Goal: Task Accomplishment & Management: Complete application form

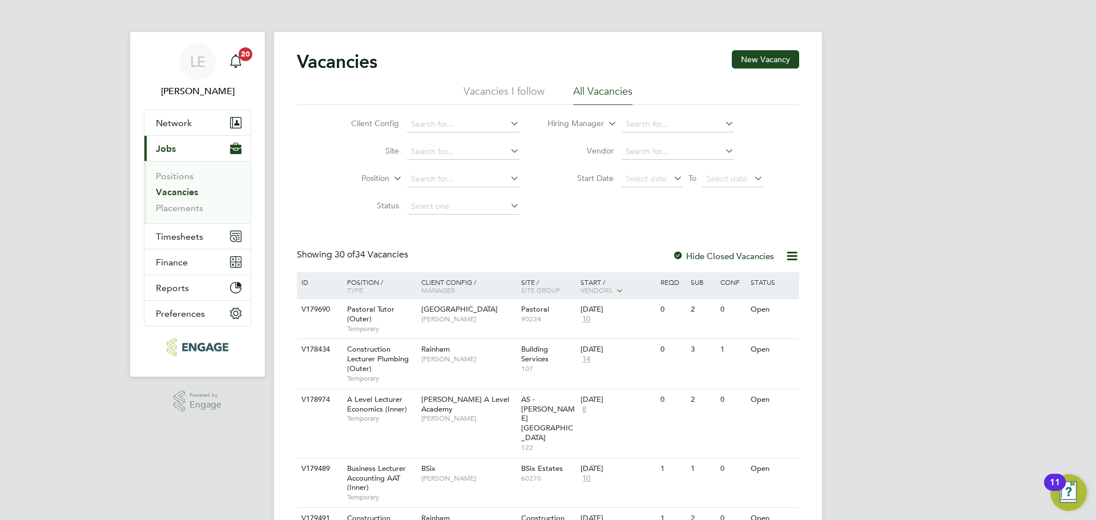
click at [180, 193] on link "Vacancies" at bounding box center [177, 192] width 42 height 11
click at [180, 204] on link "Placements" at bounding box center [179, 208] width 47 height 11
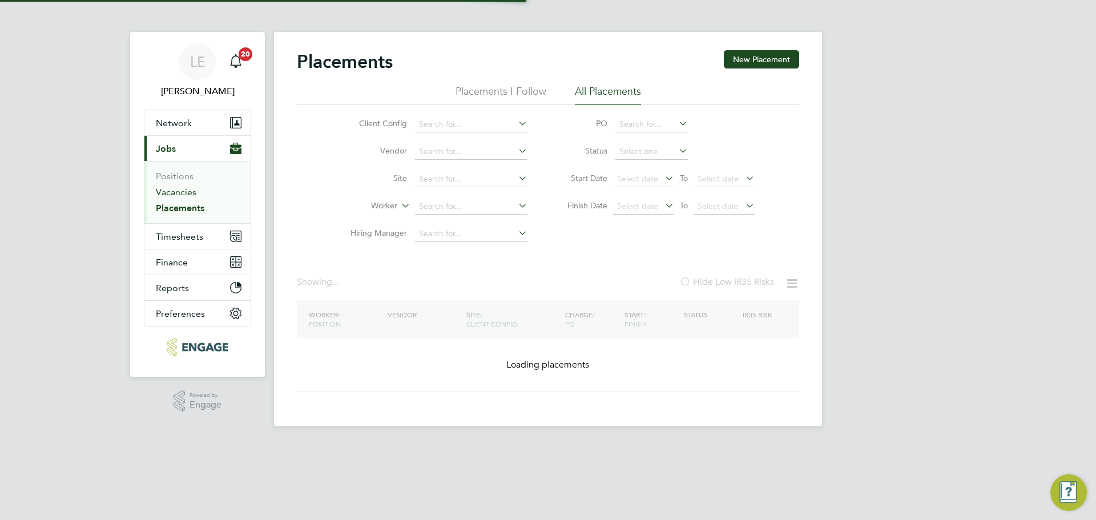
click at [183, 192] on link "Vacancies" at bounding box center [176, 192] width 41 height 11
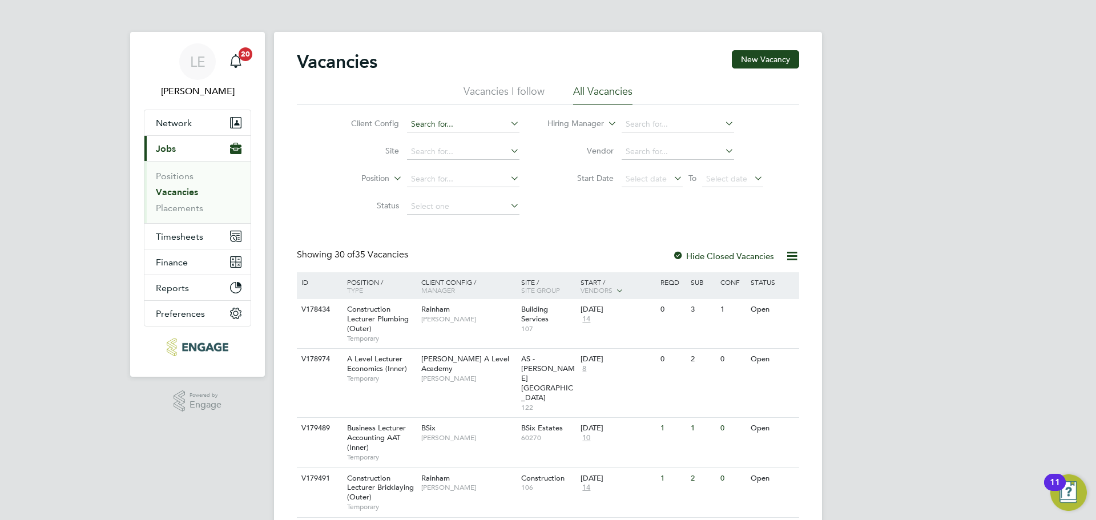
click at [460, 124] on input at bounding box center [463, 124] width 112 height 16
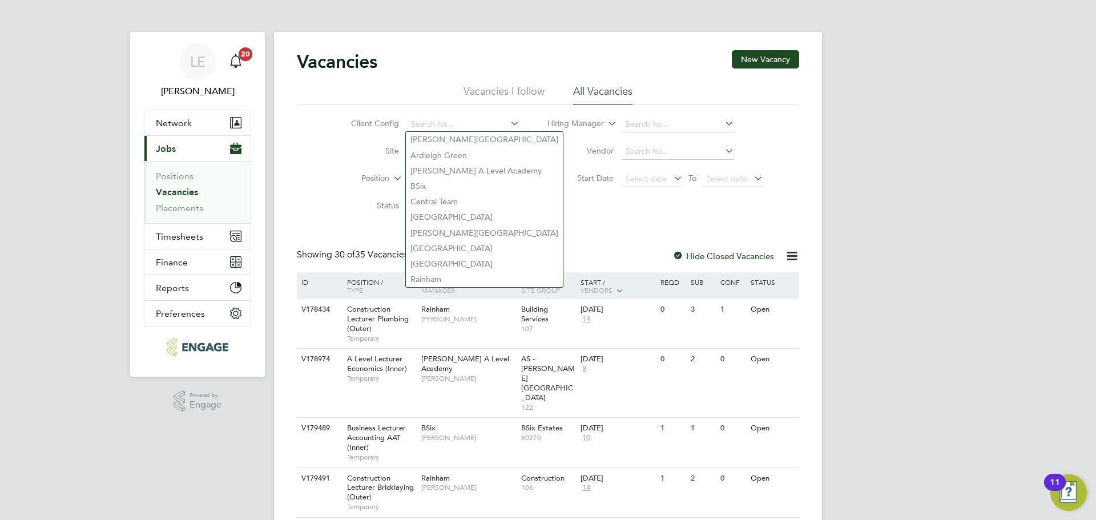
click at [324, 188] on li "Position" at bounding box center [426, 178] width 215 height 27
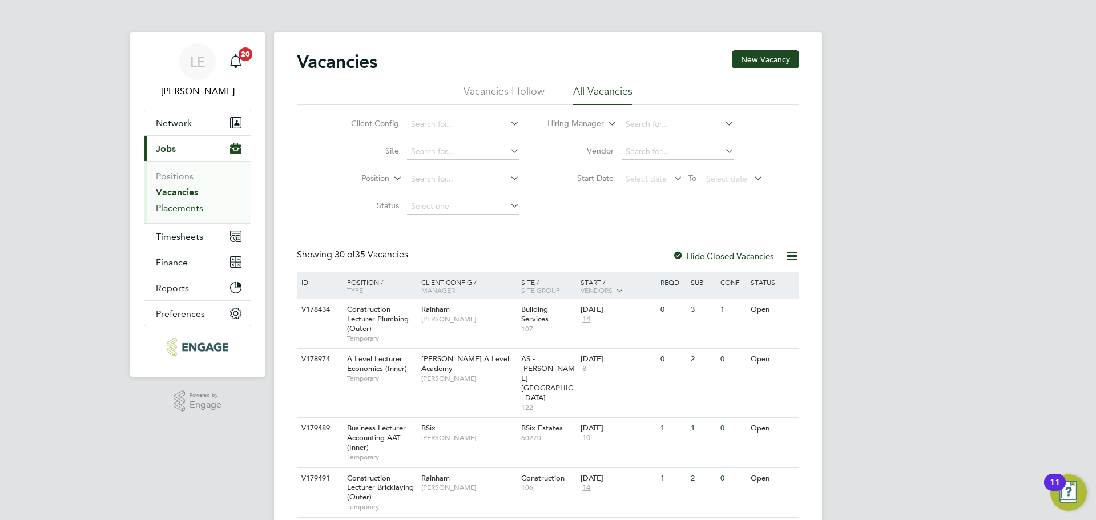
click at [192, 205] on link "Placements" at bounding box center [179, 208] width 47 height 11
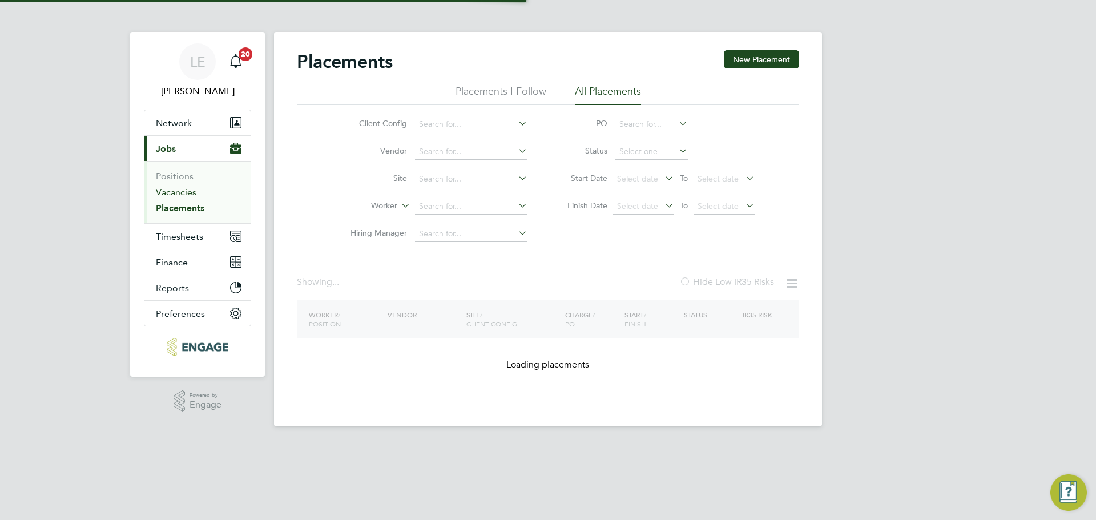
click at [189, 192] on link "Vacancies" at bounding box center [176, 192] width 41 height 11
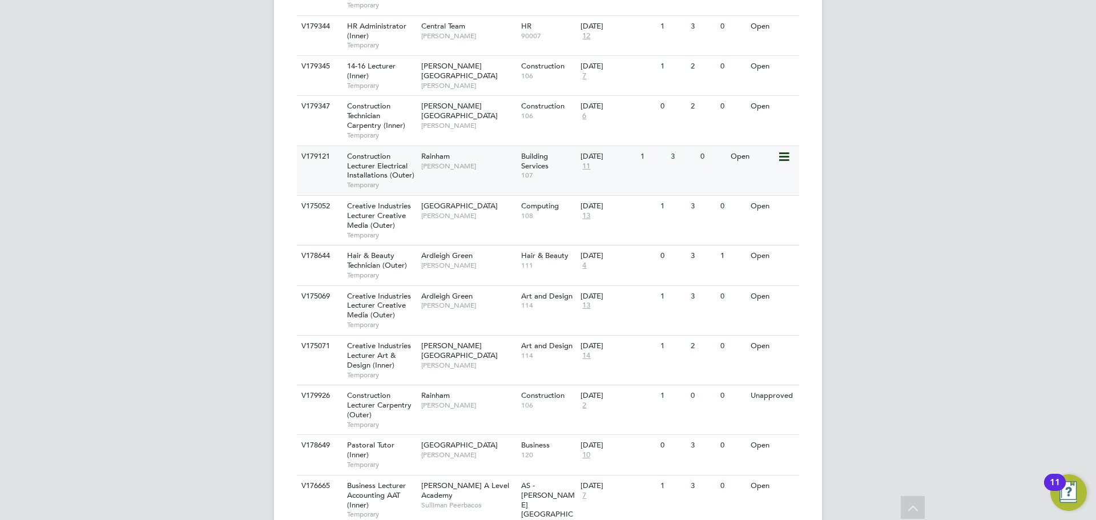
scroll to position [913, 0]
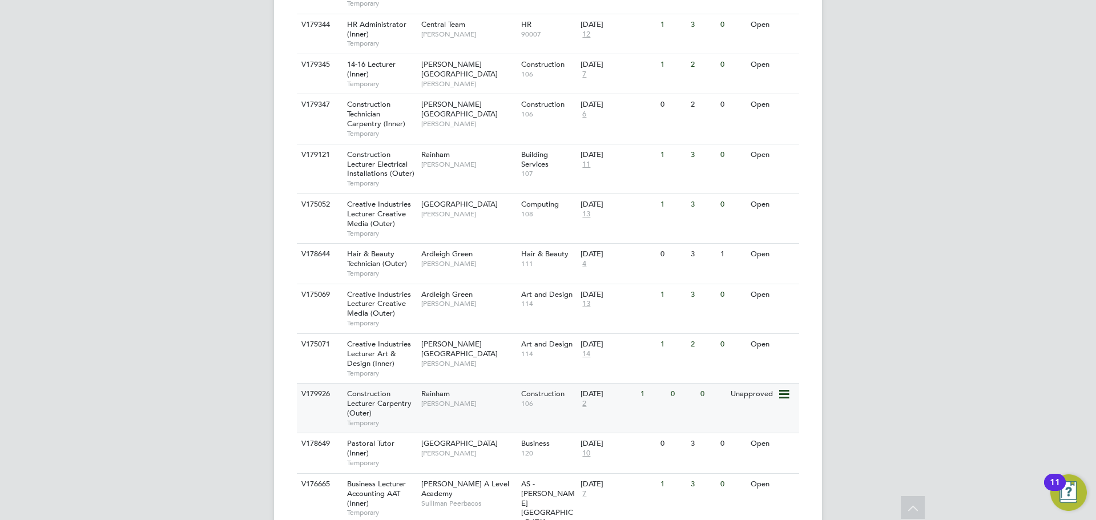
click at [582, 399] on span "2" at bounding box center [583, 404] width 7 height 10
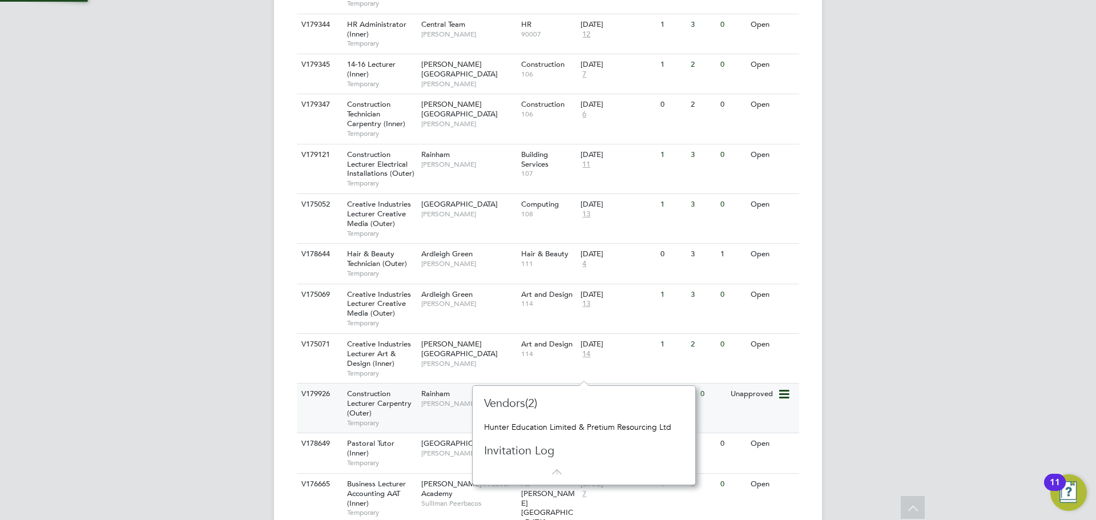
scroll to position [10, 8]
click at [582, 399] on span "2" at bounding box center [583, 404] width 7 height 10
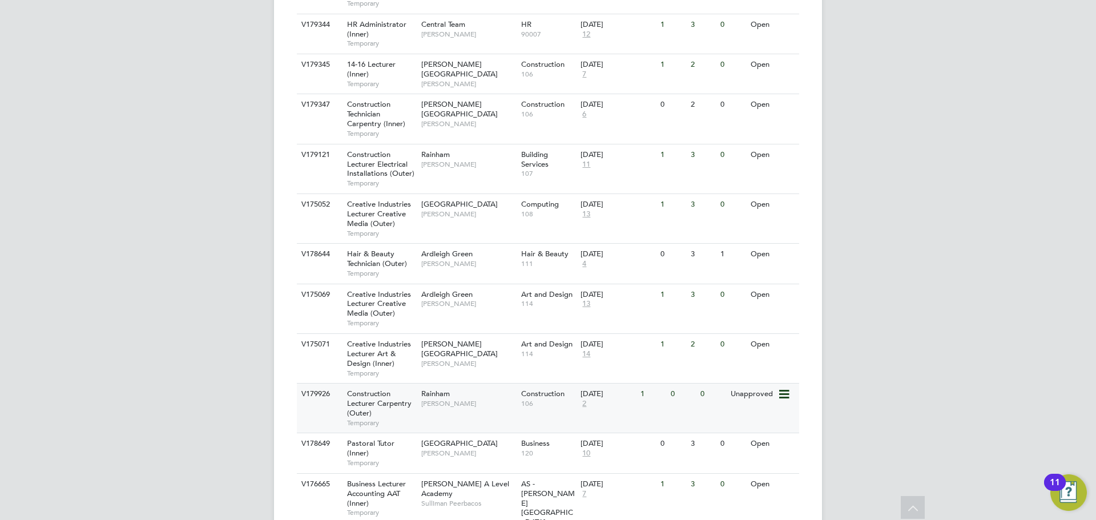
click at [496, 383] on div "Rainham Nathan Morris" at bounding box center [468, 398] width 100 height 30
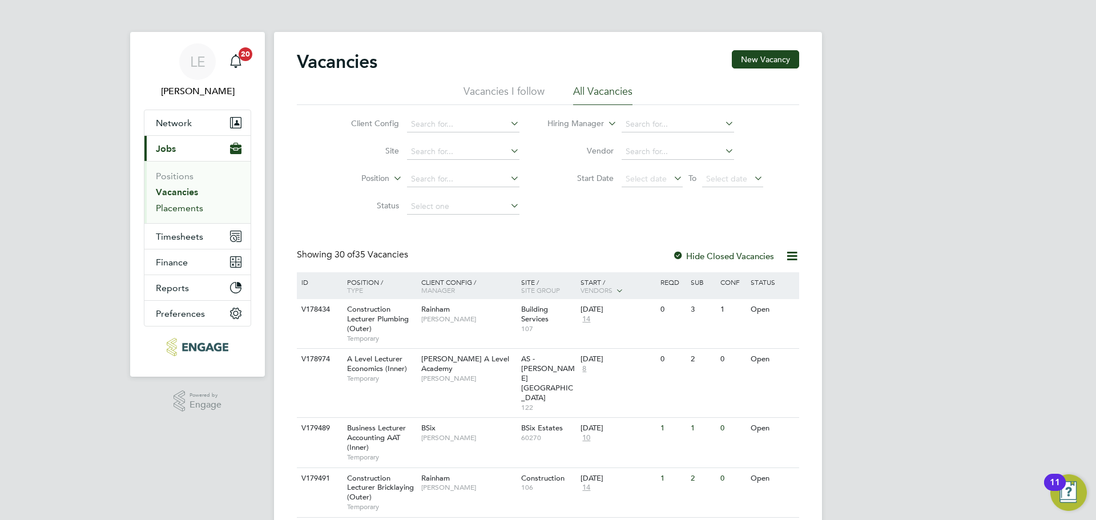
click at [167, 203] on link "Placements" at bounding box center [179, 208] width 47 height 11
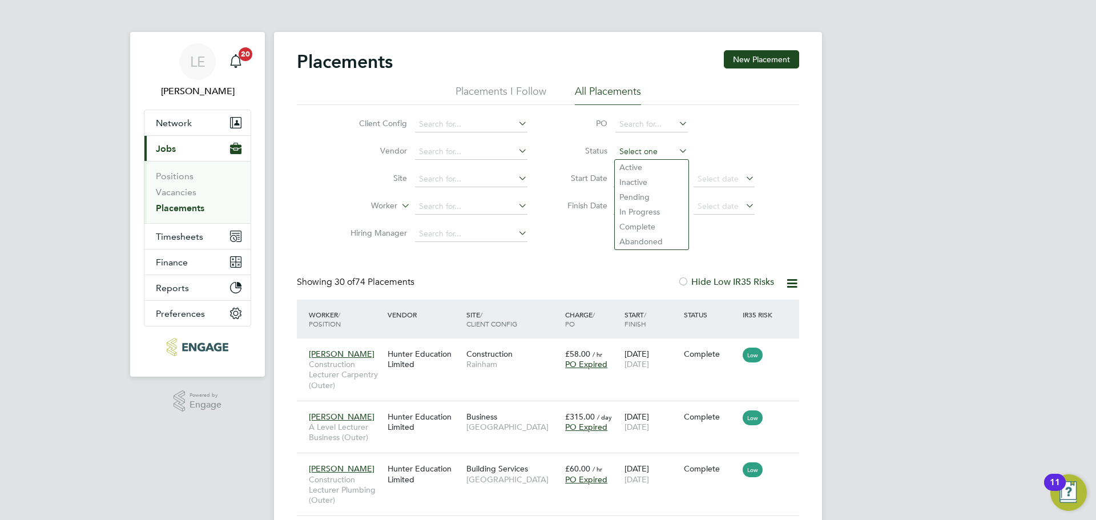
click at [642, 153] on input at bounding box center [651, 152] width 72 height 16
click at [642, 164] on li "Active" at bounding box center [652, 167] width 74 height 15
type input "Active"
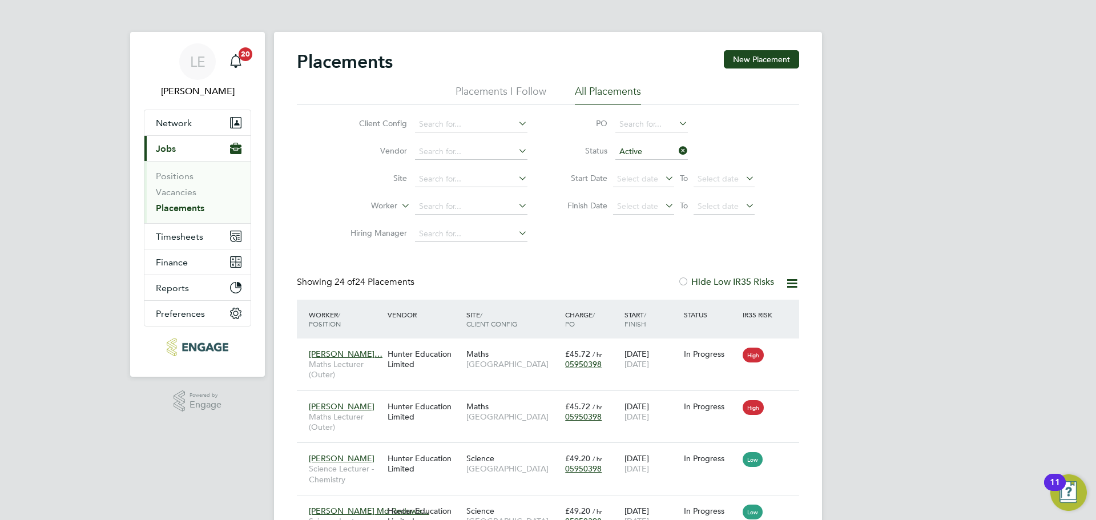
click at [512, 90] on li "Placements I Follow" at bounding box center [500, 94] width 91 height 21
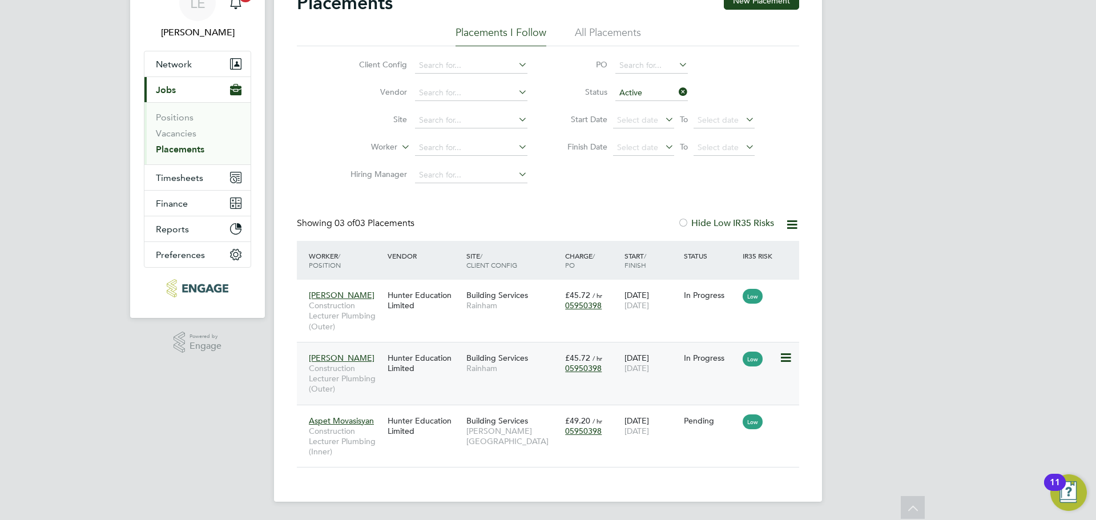
click at [458, 378] on div "Hunter Education Limited" at bounding box center [424, 363] width 79 height 32
click at [616, 36] on li "All Placements" at bounding box center [608, 36] width 66 height 21
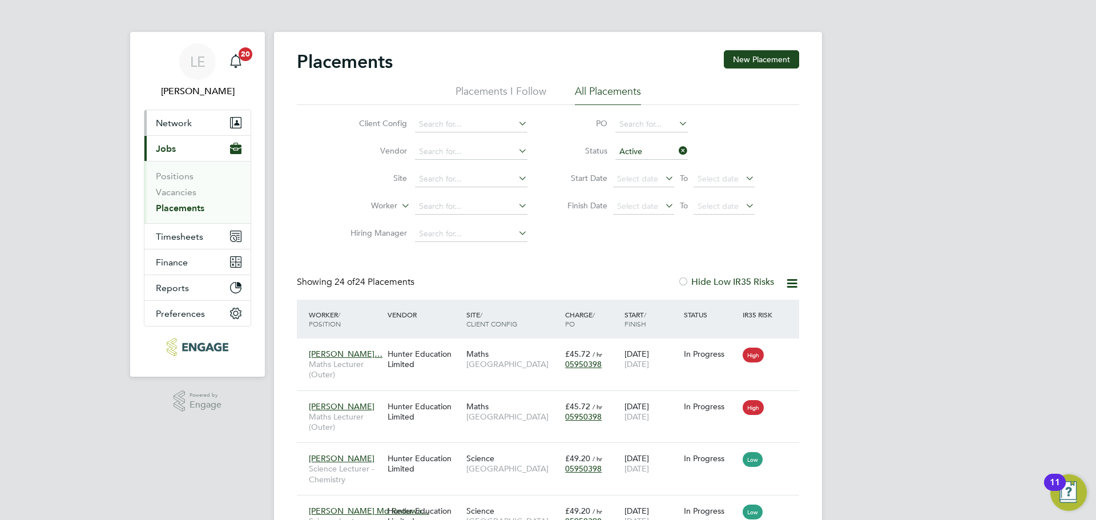
click at [197, 126] on button "Network" at bounding box center [197, 122] width 106 height 25
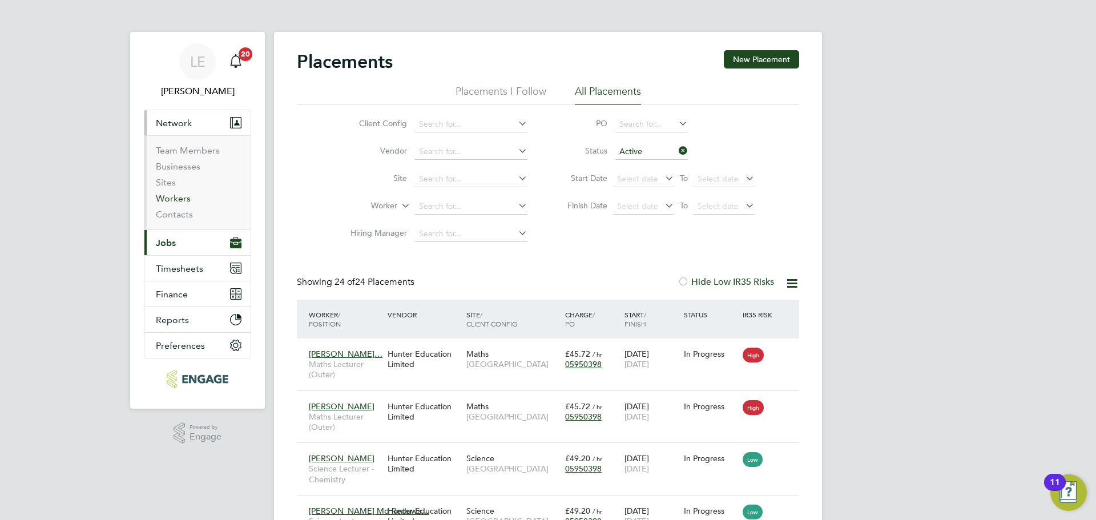
click at [185, 203] on link "Workers" at bounding box center [173, 198] width 35 height 11
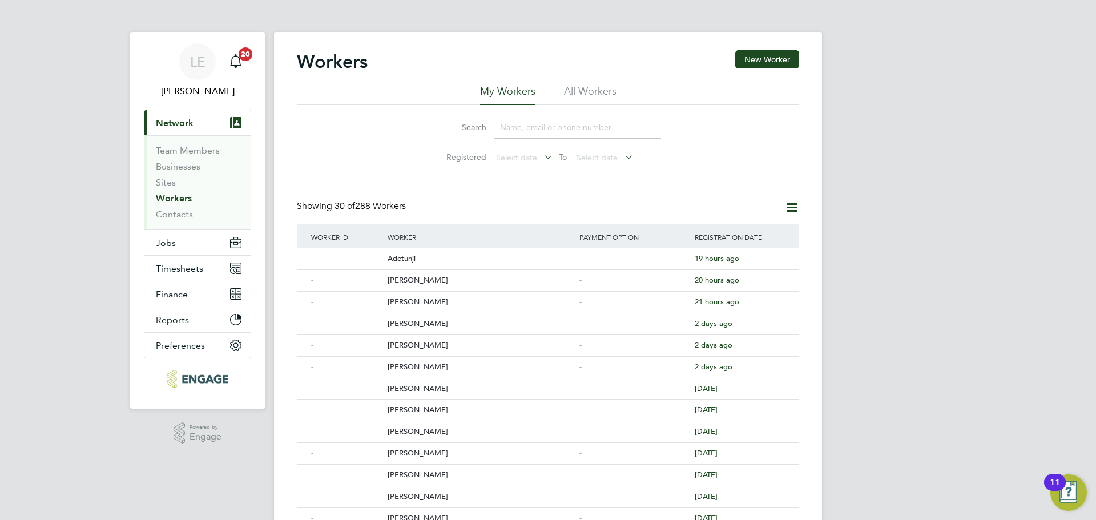
click at [557, 128] on input at bounding box center [577, 127] width 167 height 22
type input "[PERSON_NAME]"
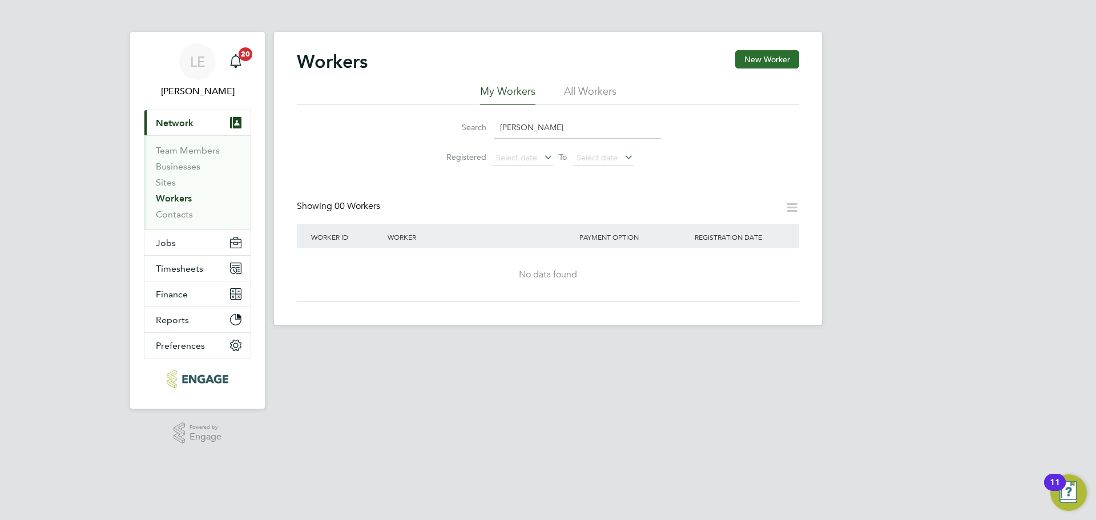
click at [778, 57] on button "New Worker" at bounding box center [767, 59] width 64 height 18
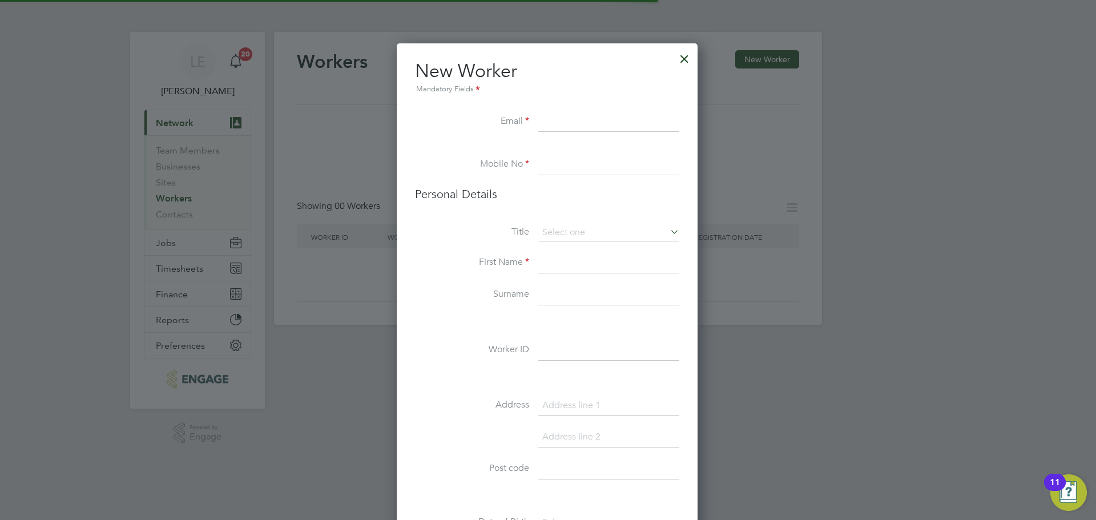
scroll to position [965, 302]
paste input "[EMAIL_ADDRESS][DOMAIN_NAME]"
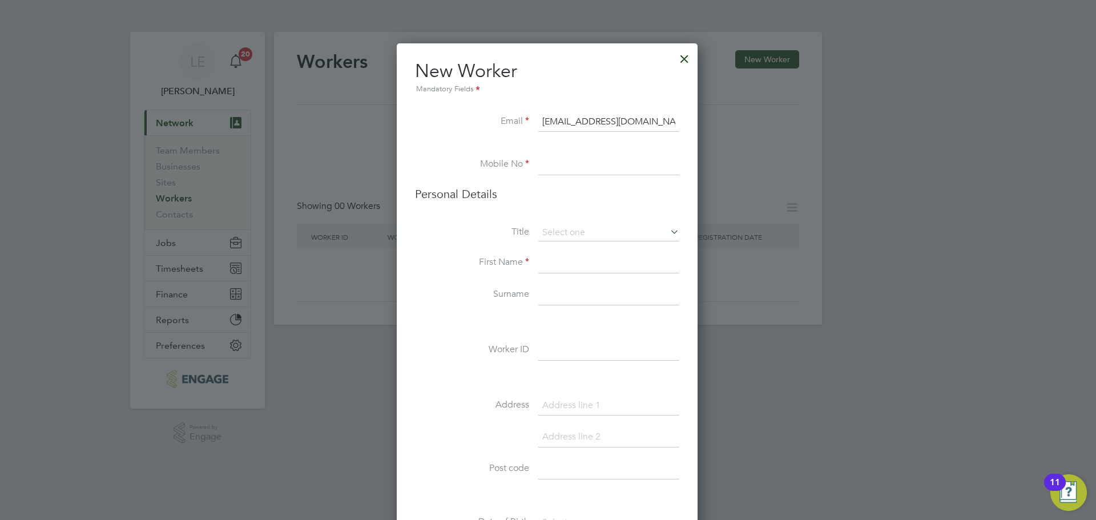
type input "[EMAIL_ADDRESS][DOMAIN_NAME]"
click at [583, 156] on input at bounding box center [608, 165] width 141 height 21
paste input "07593399963"
type input "07593399963"
click at [547, 231] on input at bounding box center [608, 232] width 141 height 17
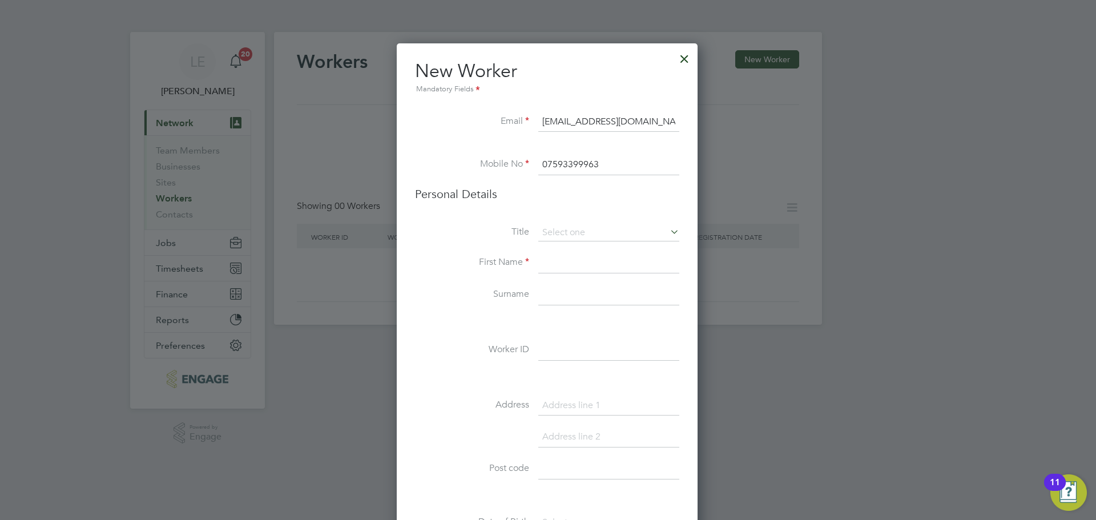
click at [554, 254] on li "Mr" at bounding box center [609, 248] width 142 height 15
type input "Mr"
click at [554, 266] on input at bounding box center [608, 263] width 141 height 21
type input "Sean"
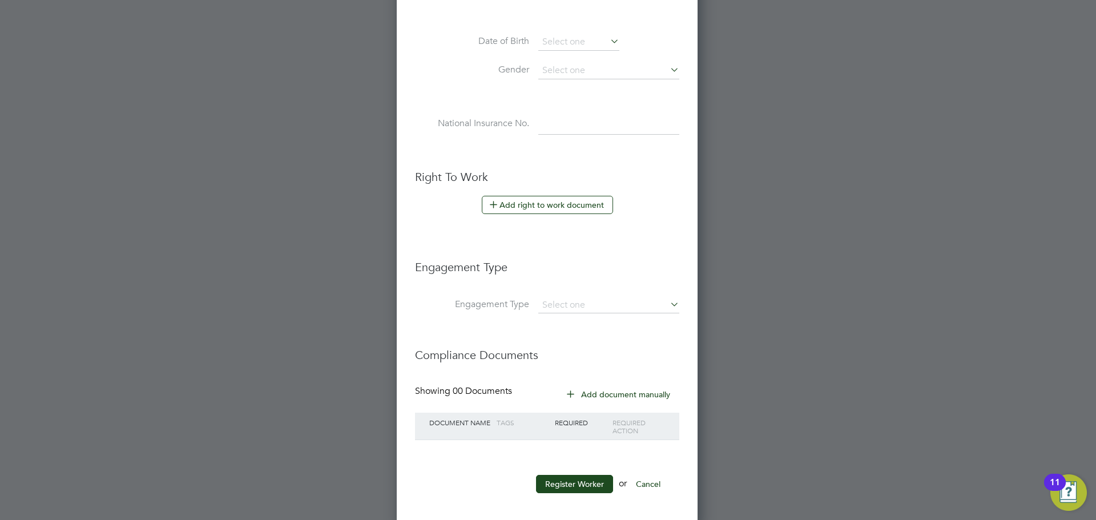
scroll to position [488, 0]
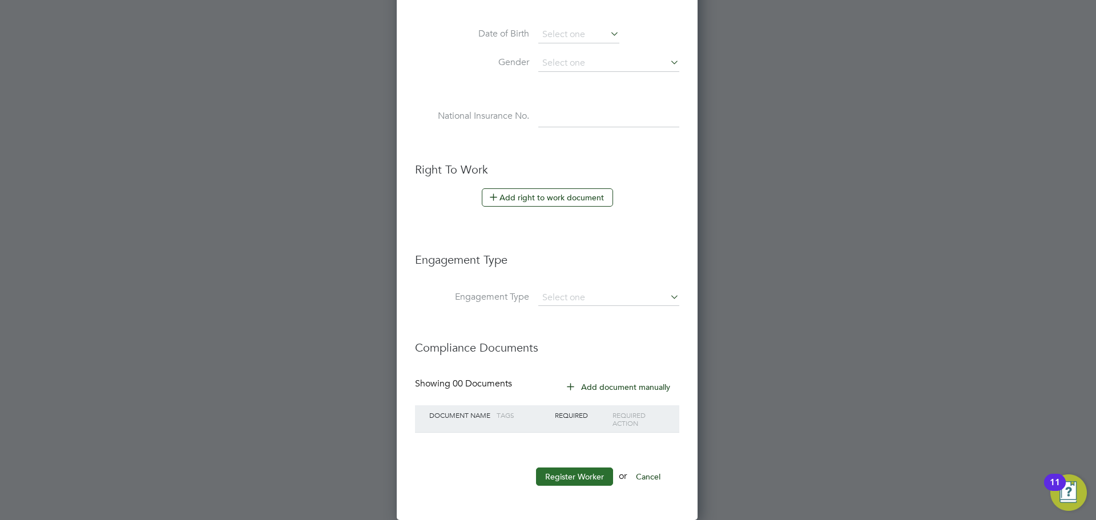
type input "Henry"
click at [581, 474] on button "Register Worker" at bounding box center [574, 476] width 77 height 18
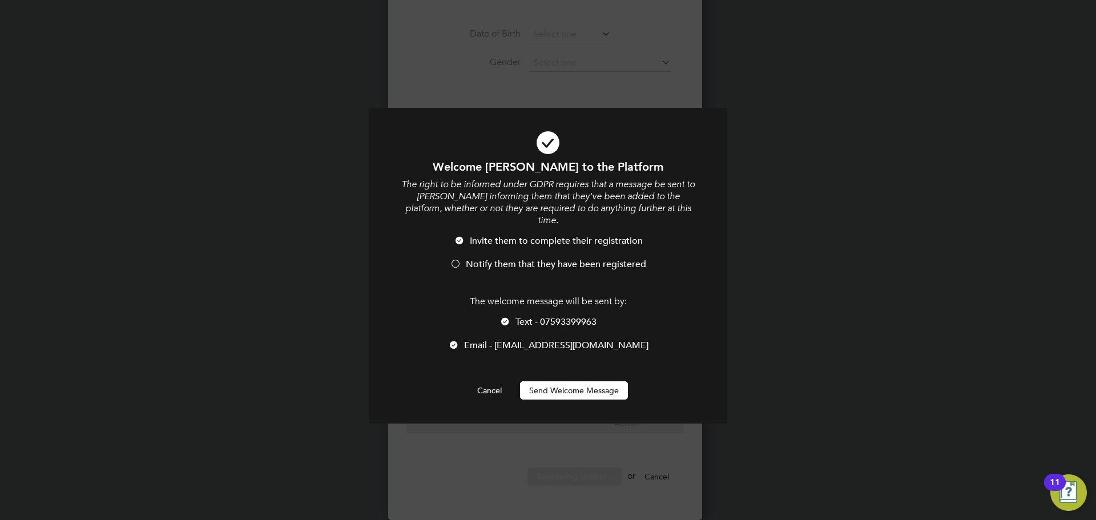
click at [526, 258] on span "Notify them that they have been registered" at bounding box center [556, 263] width 180 height 11
click at [534, 316] on span "Text - 07593399963" at bounding box center [555, 321] width 81 height 11
click at [537, 381] on button "Send Welcome Message" at bounding box center [574, 390] width 108 height 18
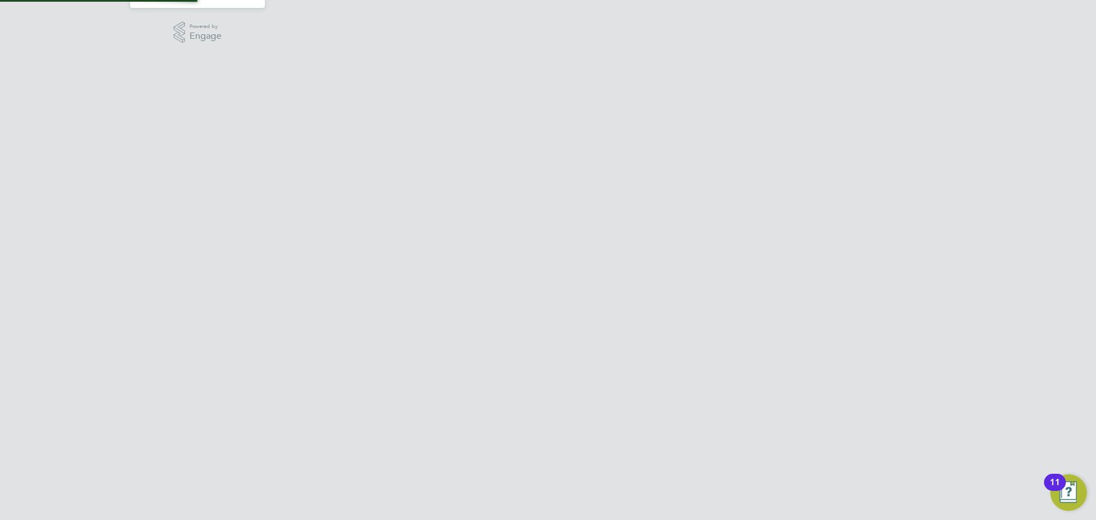
scroll to position [0, 0]
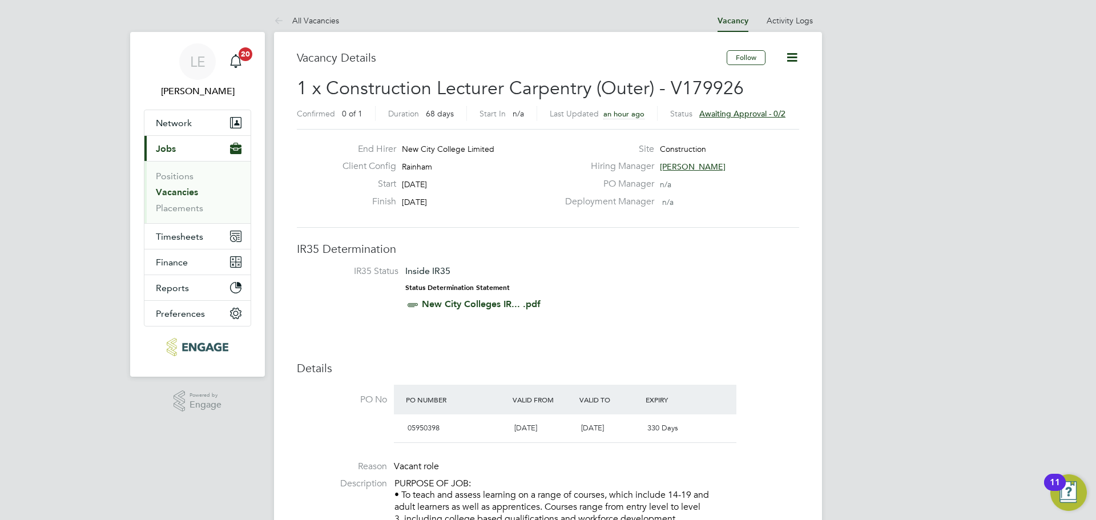
click at [175, 193] on link "Vacancies" at bounding box center [177, 192] width 42 height 11
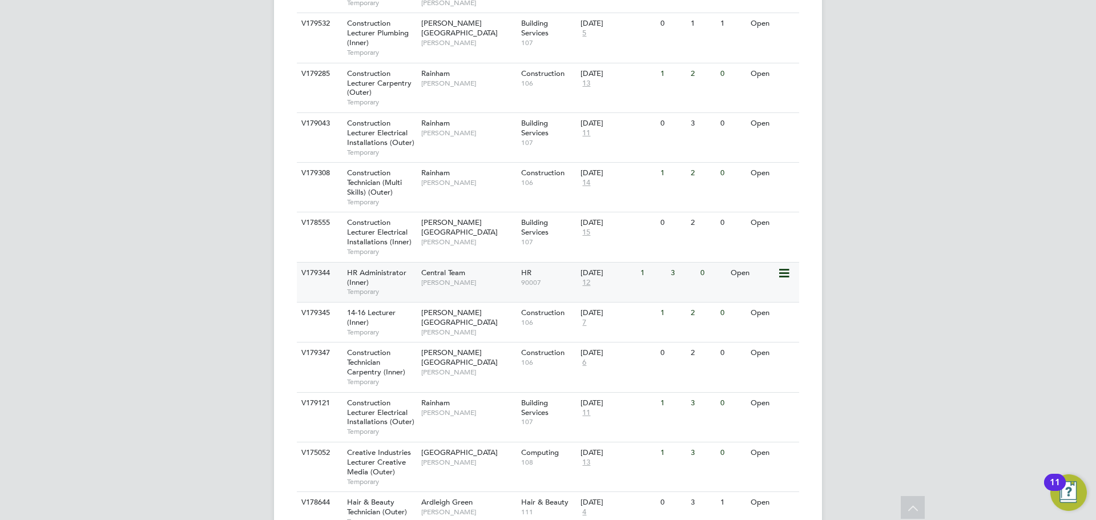
scroll to position [685, 0]
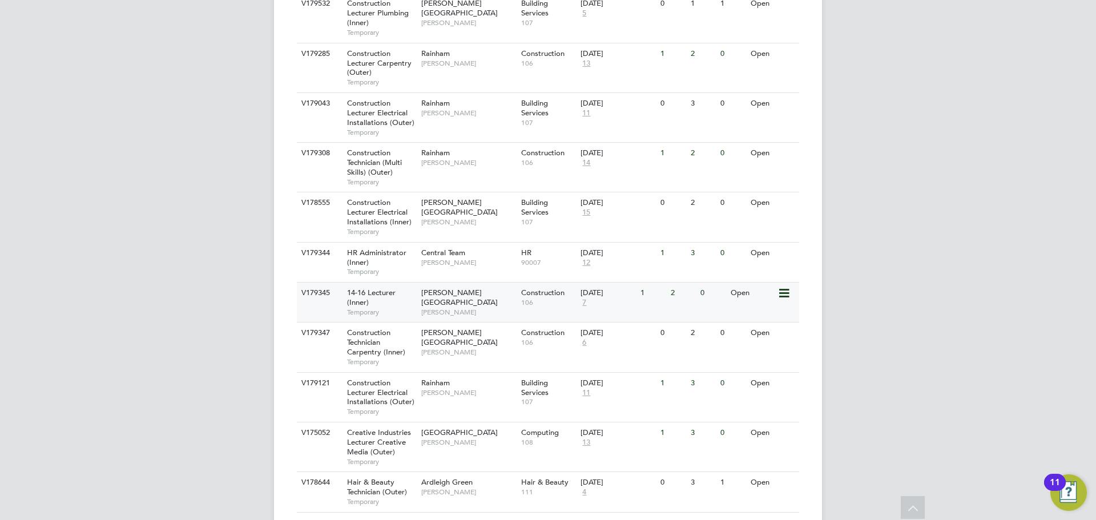
click at [494, 308] on span "[PERSON_NAME]" at bounding box center [468, 312] width 94 height 9
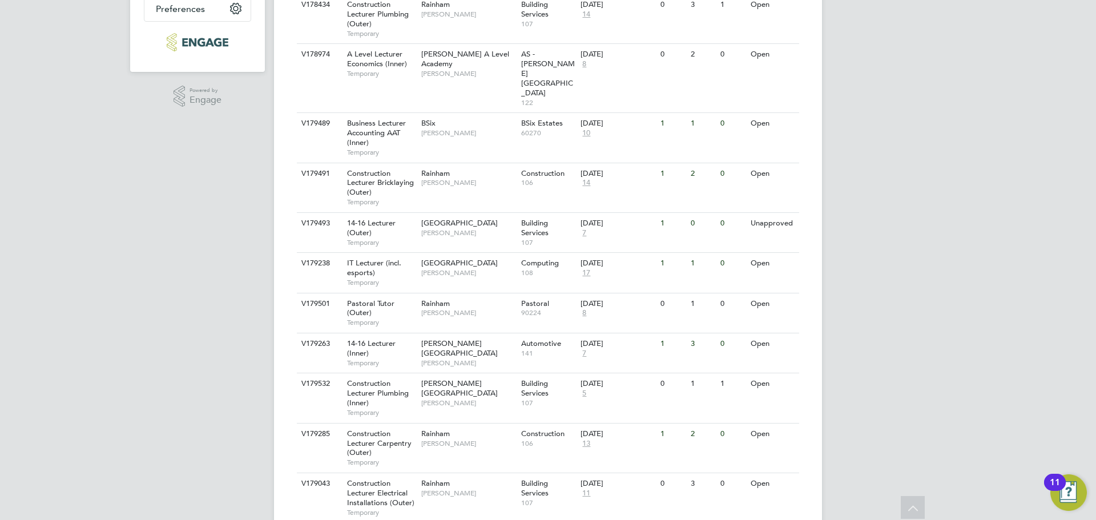
scroll to position [285, 0]
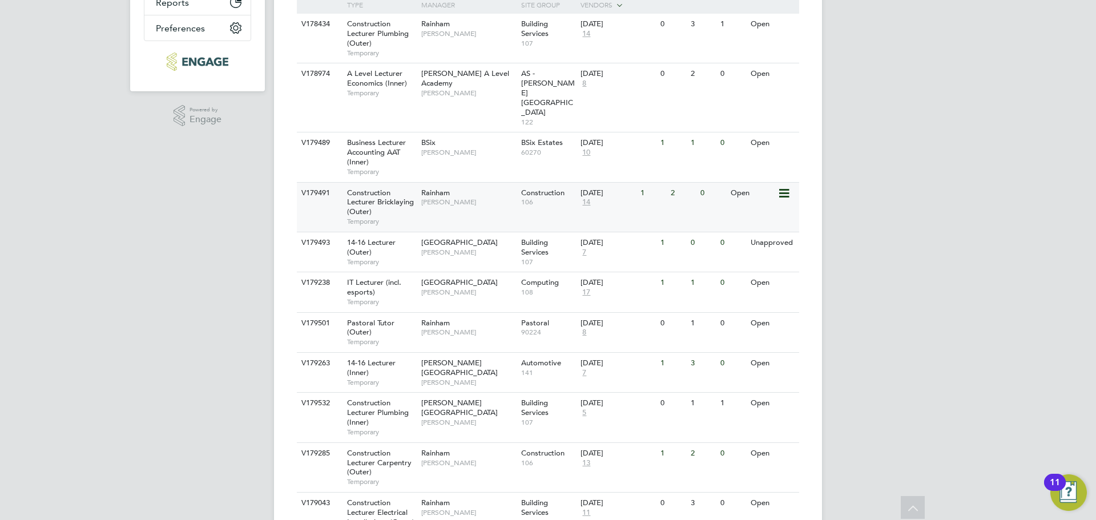
click at [475, 191] on div "V179491 Construction Lecturer Bricklaying (Outer) Temporary Rainham Ian Rist Co…" at bounding box center [548, 207] width 502 height 50
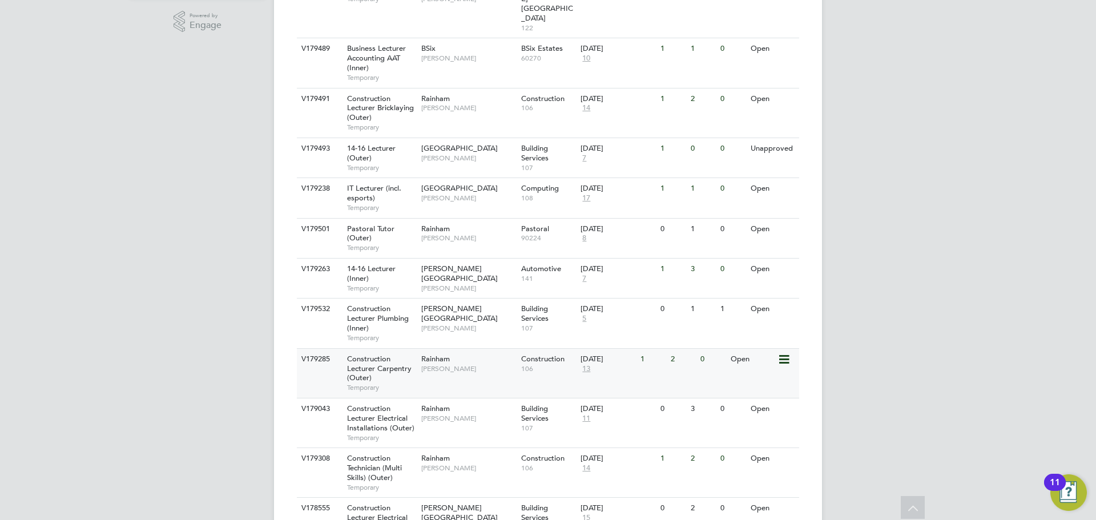
scroll to position [399, 0]
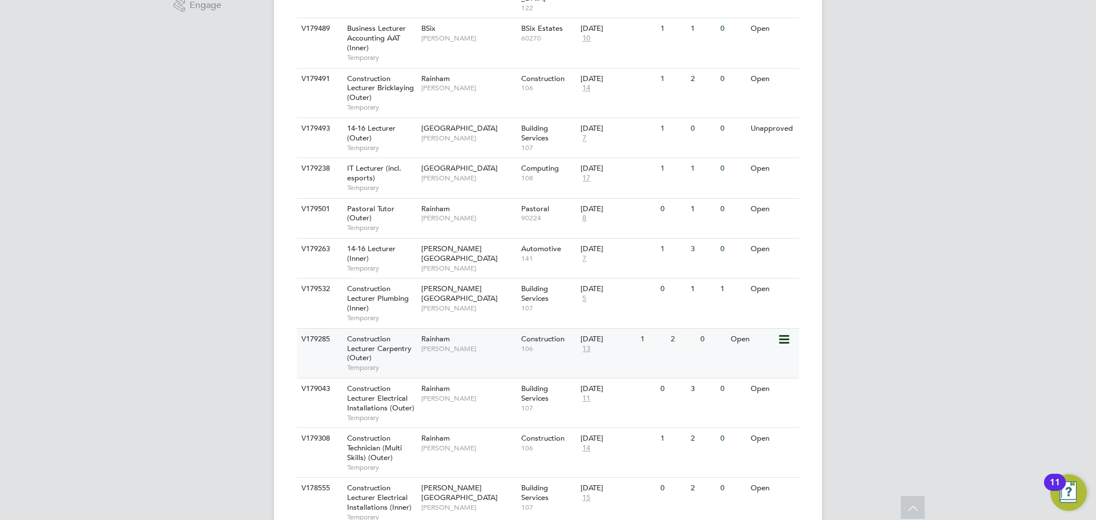
click at [460, 344] on span "[PERSON_NAME]" at bounding box center [468, 348] width 94 height 9
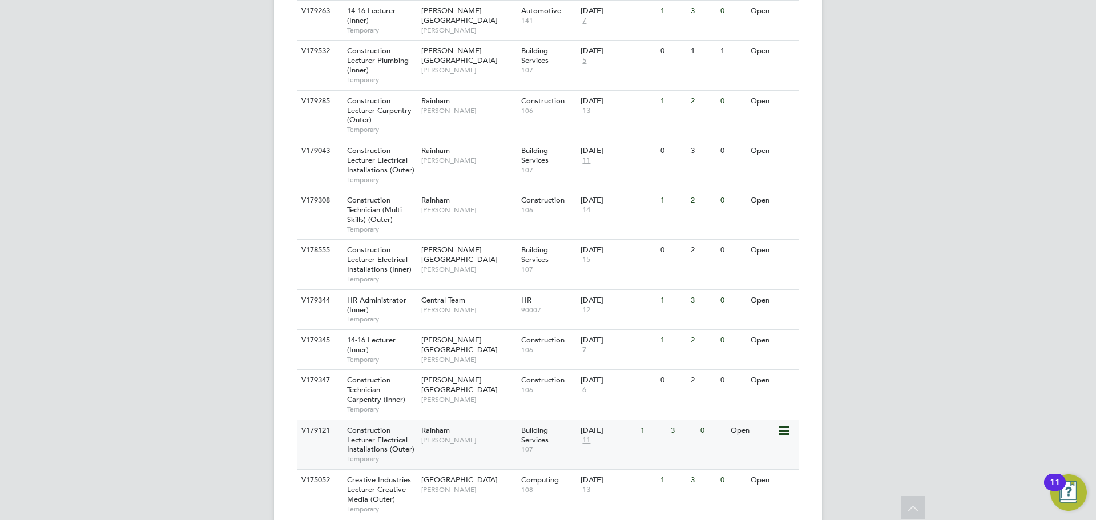
scroll to position [685, 0]
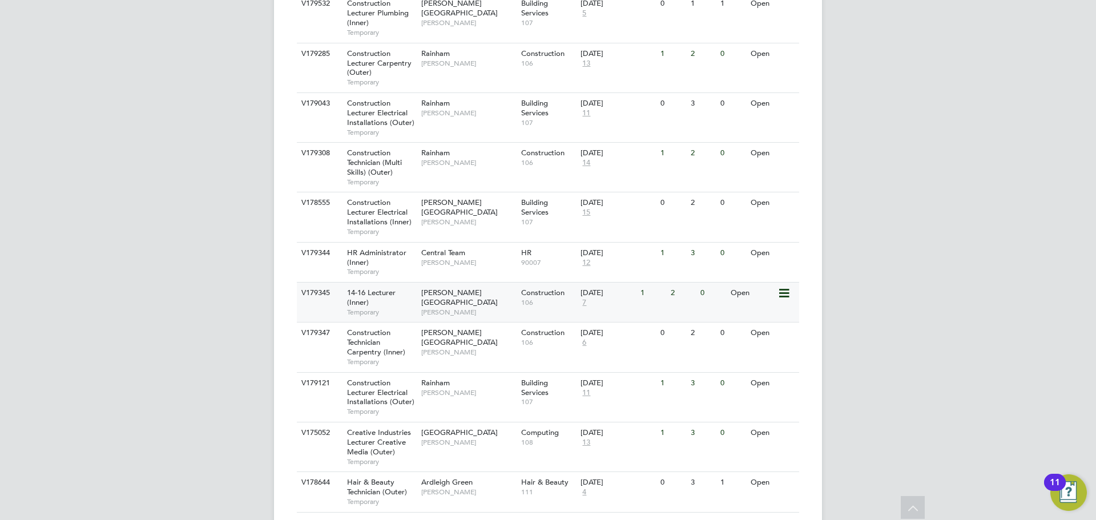
click at [467, 308] on span "Nathan Morris" at bounding box center [468, 312] width 94 height 9
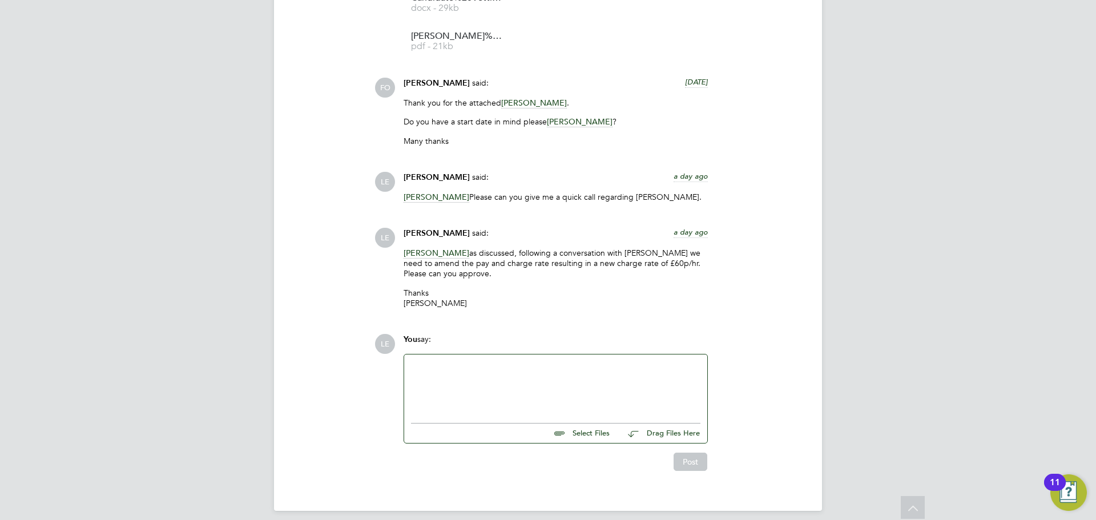
click at [459, 361] on div at bounding box center [555, 385] width 289 height 49
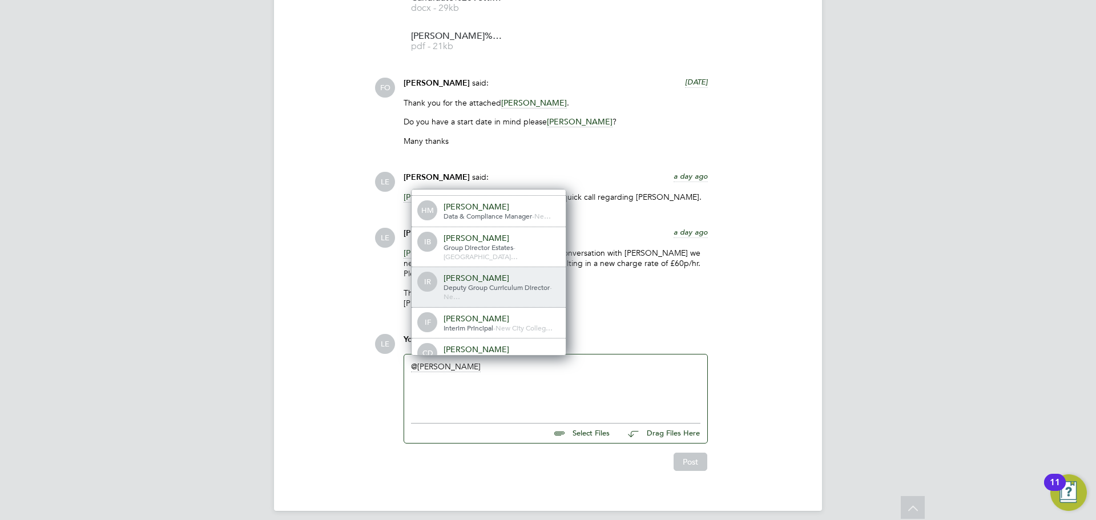
click at [482, 282] on span "Deputy Group Curriculum Director" at bounding box center [496, 286] width 106 height 9
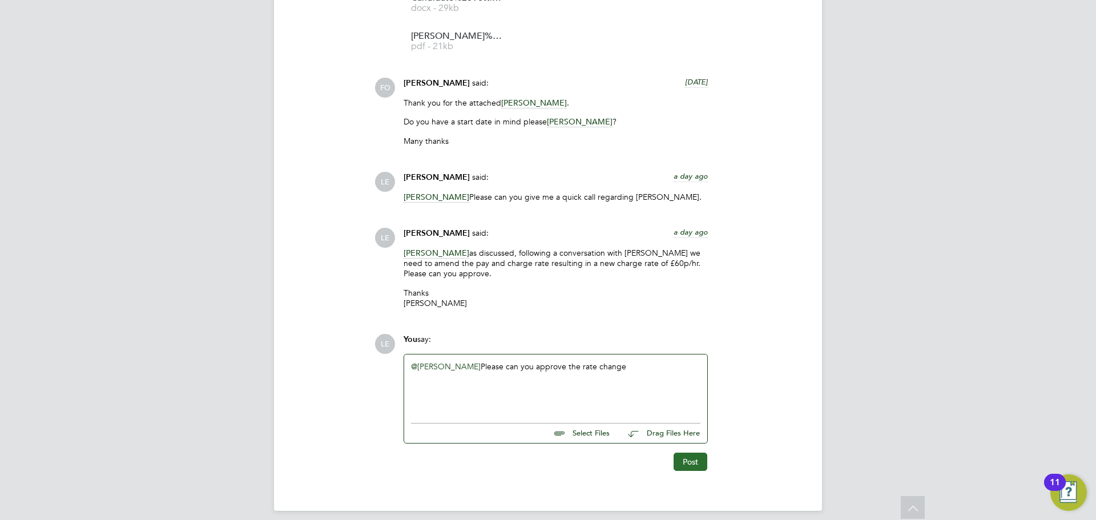
click at [696, 453] on button "Post" at bounding box center [690, 462] width 34 height 18
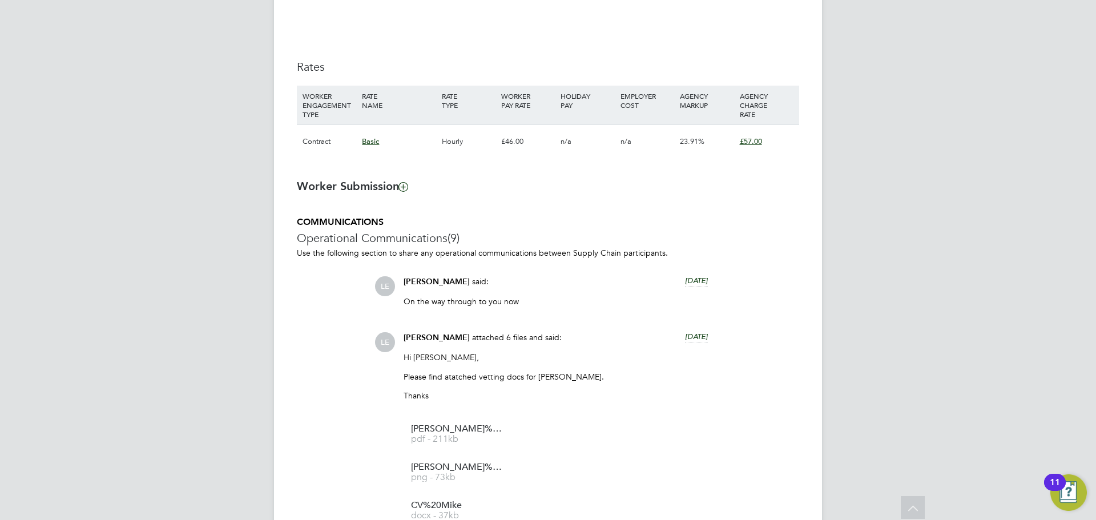
scroll to position [742, 0]
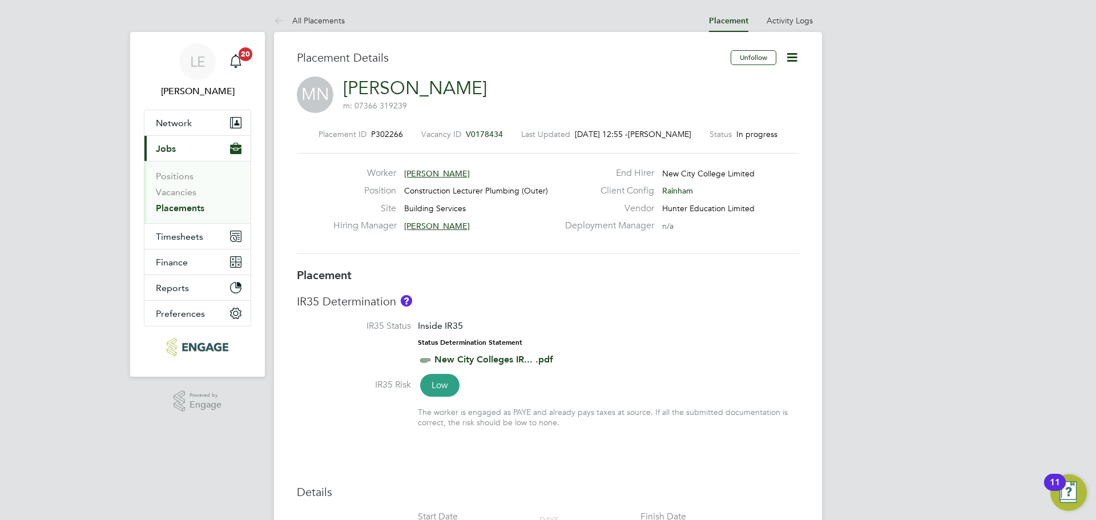
click at [786, 58] on icon at bounding box center [792, 57] width 14 height 14
click at [769, 81] on li "Edit Placement e" at bounding box center [755, 84] width 84 height 16
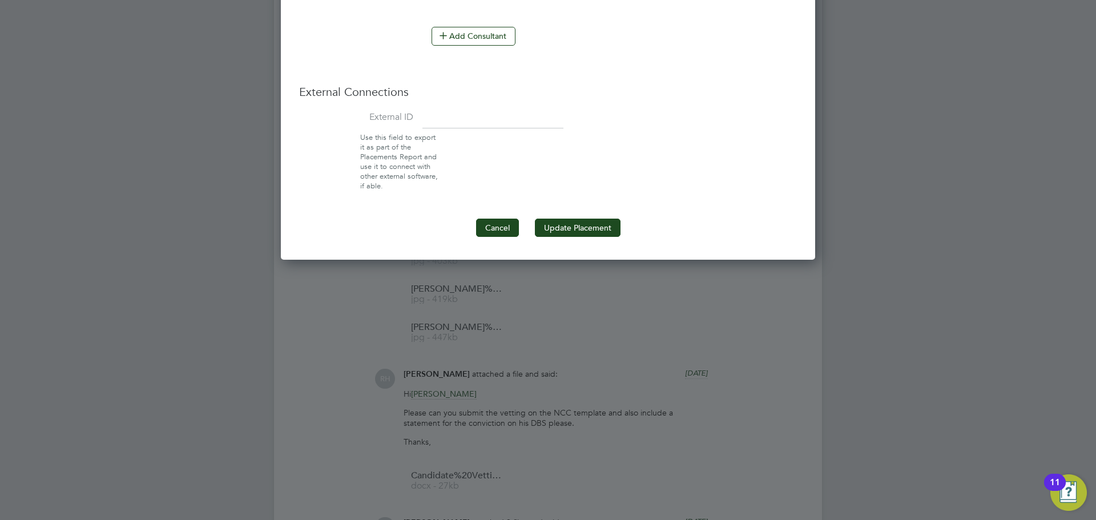
click at [481, 224] on button "Cancel" at bounding box center [497, 228] width 43 height 18
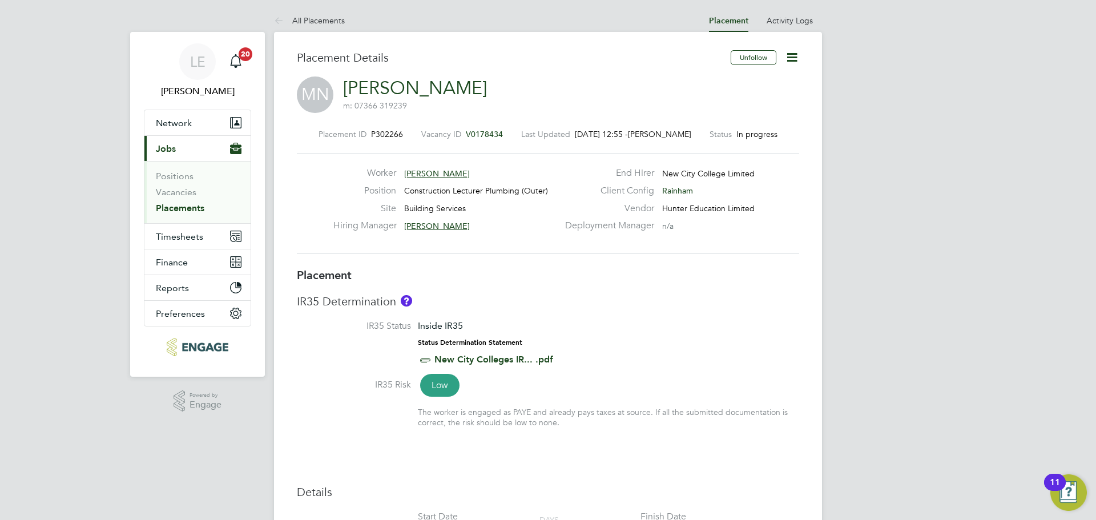
click at [788, 58] on icon at bounding box center [792, 57] width 14 height 14
click at [777, 87] on li "Edit Placement e" at bounding box center [755, 84] width 84 height 16
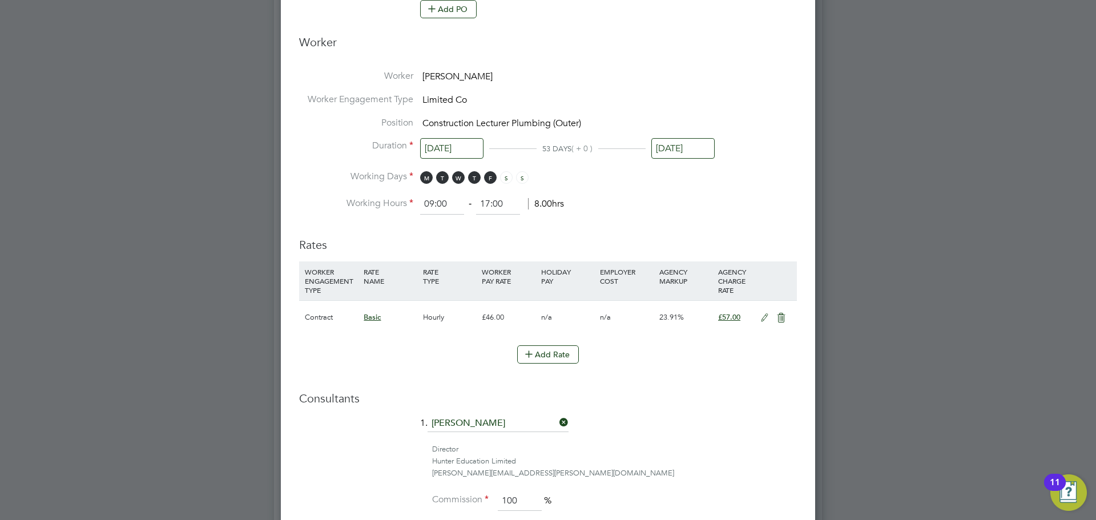
click at [766, 318] on icon at bounding box center [764, 317] width 14 height 9
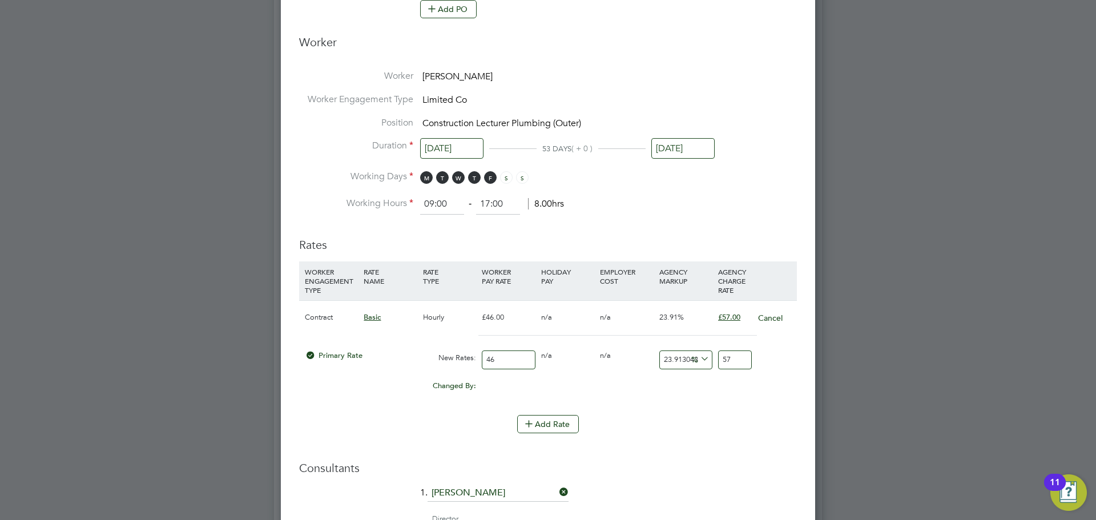
drag, startPoint x: 510, startPoint y: 359, endPoint x: 464, endPoint y: 353, distance: 45.5
click at [464, 353] on div "Primary Rate New Rates: 46 0 n/a 0 n/a 23.91304347826087 0 % 57" at bounding box center [548, 360] width 498 height 30
type input "5"
type input "6.195652173913044"
type input "50"
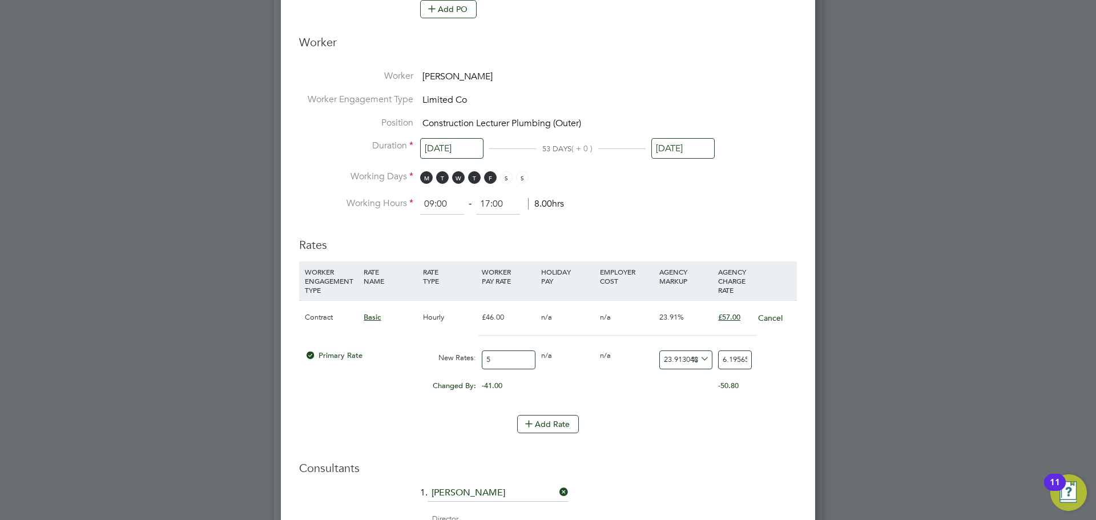
type input "61.95652173913044"
type input "50"
drag, startPoint x: 723, startPoint y: 357, endPoint x: 769, endPoint y: 353, distance: 45.8
click at [769, 353] on div "Primary Rate New Rates: 50 0 n/a 0 n/a 23.91304347826087 11.95652173913044 % 61…" at bounding box center [548, 360] width 498 height 30
type input "-88"
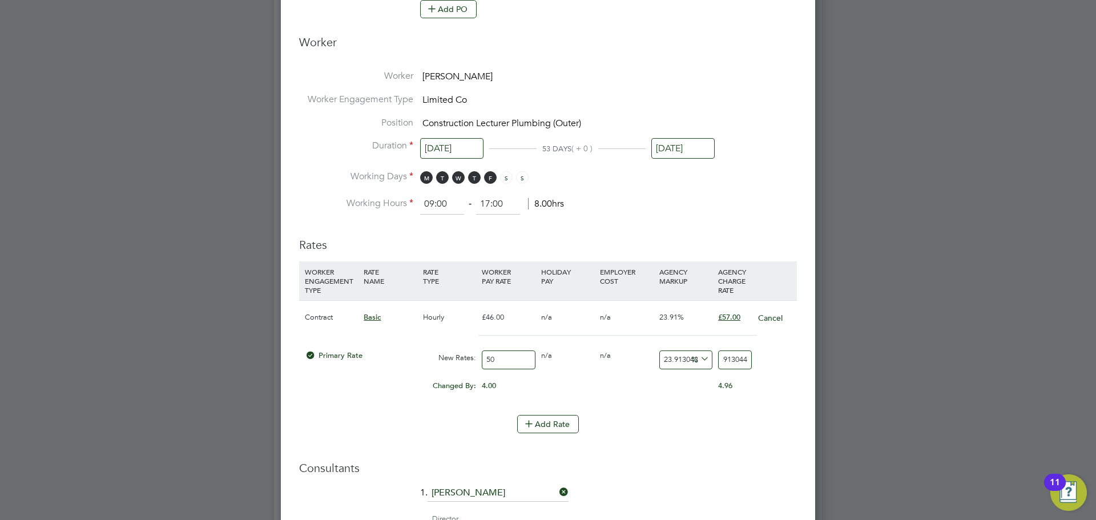
type input "6"
type input "20"
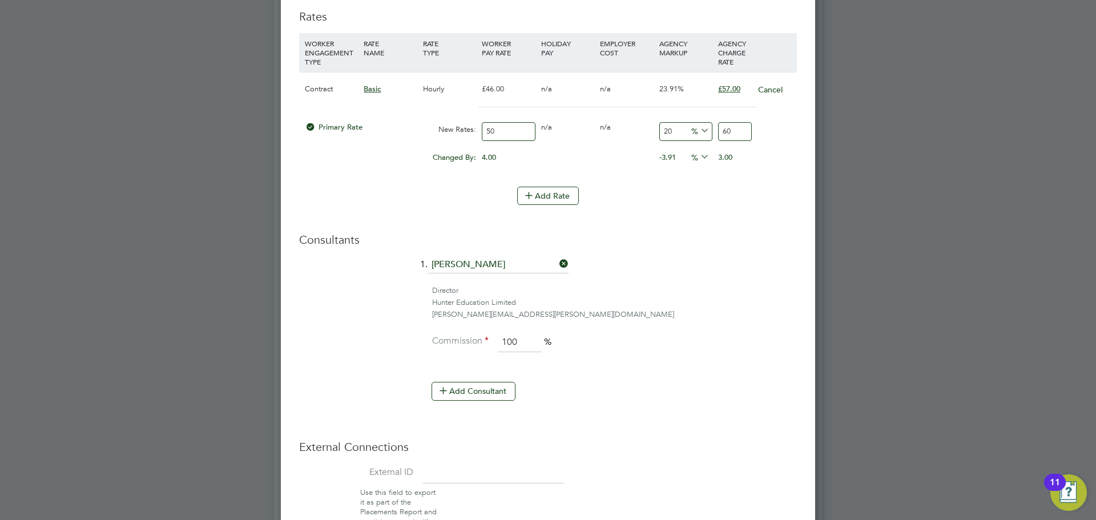
type input "60"
click at [646, 384] on li "Add Consultant" at bounding box center [552, 397] width 488 height 30
click at [470, 213] on li "Add Rate" at bounding box center [548, 202] width 498 height 30
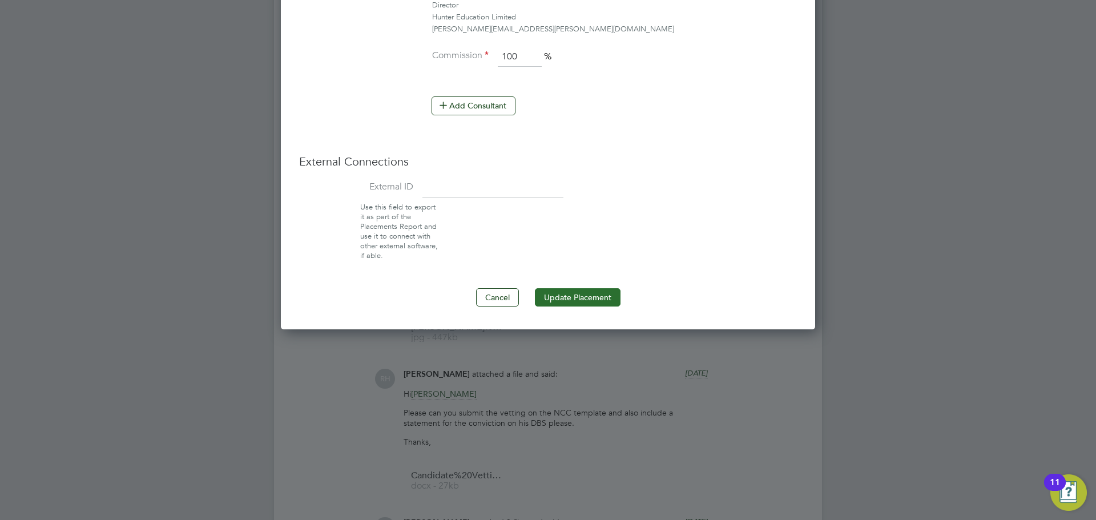
click at [551, 292] on button "Update Placement" at bounding box center [578, 297] width 86 height 18
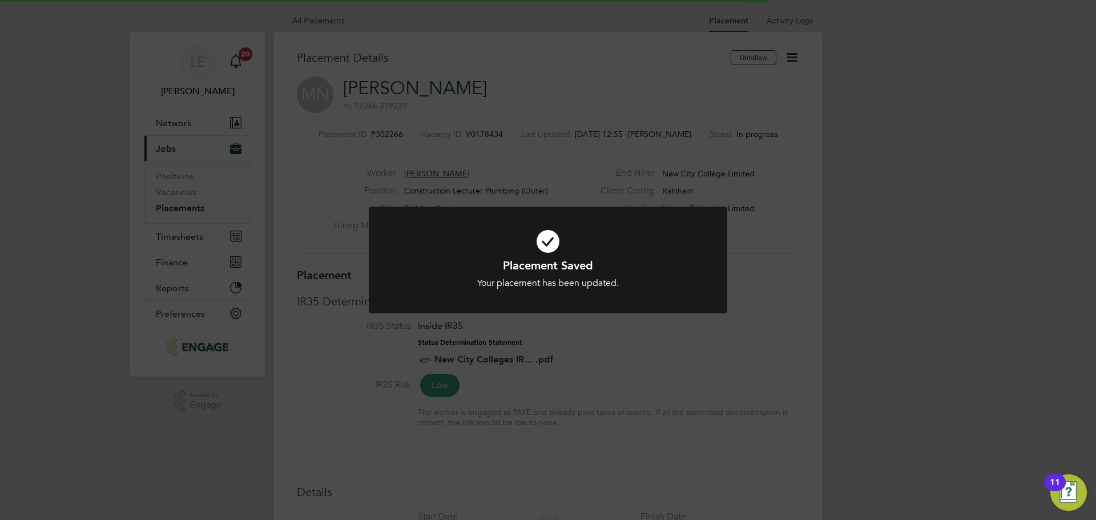
click at [605, 337] on div "Placement Saved Your placement has been updated. Cancel Okay" at bounding box center [548, 260] width 1096 height 520
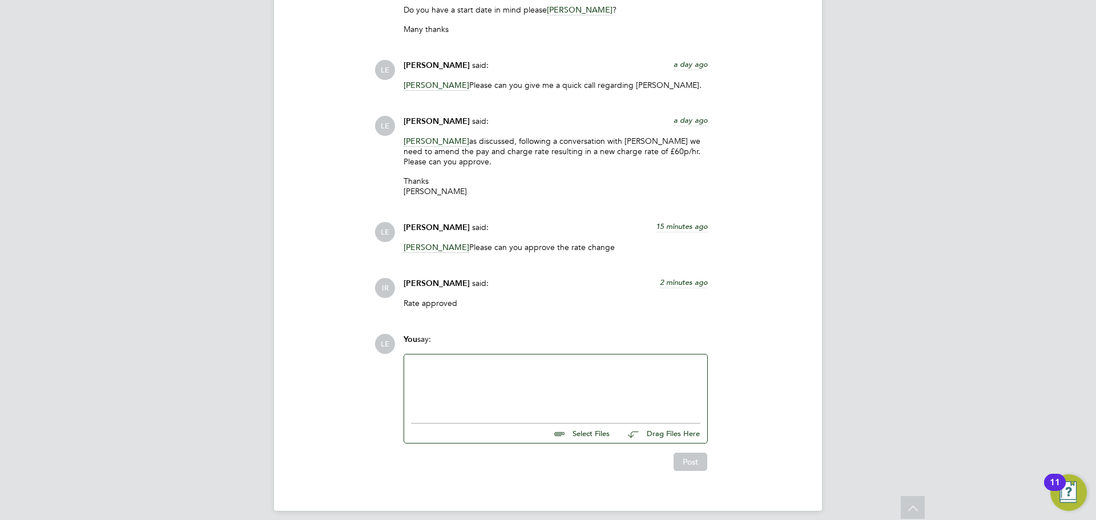
click at [544, 361] on div at bounding box center [555, 385] width 289 height 49
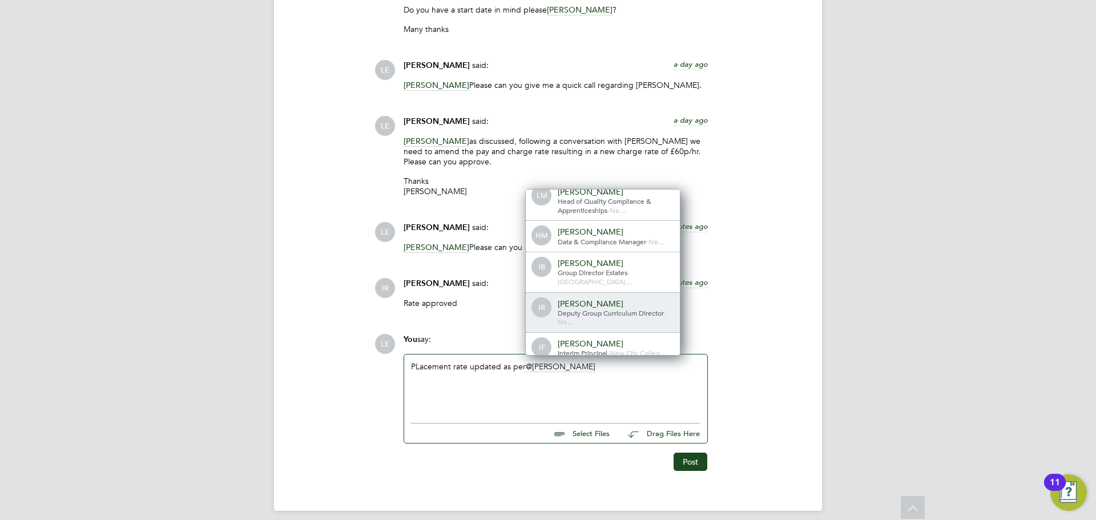
click at [573, 308] on span "Deputy Group Curriculum Director" at bounding box center [610, 312] width 106 height 9
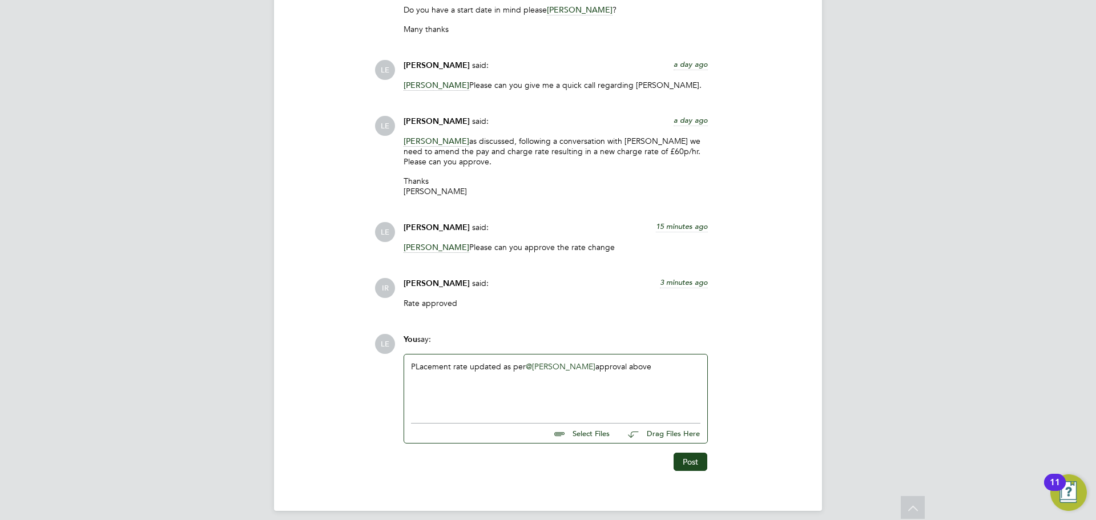
click at [416, 361] on div "PLacement rate updated as per @Ian Rist ​ approval above" at bounding box center [555, 385] width 289 height 49
click at [421, 361] on div "PLacement rate updated as per @Ian Rist ​ approval above" at bounding box center [555, 385] width 289 height 49
click at [618, 361] on div "Placement rate updated as per @Ian Rist ​ approval above" at bounding box center [555, 385] width 289 height 49
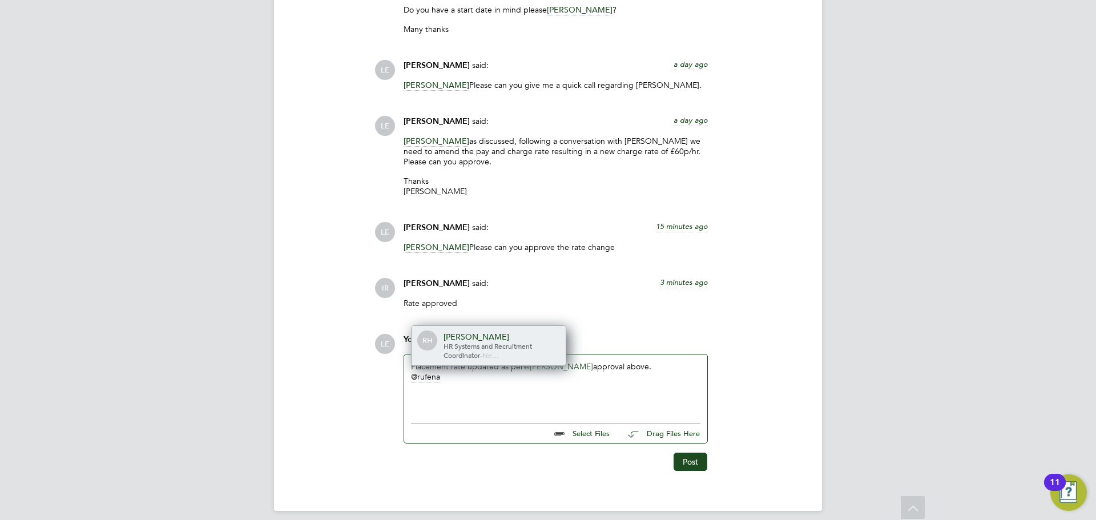
click at [518, 332] on div "Rufena Haque" at bounding box center [500, 337] width 114 height 10
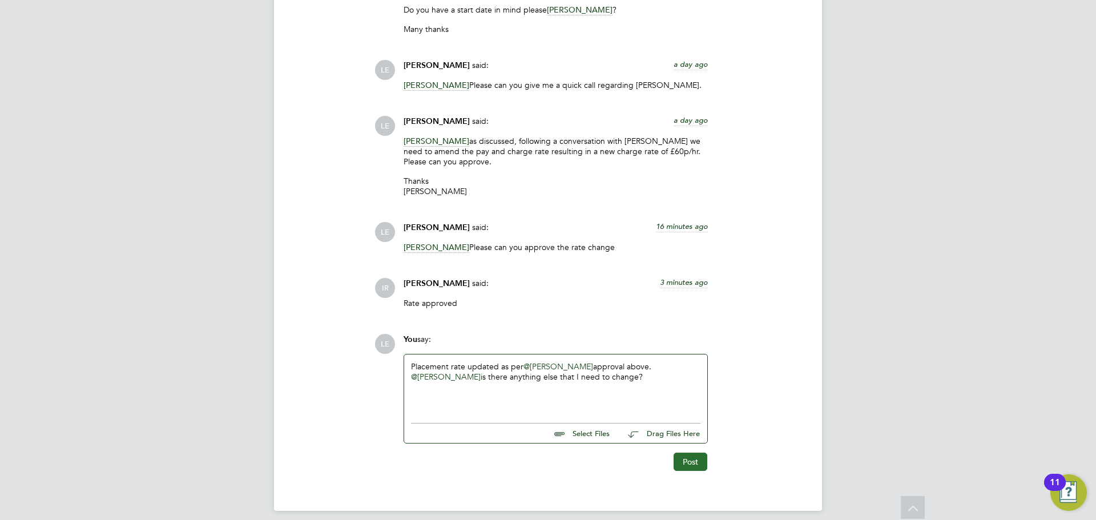
click at [689, 453] on button "Post" at bounding box center [690, 462] width 34 height 18
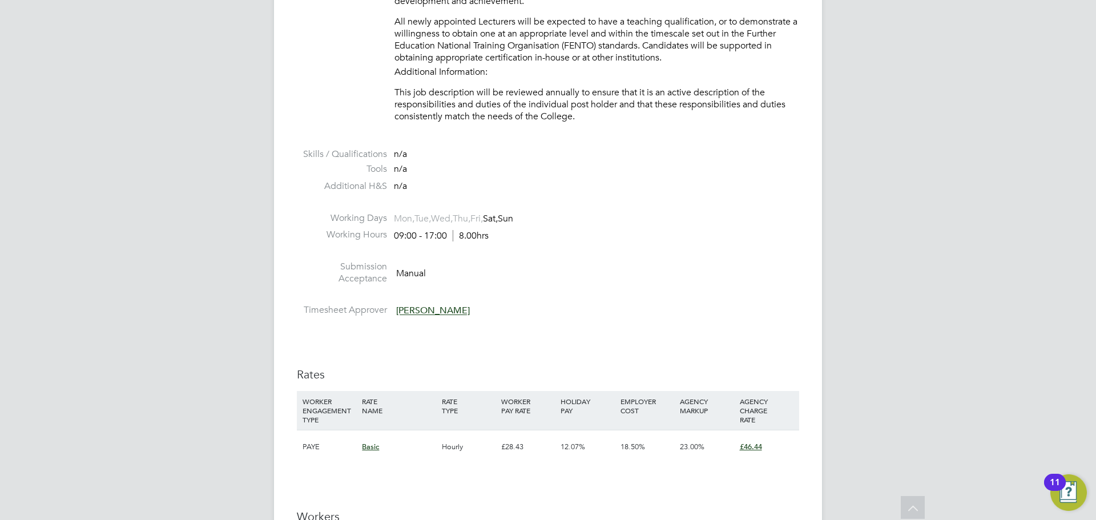
scroll to position [1997, 0]
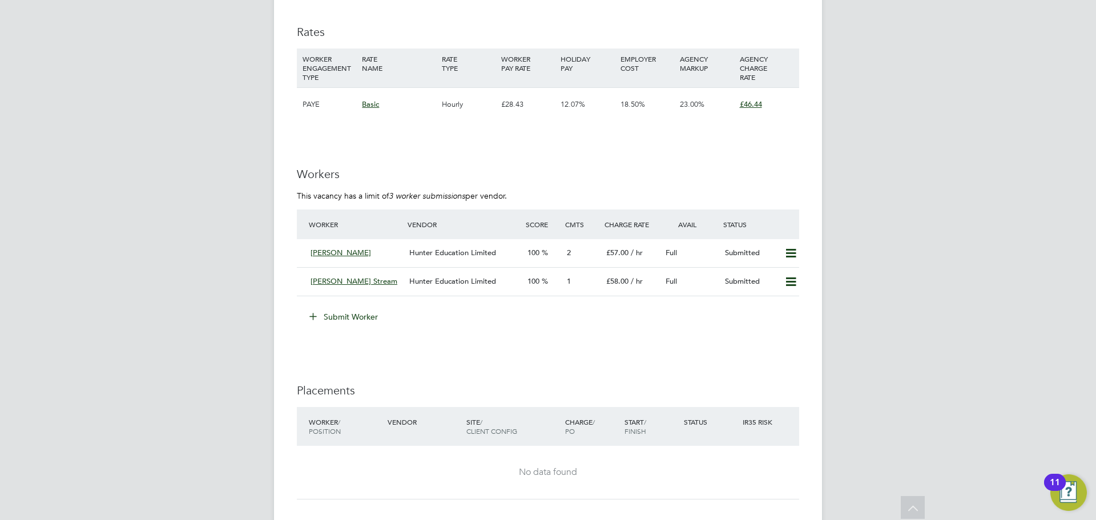
click at [361, 312] on button "Submit Worker" at bounding box center [344, 317] width 86 height 18
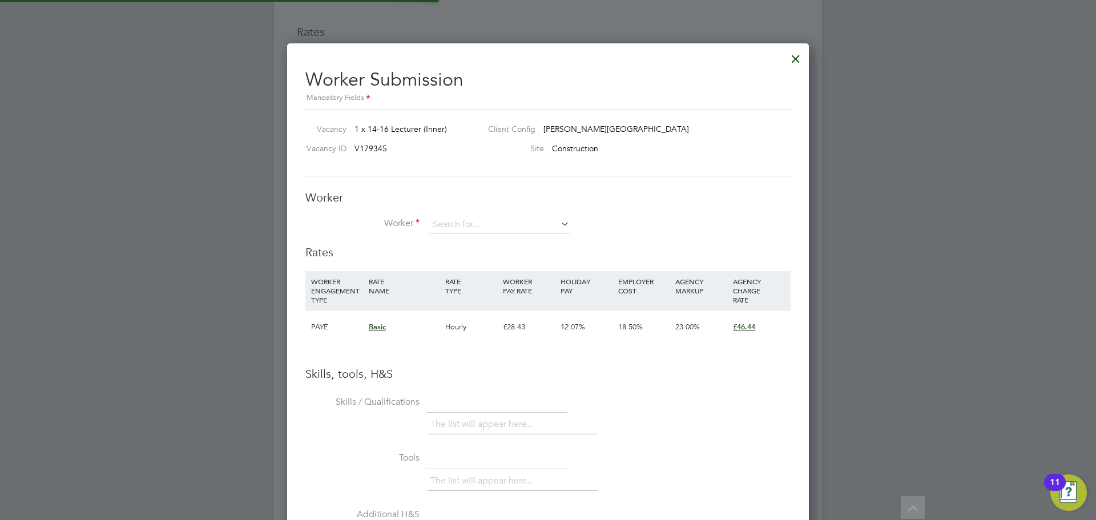
scroll to position [721, 522]
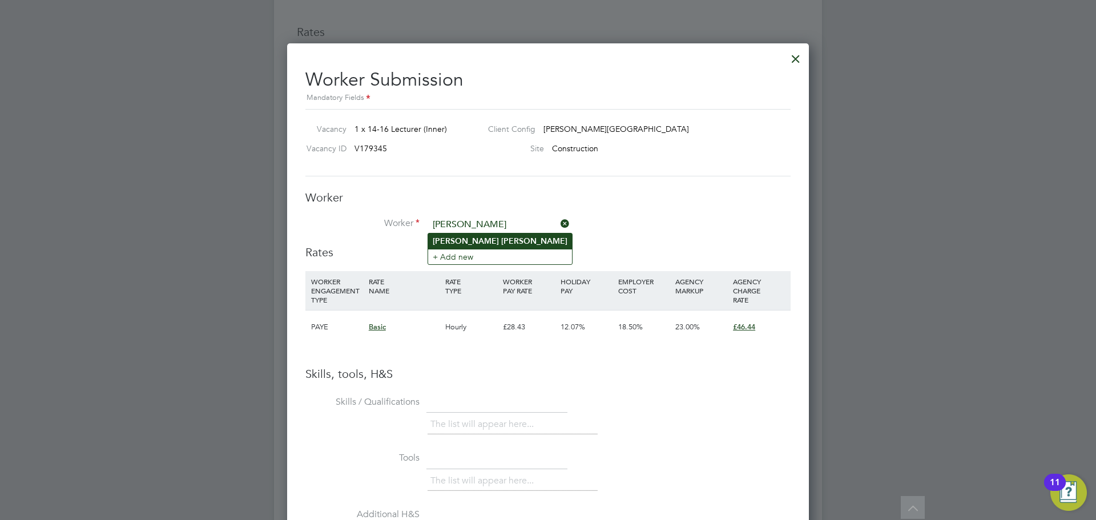
click at [538, 242] on li "Sean Henry" at bounding box center [500, 240] width 144 height 15
type input "[PERSON_NAME]"
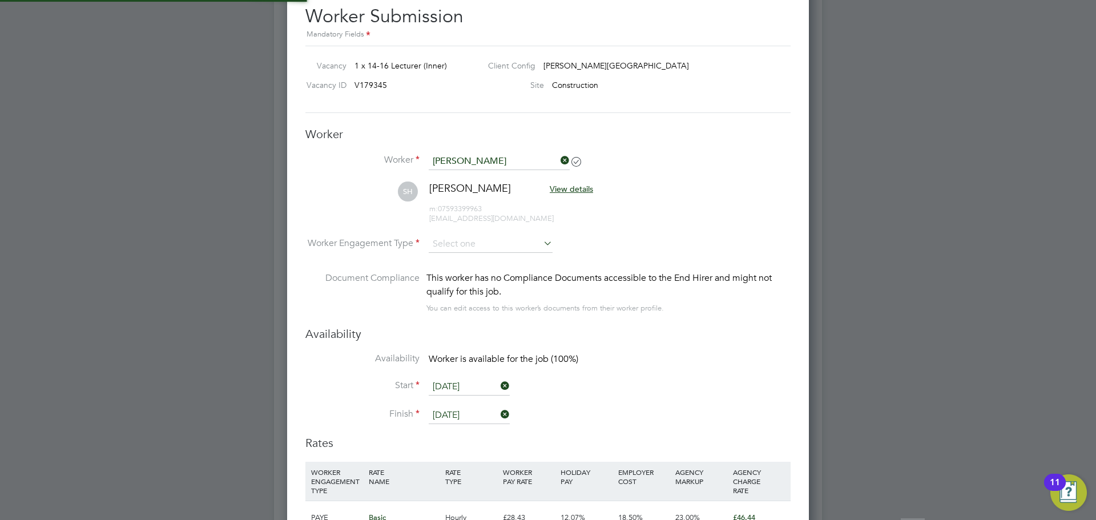
scroll to position [2168, 0]
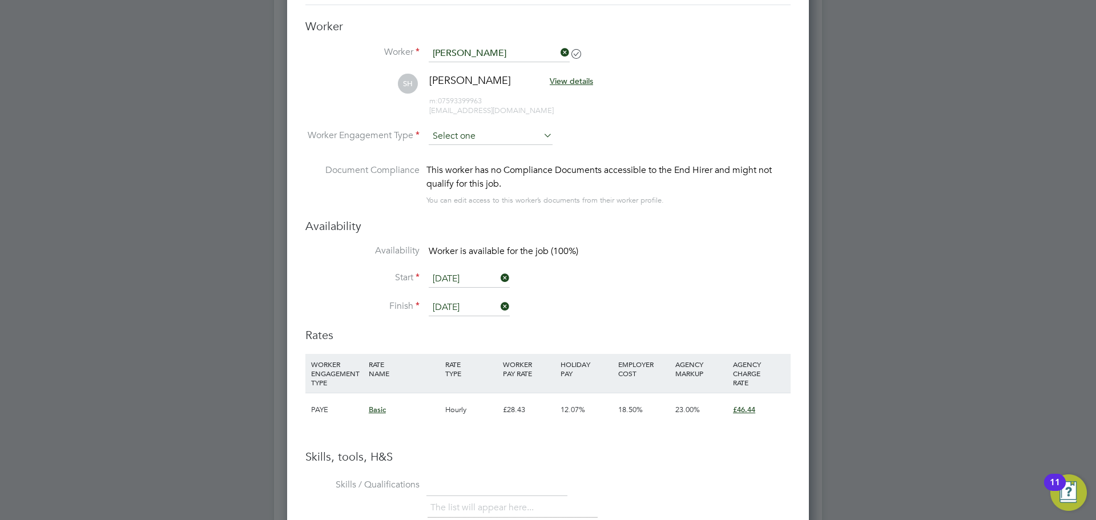
click at [494, 143] on input at bounding box center [491, 136] width 124 height 17
click at [492, 151] on li "Contract" at bounding box center [490, 152] width 125 height 15
type input "Contract"
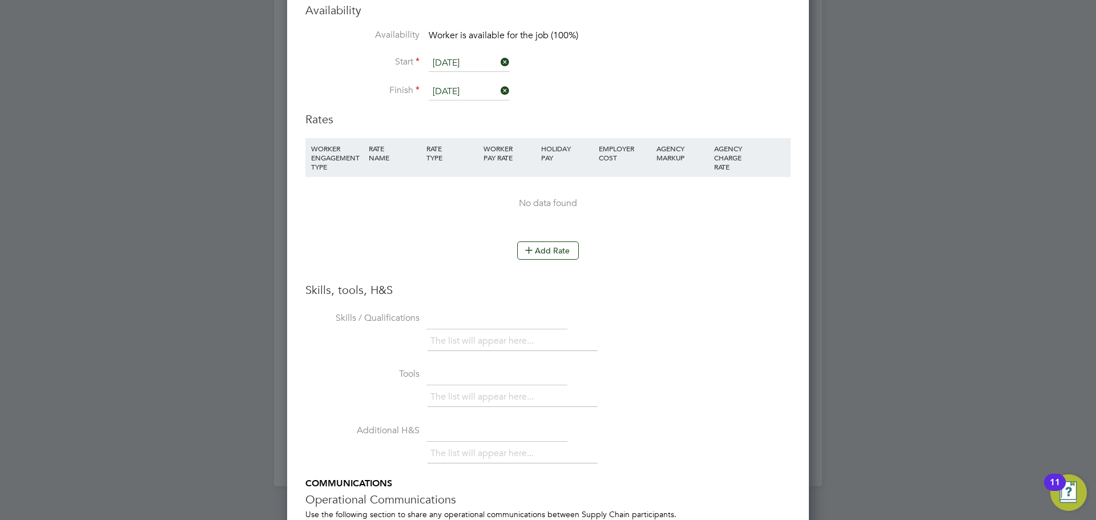
scroll to position [2454, 0]
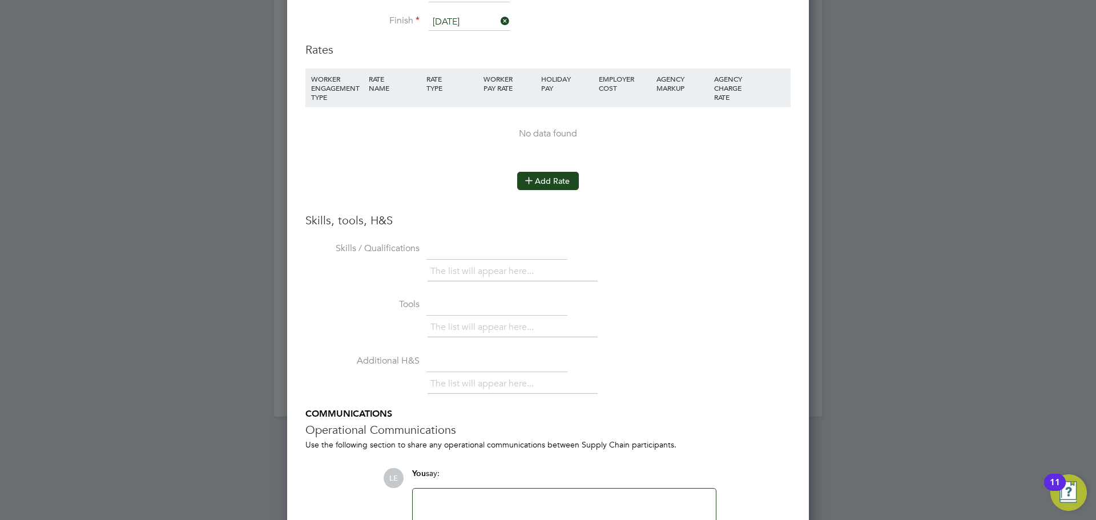
click at [550, 188] on button "Add Rate" at bounding box center [548, 181] width 62 height 18
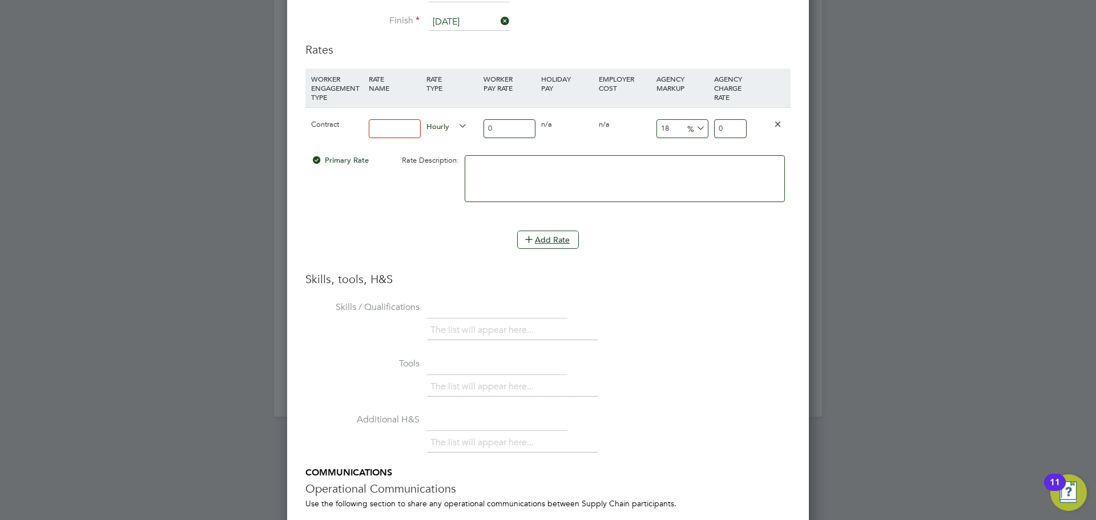
click at [412, 129] on input at bounding box center [395, 128] width 52 height 19
type input "Basic"
click at [513, 133] on input "0" at bounding box center [509, 128] width 52 height 19
type input "4"
type input "4.72"
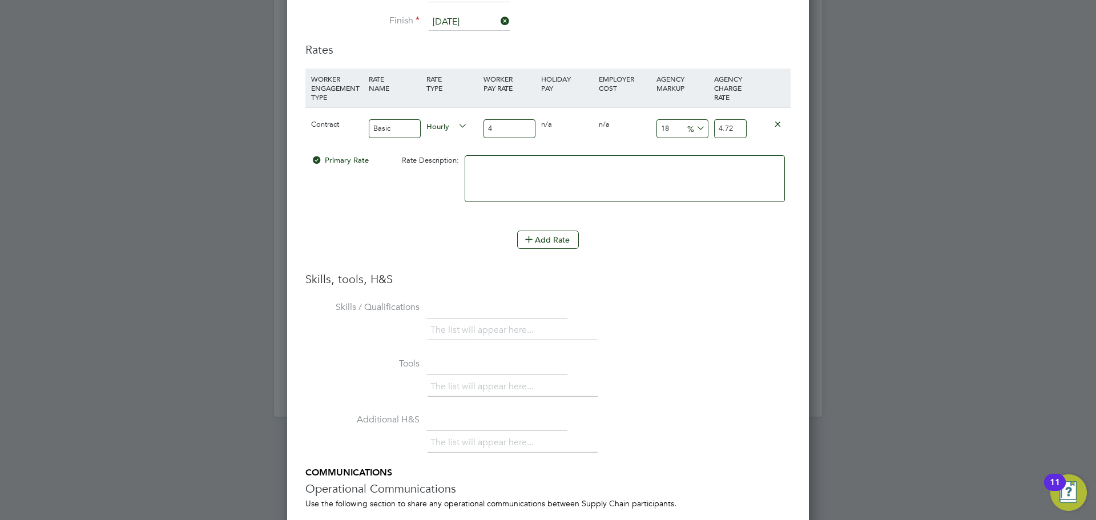
type input "45"
type input "53.1"
type input "45"
click at [737, 128] on input "53.1" at bounding box center [730, 128] width 33 height 19
type input "17.77777777777778"
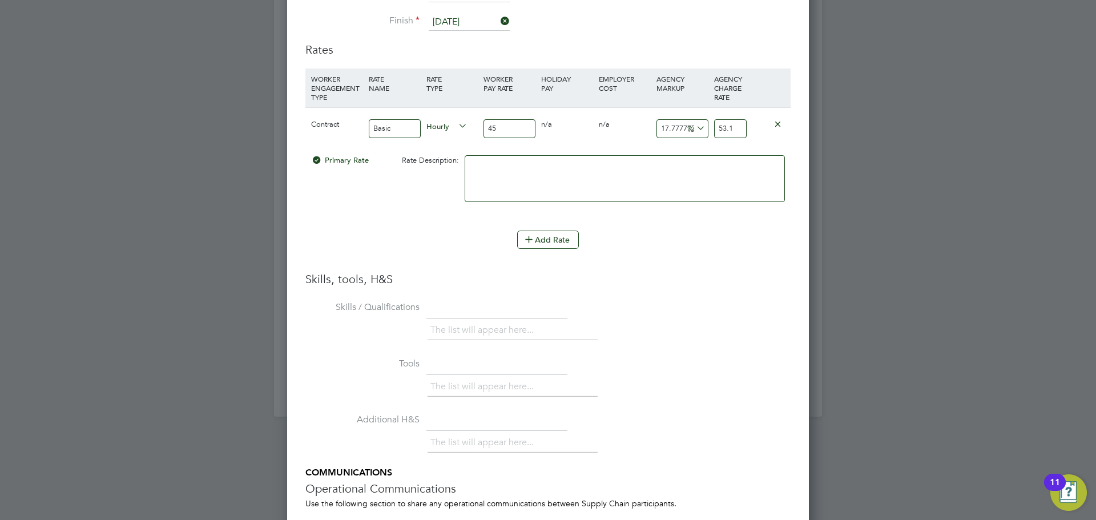
type input "53"
type input "-88.88888888888889"
type input "5"
type input "4.999999999999999"
drag, startPoint x: 658, startPoint y: 129, endPoint x: 734, endPoint y: 122, distance: 76.3
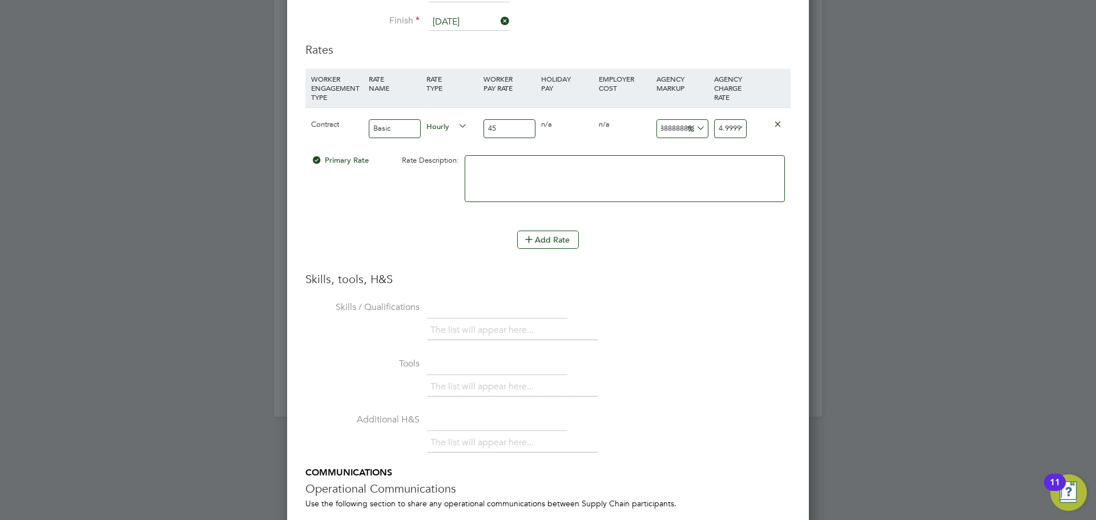
click at [734, 122] on div "Contract Basic Hourly 45 0 n/a 0 n/a -88.88888888888889 -40 % 4.999999999999999" at bounding box center [547, 128] width 485 height 42
type input "2"
type input "45.9"
type input "23"
type input "55.35"
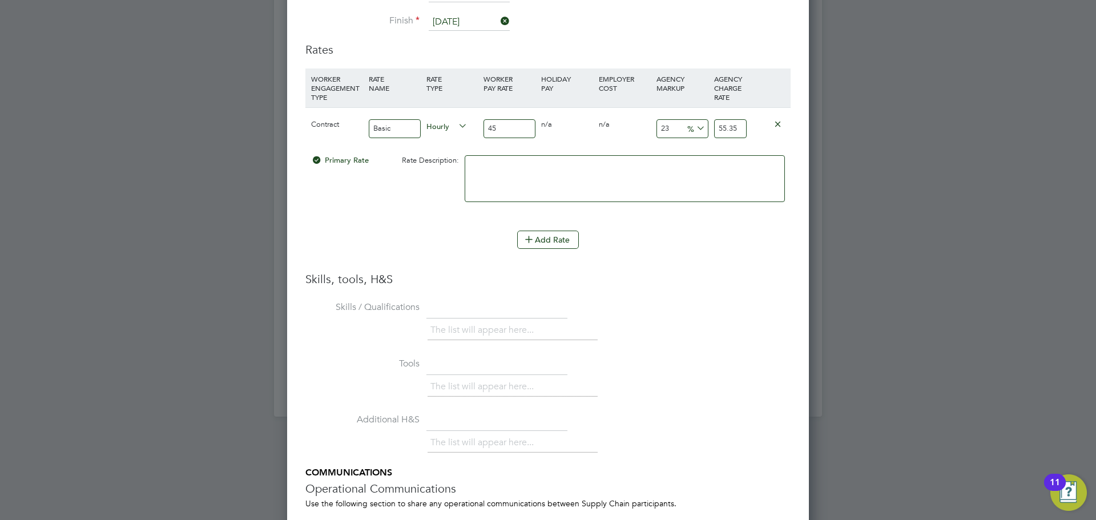
type input "23.9"
type input "55.755"
type input "23.99"
type input "55.7955"
drag, startPoint x: 716, startPoint y: 128, endPoint x: 762, endPoint y: 127, distance: 46.2
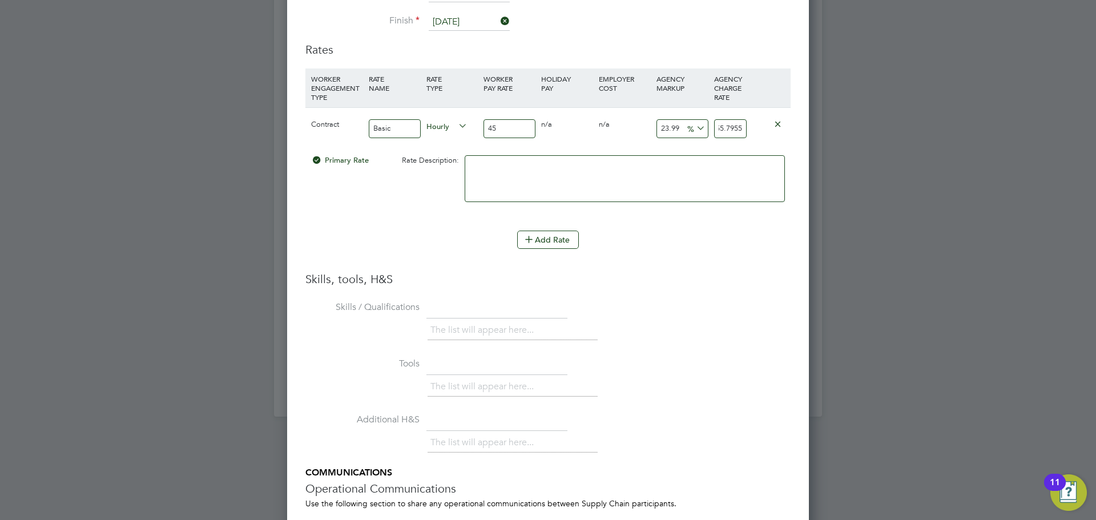
click at [762, 127] on div "Contract Basic Hourly 45 0 n/a 0 n/a 23.99 10.7955 % 55.7955" at bounding box center [547, 128] width 485 height 42
type input "-88.88888888888889"
type input "5"
type input "22.22222222222222"
type input "55"
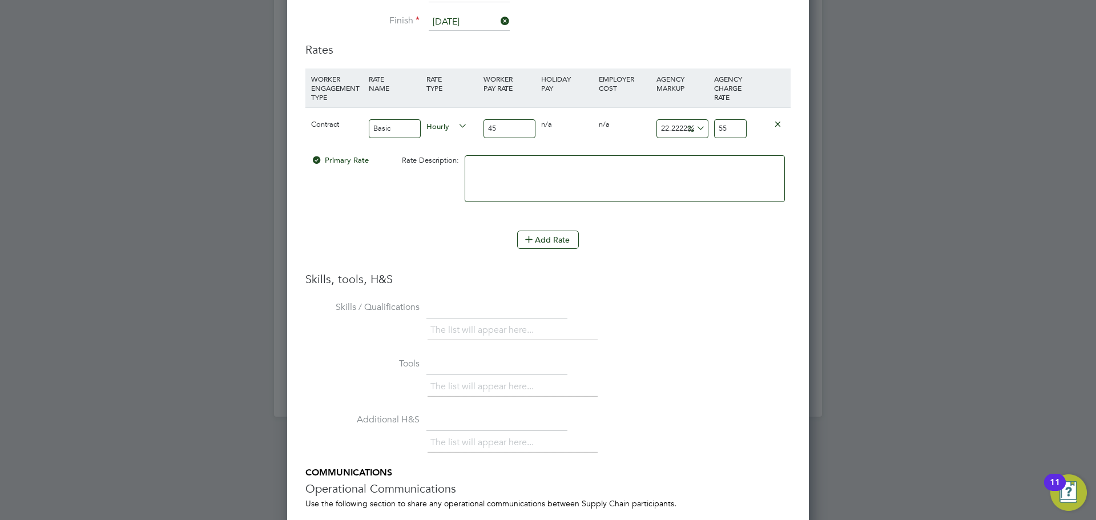
type input "23.333333333333332"
type input "55.5"
click at [746, 228] on li "WORKER ENGAGEMENT TYPE RATE NAME RATE TYPE WORKER PAY RATE HOLIDAY PAY EMPLOYER…" at bounding box center [547, 149] width 485 height 162
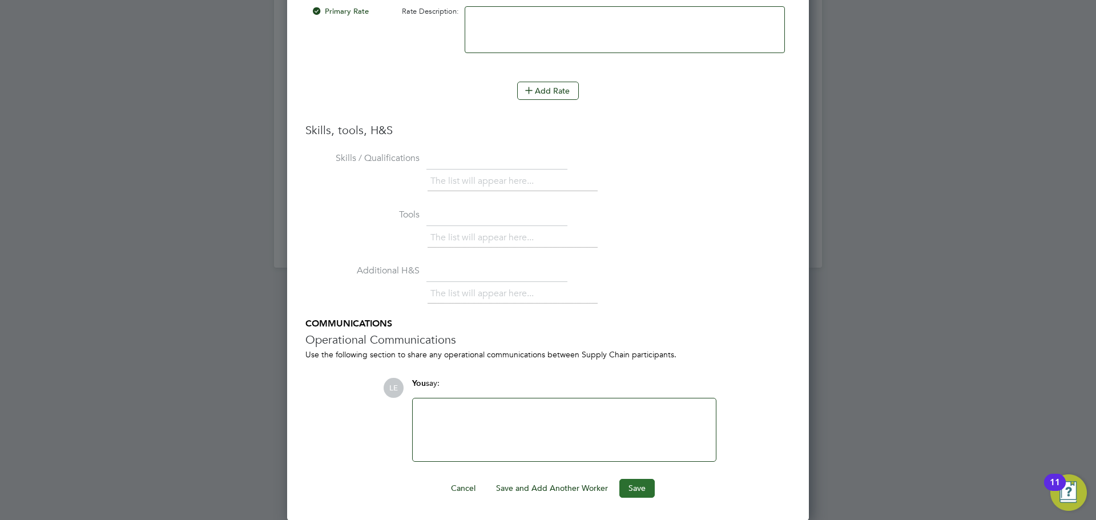
click at [631, 484] on button "Save" at bounding box center [636, 488] width 35 height 18
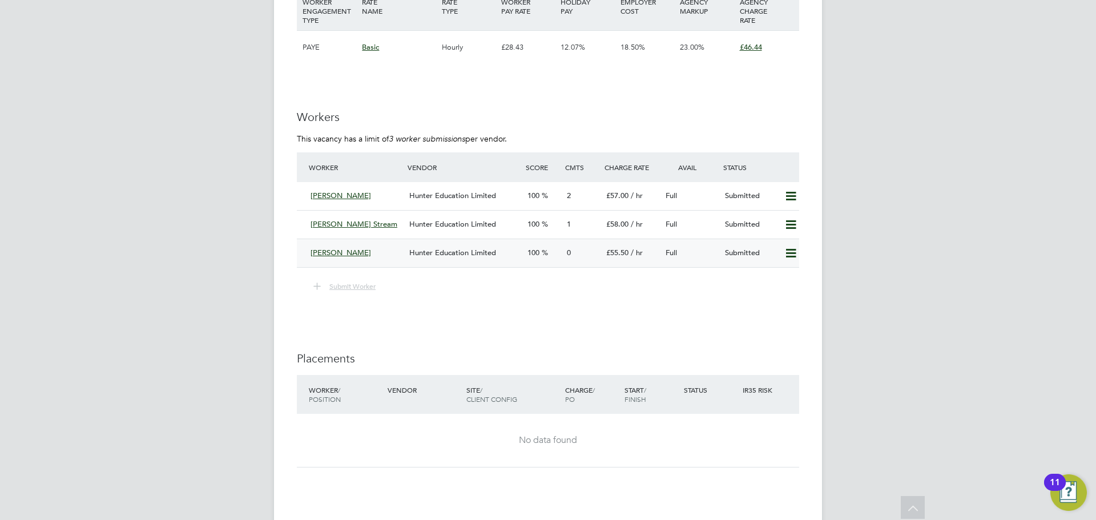
click at [376, 248] on div "[PERSON_NAME]" at bounding box center [355, 253] width 99 height 19
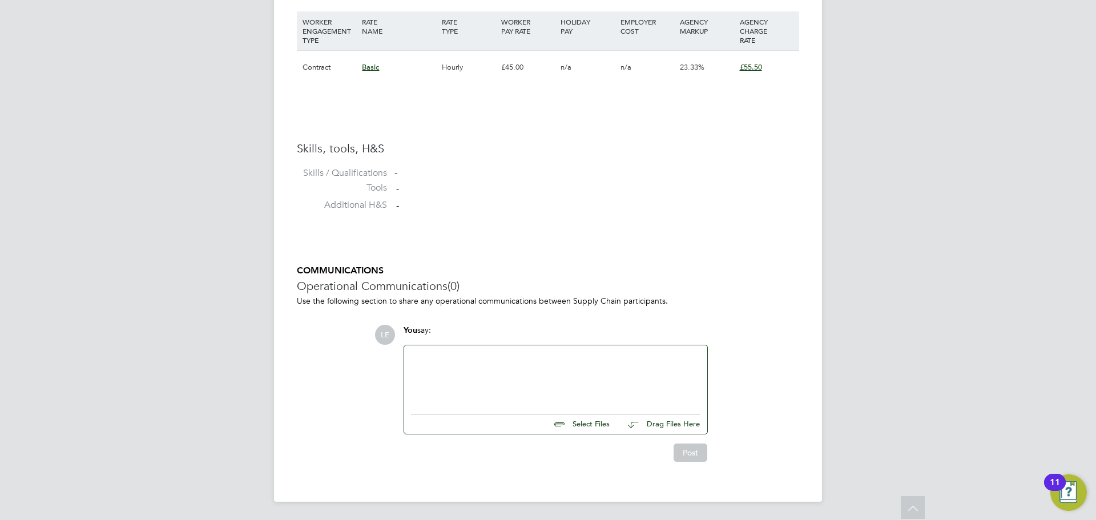
click at [466, 365] on div at bounding box center [555, 376] width 289 height 49
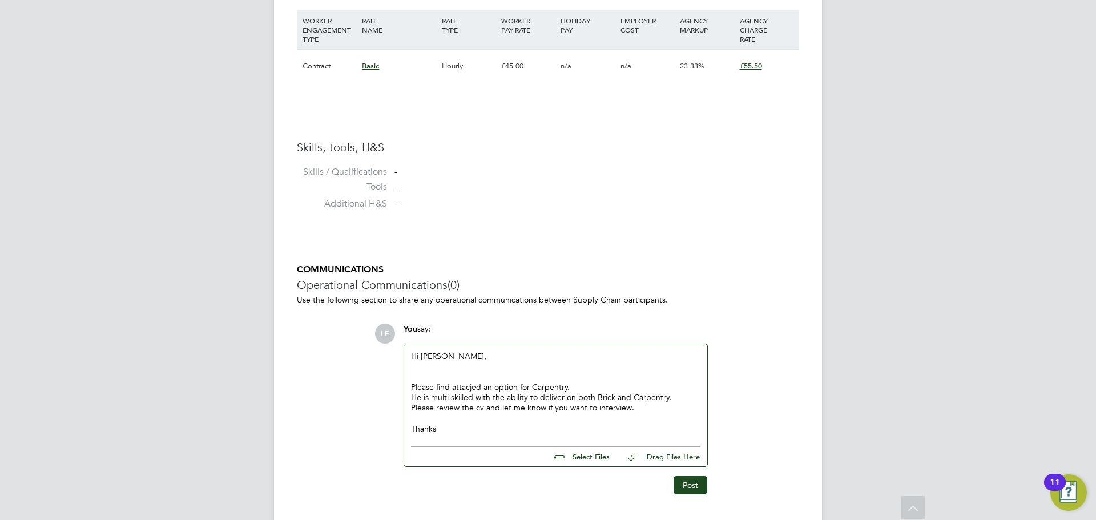
click at [589, 454] on input "file" at bounding box center [614, 455] width 171 height 16
type input "C:\fakepath\CV Sean.docx"
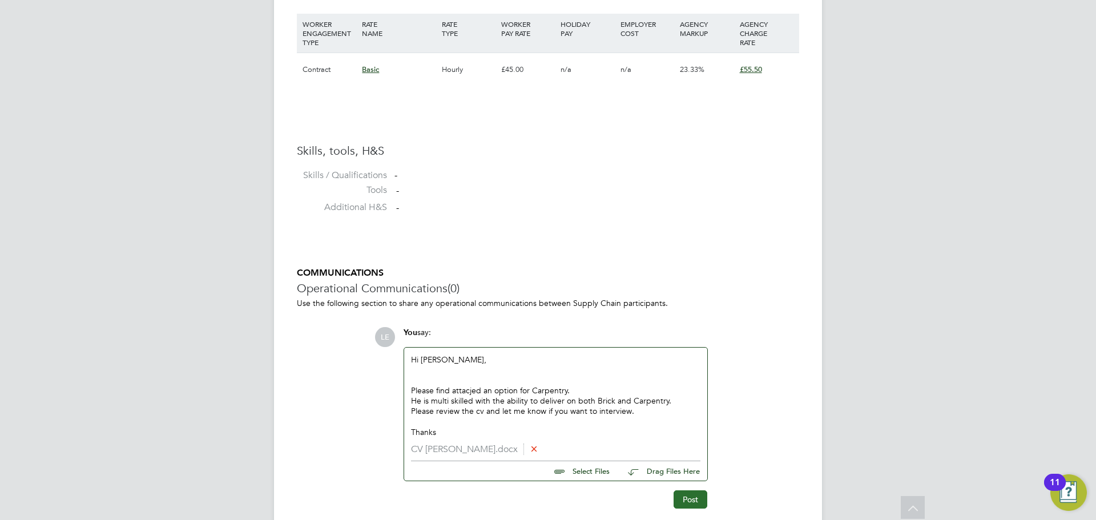
click at [691, 503] on button "Post" at bounding box center [690, 499] width 34 height 18
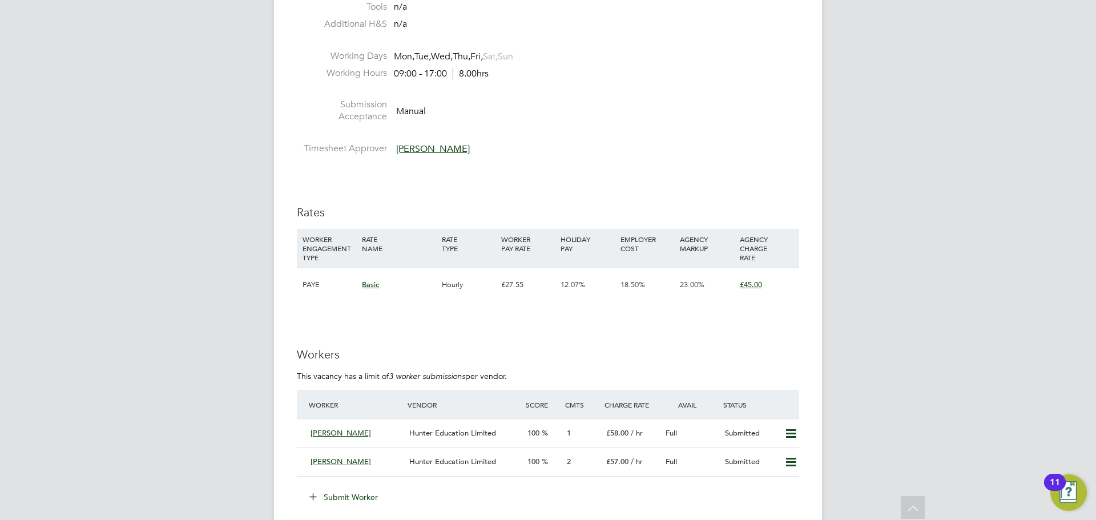
scroll to position [1883, 0]
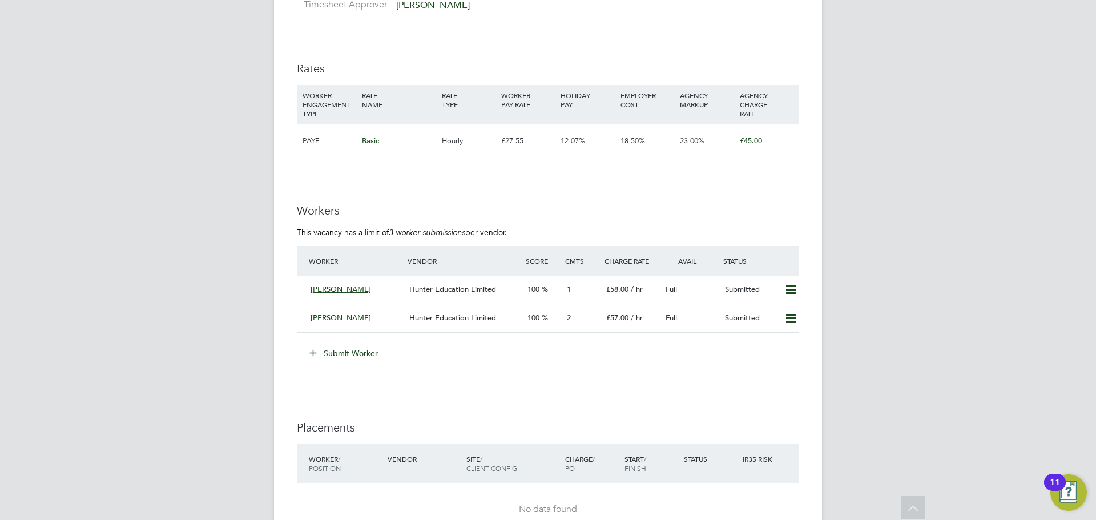
click at [355, 349] on button "Submit Worker" at bounding box center [344, 353] width 86 height 18
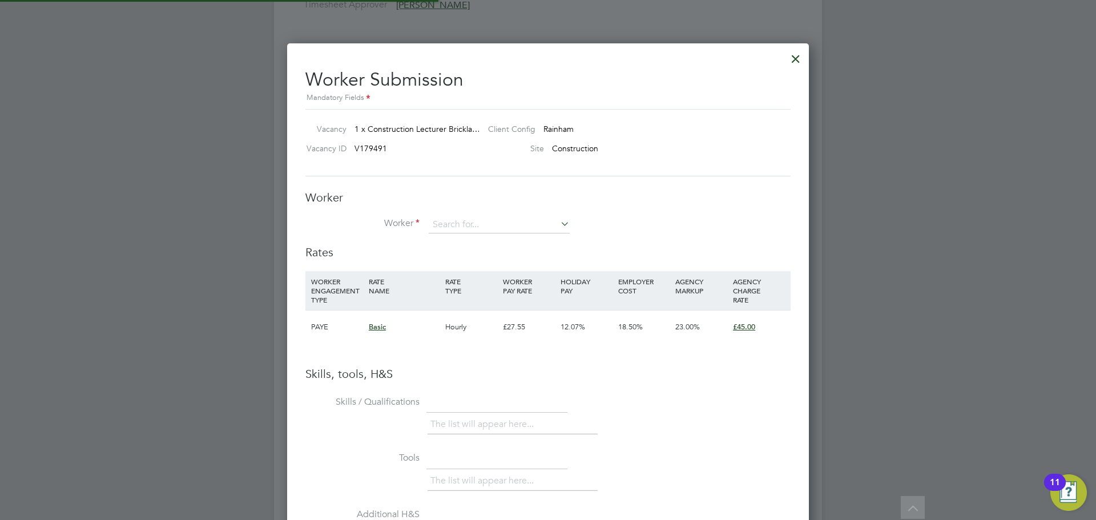
scroll to position [6, 6]
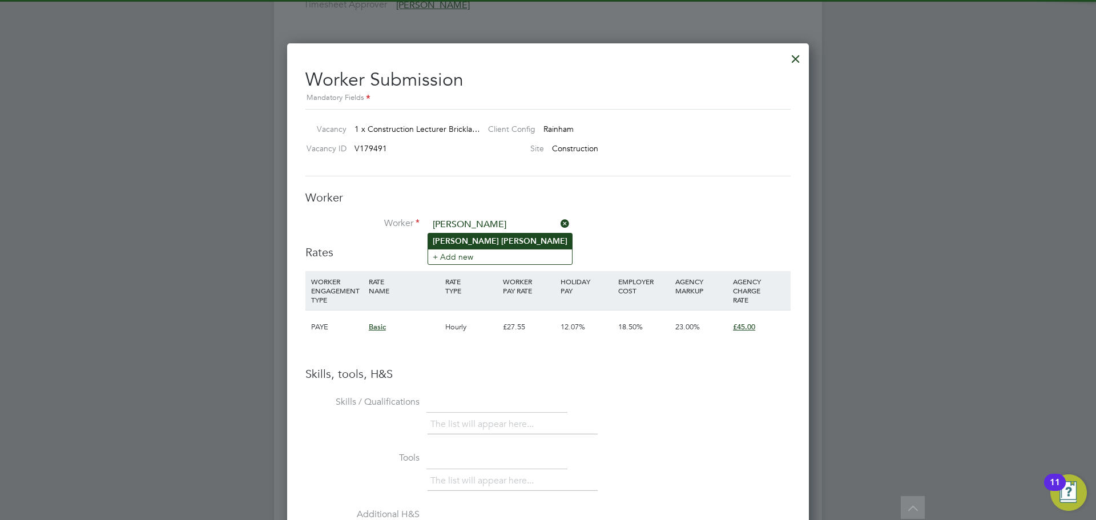
click at [501, 240] on b "[PERSON_NAME]" at bounding box center [534, 241] width 66 height 10
type input "[PERSON_NAME]"
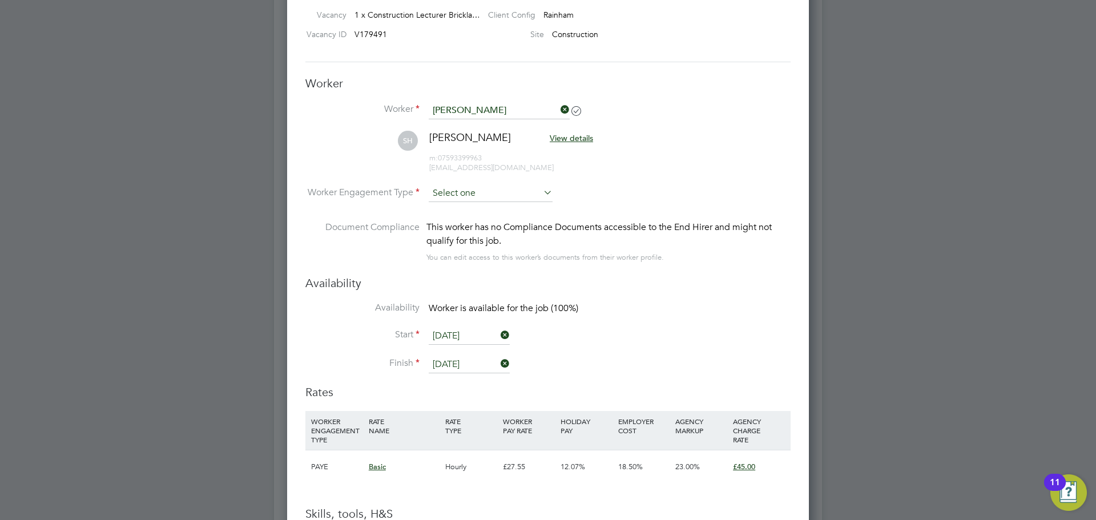
click at [475, 189] on input at bounding box center [491, 193] width 124 height 17
click at [472, 204] on li "Contract" at bounding box center [490, 209] width 125 height 15
type input "Contract"
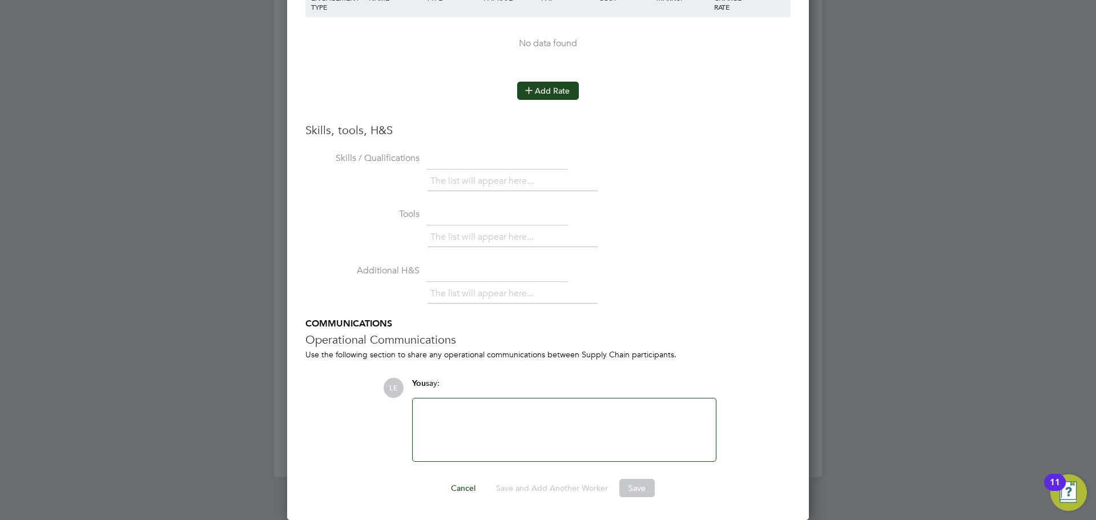
click at [563, 84] on button "Add Rate" at bounding box center [548, 91] width 62 height 18
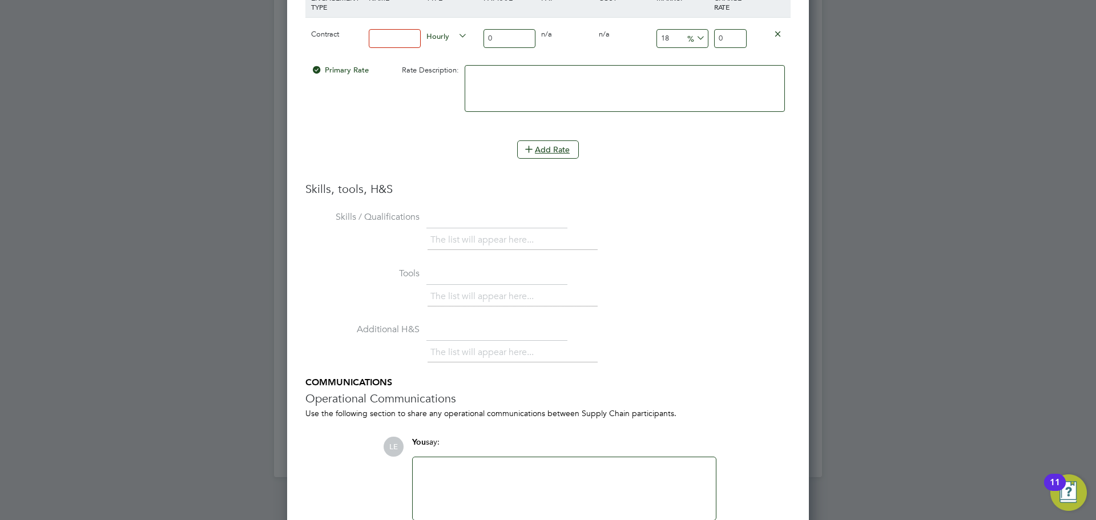
click at [405, 41] on input at bounding box center [395, 38] width 52 height 19
type input "Basic"
drag, startPoint x: 512, startPoint y: 37, endPoint x: 458, endPoint y: 36, distance: 54.8
click at [458, 36] on div "Contract Basic Hourly 0 0 n/a 0 n/a 18 0 % 0" at bounding box center [547, 38] width 485 height 42
type input "4"
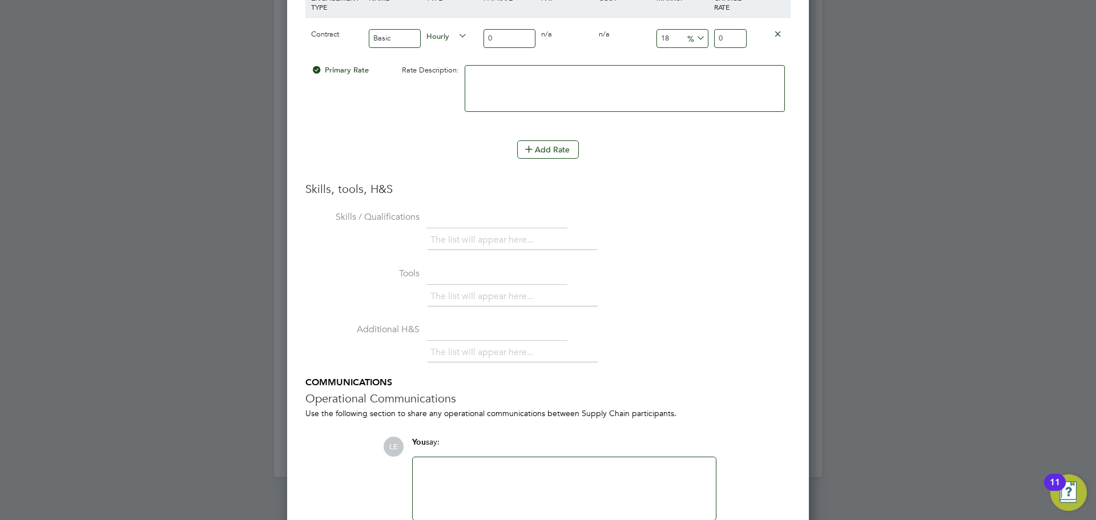
type input "4.72"
type input "47"
type input "55.46"
type input "47"
drag, startPoint x: 671, startPoint y: 38, endPoint x: 639, endPoint y: 38, distance: 32.0
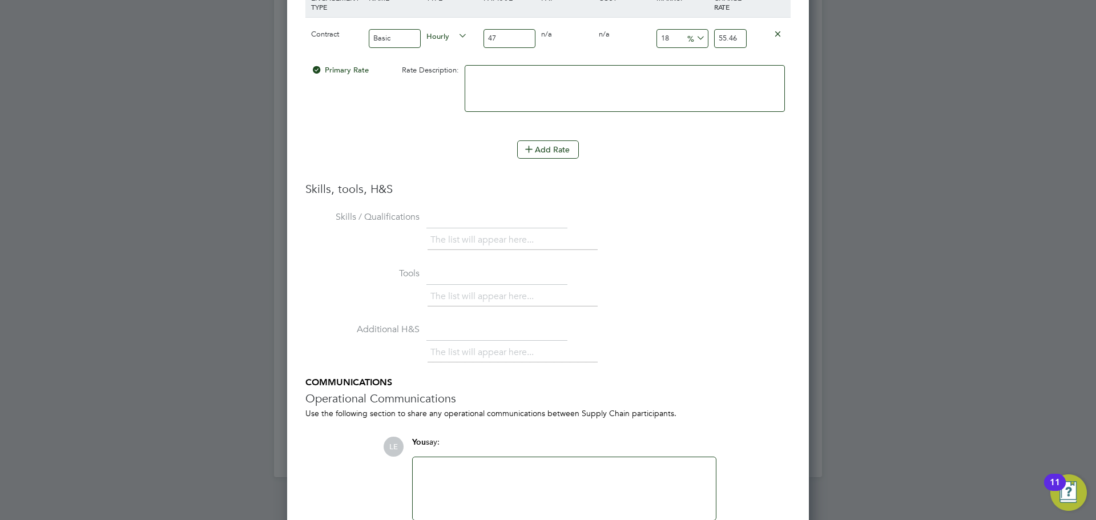
click at [639, 38] on div "Contract Basic Hourly 47 0 n/a 0 n/a 18 8.46 % 55.46" at bounding box center [547, 38] width 485 height 42
type input "2"
type input "47.94"
type input "23"
type input "57.81"
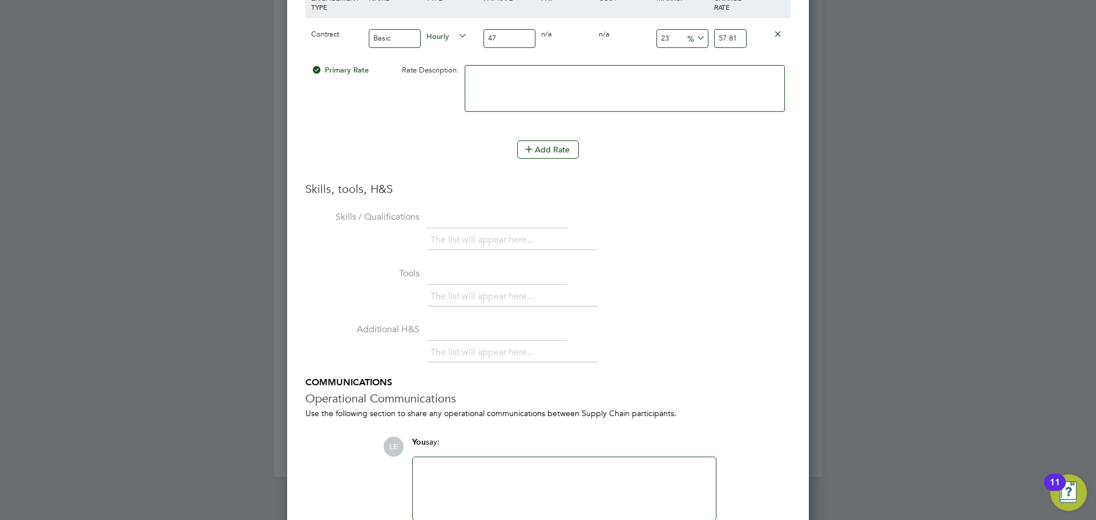
type input "23"
drag, startPoint x: 717, startPoint y: 35, endPoint x: 753, endPoint y: 33, distance: 36.6
click at [753, 33] on div "Contract Basic Hourly 47 0 n/a 0 n/a 23 10.81 % 57.81" at bounding box center [547, 38] width 485 height 42
click at [753, 33] on div at bounding box center [768, 33] width 38 height 31
click at [729, 37] on input "57.81" at bounding box center [730, 38] width 33 height 19
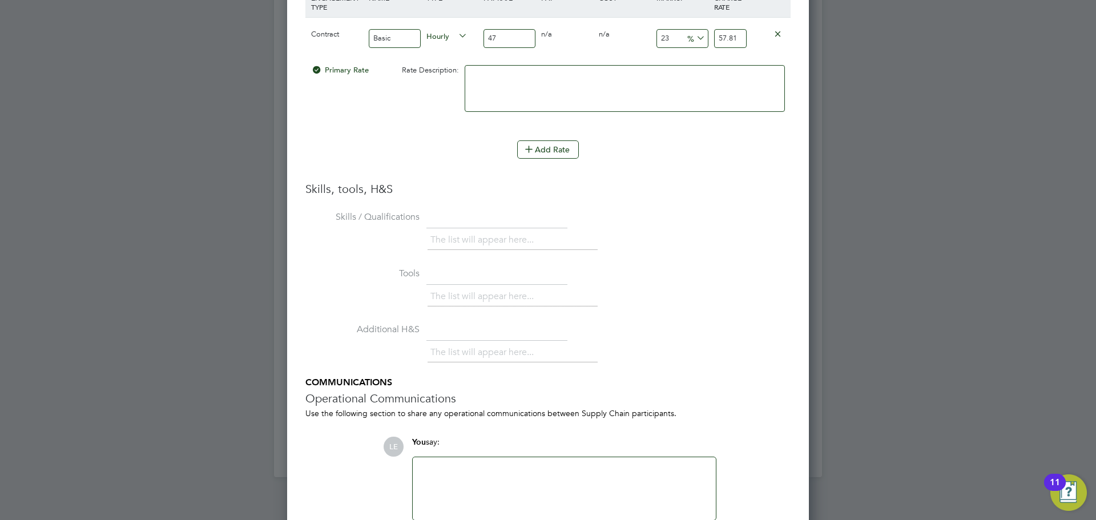
drag, startPoint x: 736, startPoint y: 38, endPoint x: 709, endPoint y: 39, distance: 26.8
click at [709, 39] on div "Contract Basic Hourly 47 0 n/a 0 n/a 23 10.81 % 57.81" at bounding box center [547, 38] width 485 height 42
type input "-89.36170212765957"
type input "5"
type input "23.404255319148938"
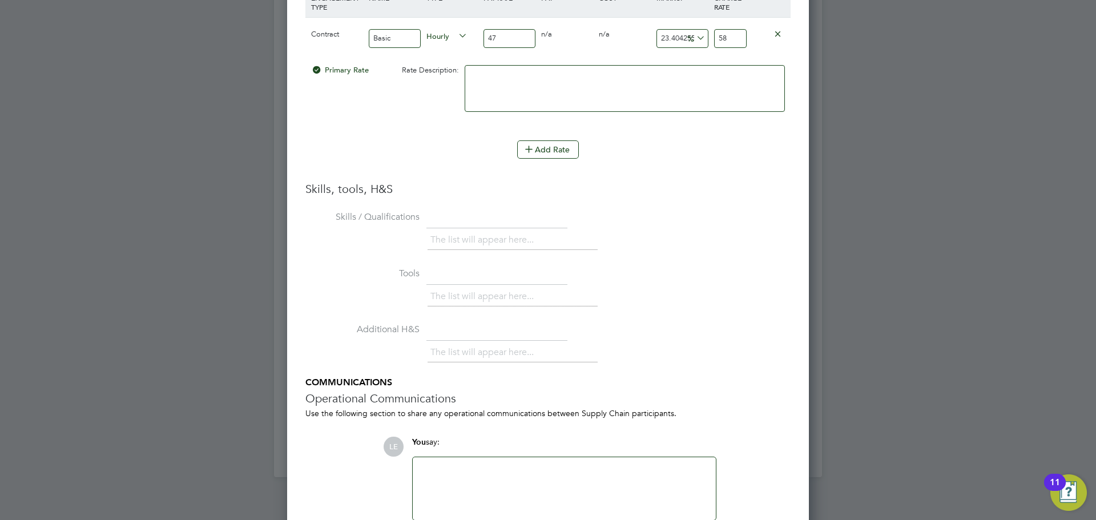
type input "58"
click at [669, 134] on li "WORKER ENGAGEMENT TYPE RATE NAME RATE TYPE WORKER PAY RATE HOLIDAY PAY EMPLOYER…" at bounding box center [547, 59] width 485 height 162
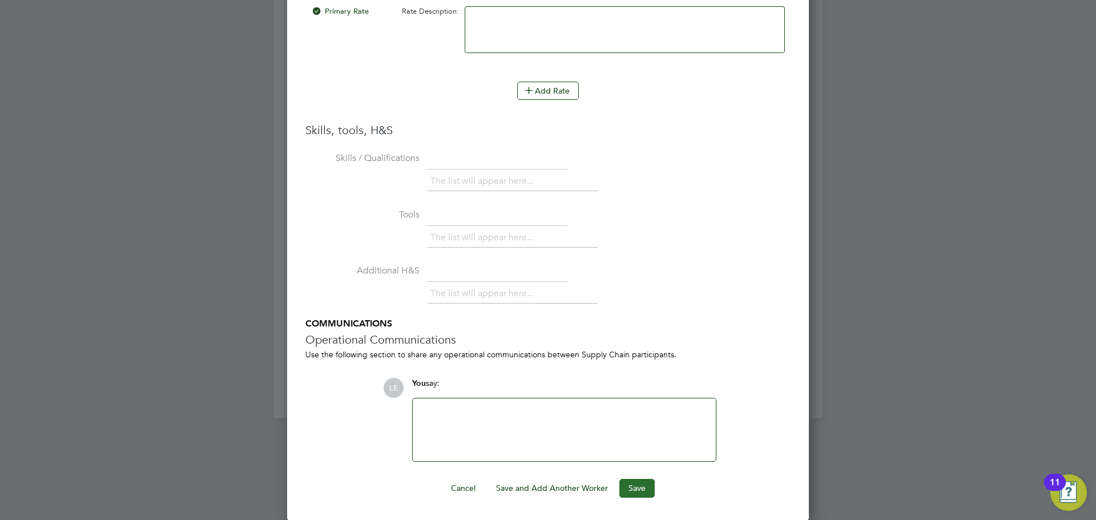
click at [629, 490] on button "Save" at bounding box center [636, 488] width 35 height 18
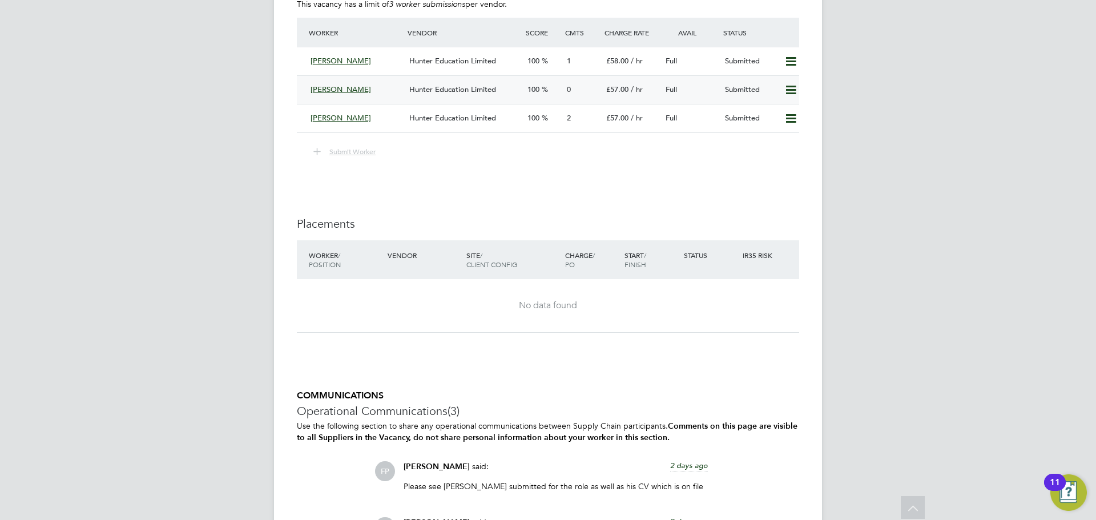
click at [371, 84] on div "[PERSON_NAME]" at bounding box center [355, 89] width 99 height 19
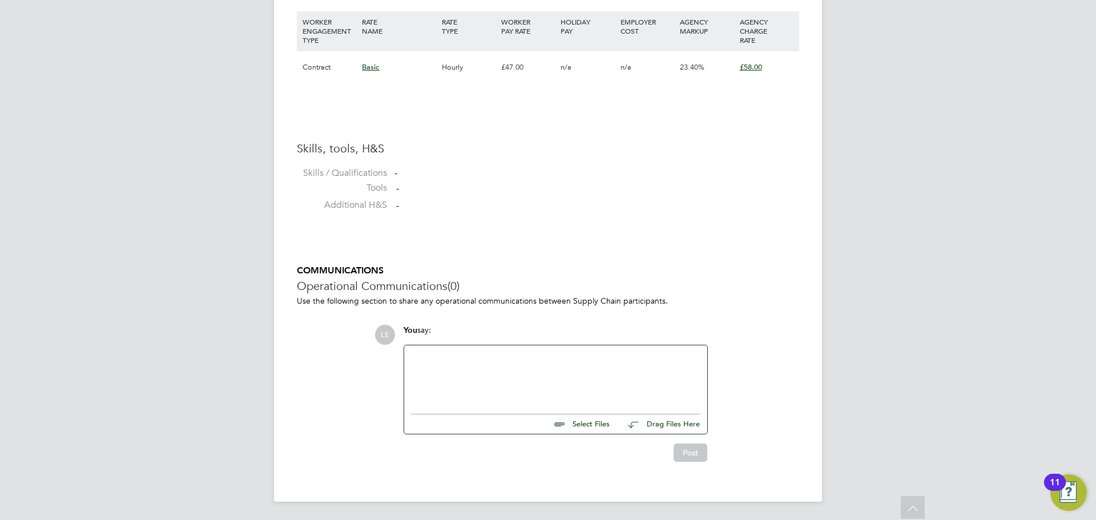
click at [469, 369] on div at bounding box center [555, 376] width 289 height 49
drag, startPoint x: 466, startPoint y: 392, endPoint x: 381, endPoint y: 391, distance: 85.6
click at [381, 391] on div "LE You say: Hi Ian / Allan, 07593399963 Select Files Drag Files Here Drop your …" at bounding box center [586, 393] width 425 height 137
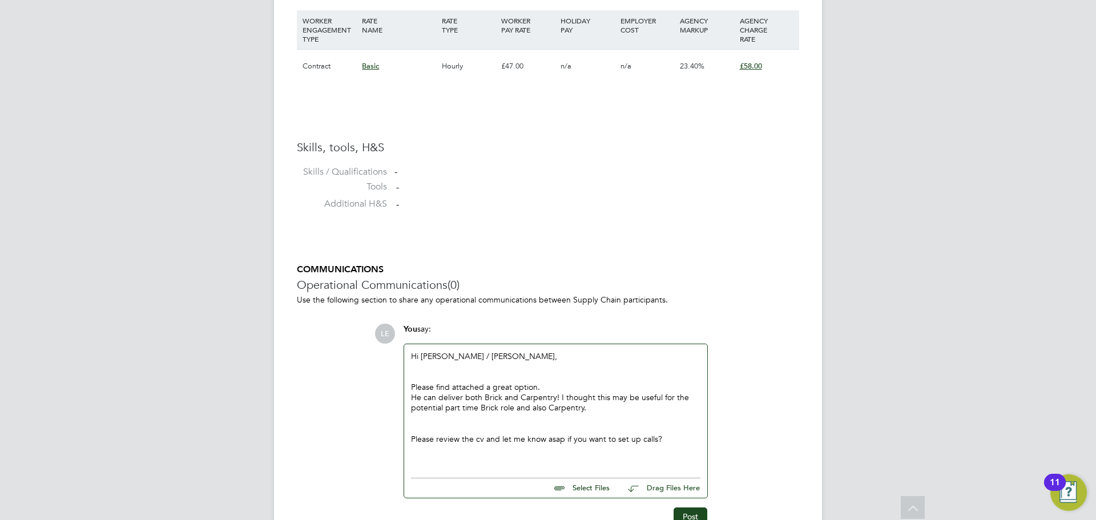
click at [572, 488] on input "file" at bounding box center [614, 486] width 171 height 16
type input "C:\fakepath\CV Sean.docx"
drag, startPoint x: 410, startPoint y: 356, endPoint x: 663, endPoint y: 442, distance: 267.6
click at [661, 443] on div "Hi Ian / Allan, Please find attached a great option. He can deliver both Brick …" at bounding box center [555, 408] width 303 height 128
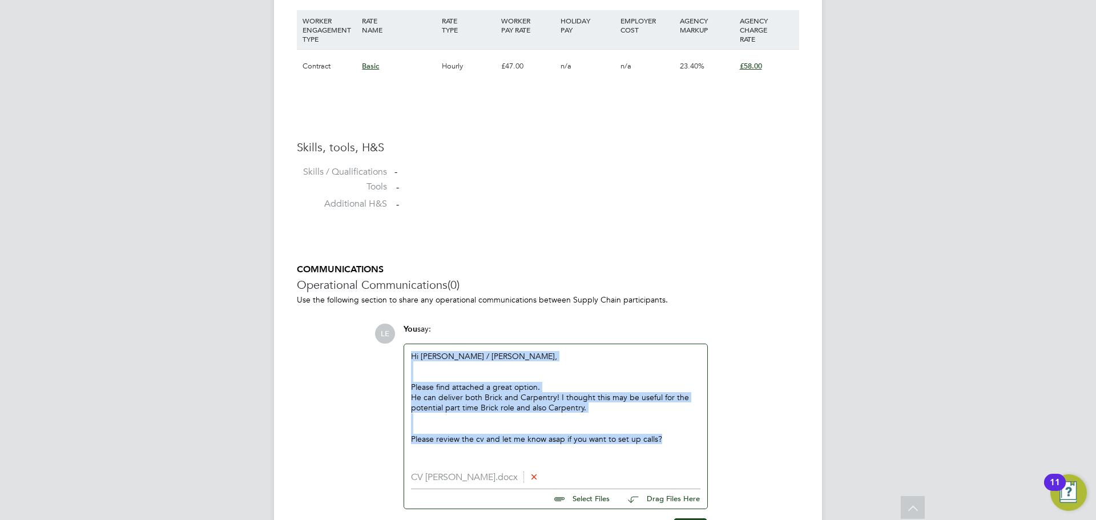
drag, startPoint x: 663, startPoint y: 441, endPoint x: 403, endPoint y: 355, distance: 273.9
click at [403, 355] on div "You say: Hi Ian / Allan, Please find attached a great option. He can deliver bo…" at bounding box center [556, 416] width 316 height 185
copy div "Hi Ian / Allan, Please find attached a great option. He can deliver both Brick …"
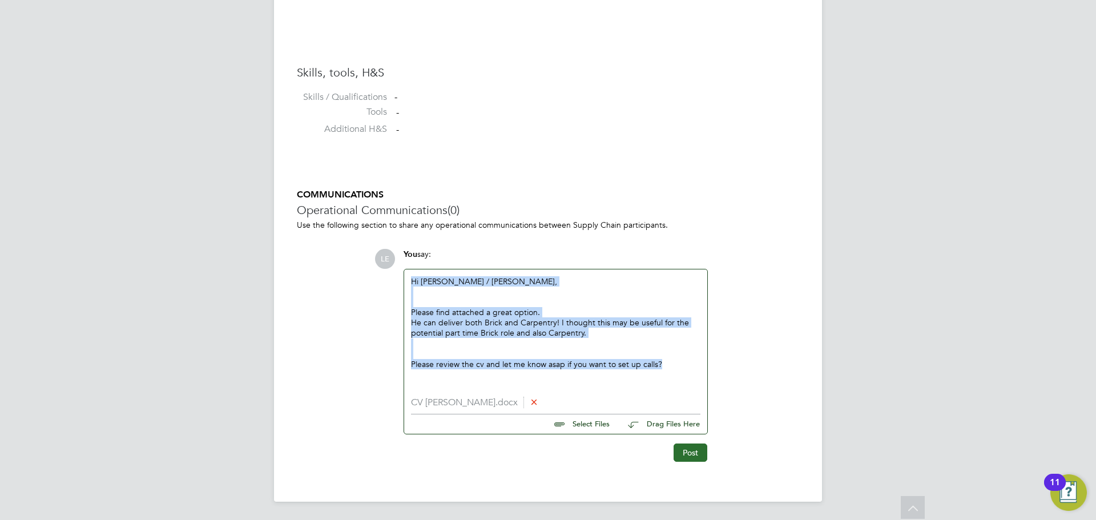
click at [697, 451] on button "Post" at bounding box center [690, 452] width 34 height 18
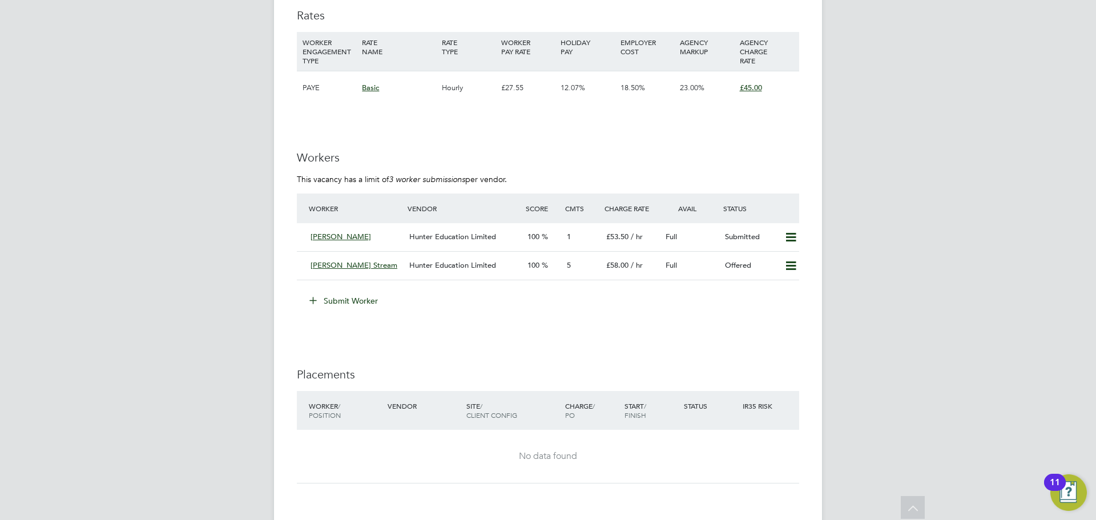
scroll to position [1997, 0]
click at [362, 297] on button "Submit Worker" at bounding box center [344, 298] width 86 height 18
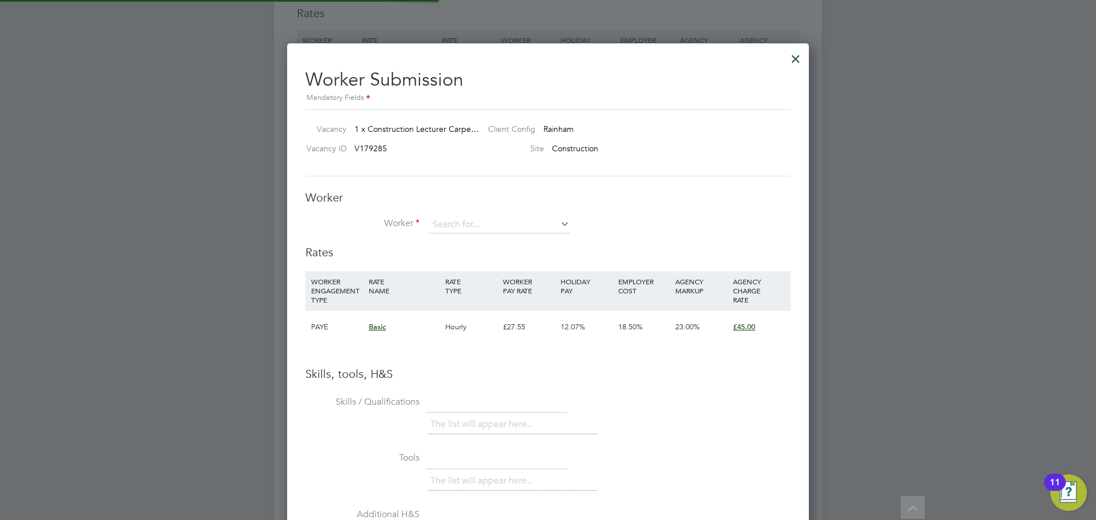
scroll to position [721, 522]
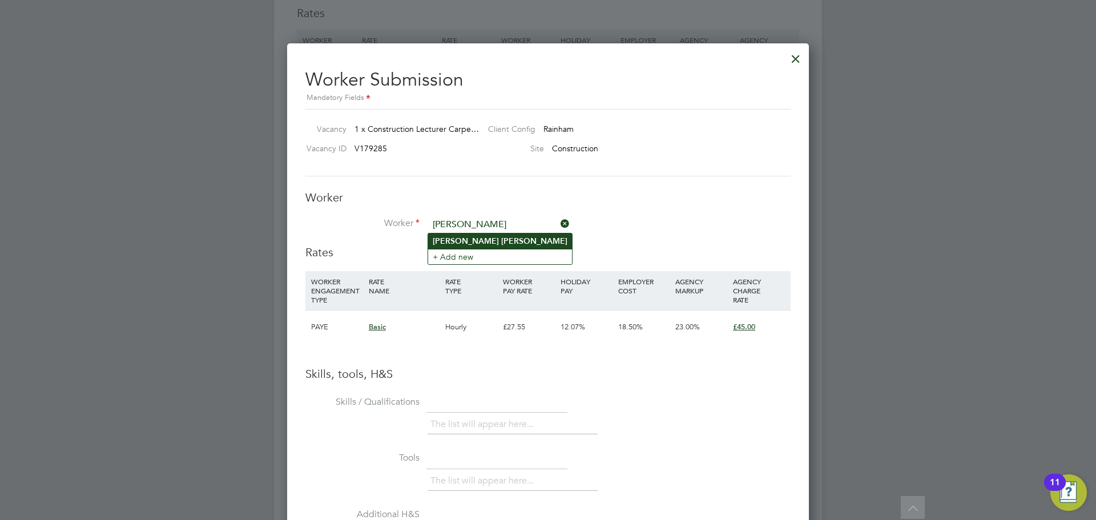
click at [442, 242] on b "[PERSON_NAME]" at bounding box center [466, 241] width 66 height 10
type input "[PERSON_NAME]"
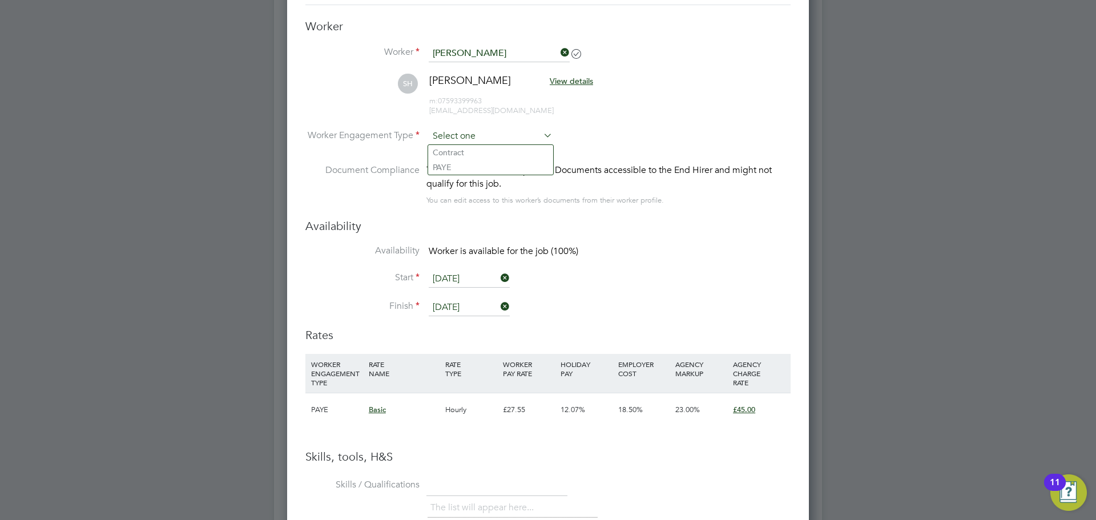
click at [482, 139] on input at bounding box center [491, 136] width 124 height 17
click at [482, 155] on li "Contract" at bounding box center [490, 152] width 125 height 15
type input "Contract"
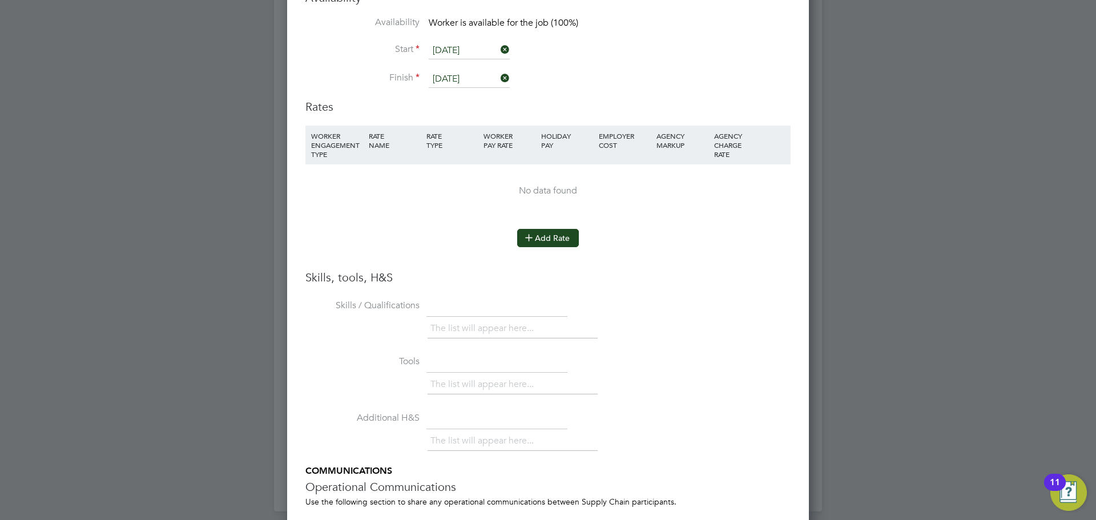
click at [527, 240] on icon at bounding box center [528, 237] width 9 height 9
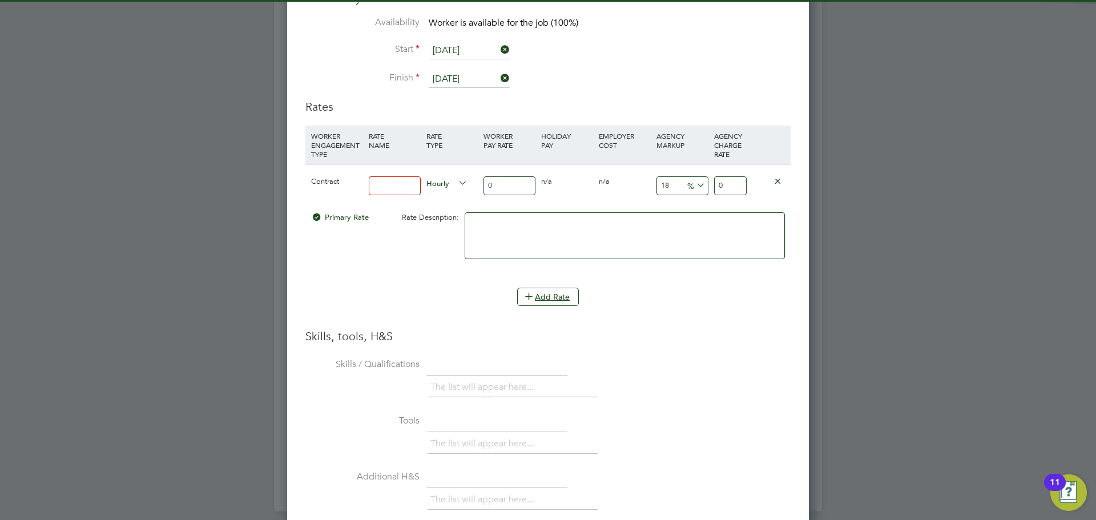
click at [405, 182] on input at bounding box center [395, 185] width 52 height 19
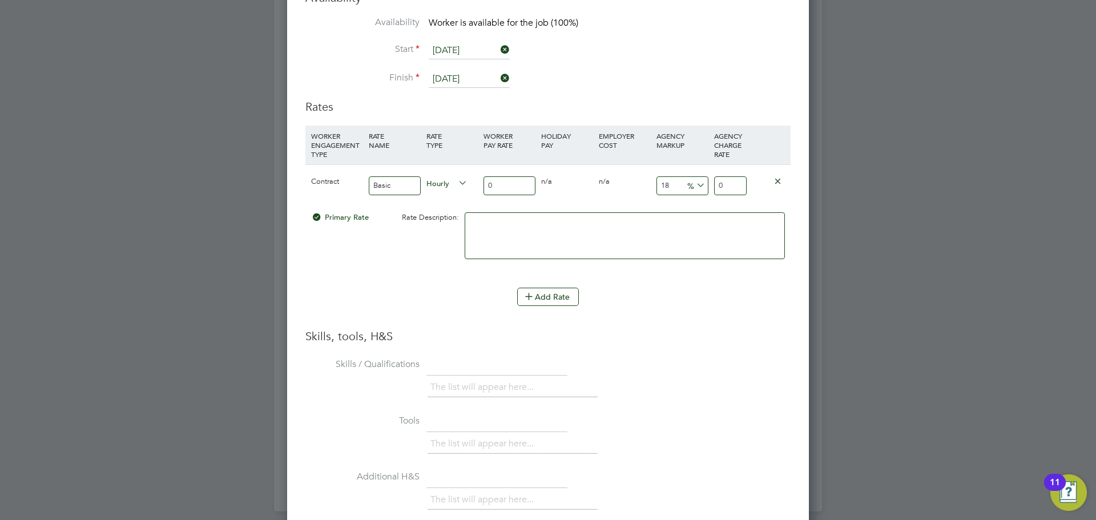
type input "Basic"
drag, startPoint x: 496, startPoint y: 185, endPoint x: 483, endPoint y: 185, distance: 12.6
click at [483, 185] on input "0" at bounding box center [509, 185] width 52 height 19
type input "4"
type input "4.72"
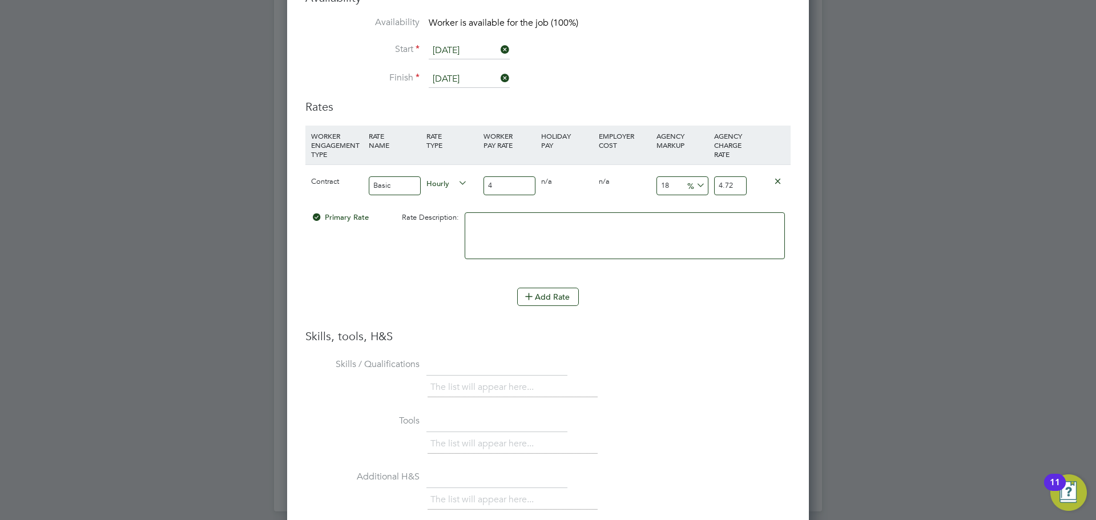
type input "47"
type input "55.46"
type input "47"
drag, startPoint x: 743, startPoint y: 185, endPoint x: 704, endPoint y: 185, distance: 38.8
click at [704, 185] on div "Contract Basic Hourly 47 0 n/a 0 n/a 18 8.46 % 55.46" at bounding box center [547, 185] width 485 height 42
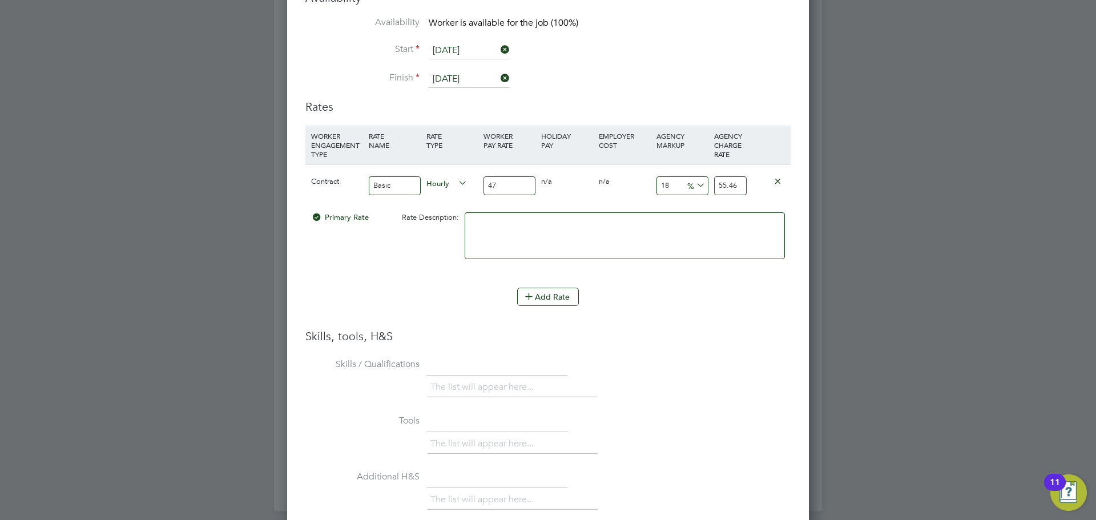
type input "-89.36170212765957"
type input "5"
type input "23.404255319148938"
type input "58"
click at [419, 276] on li "WORKER ENGAGEMENT TYPE RATE NAME RATE TYPE WORKER PAY RATE HOLIDAY PAY EMPLOYER…" at bounding box center [547, 207] width 485 height 162
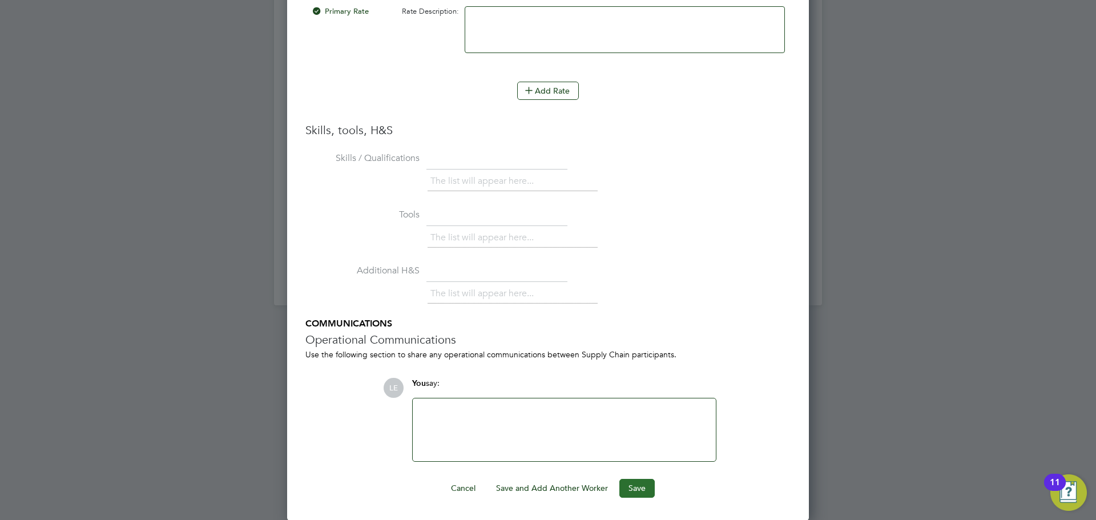
click at [631, 484] on button "Save" at bounding box center [636, 488] width 35 height 18
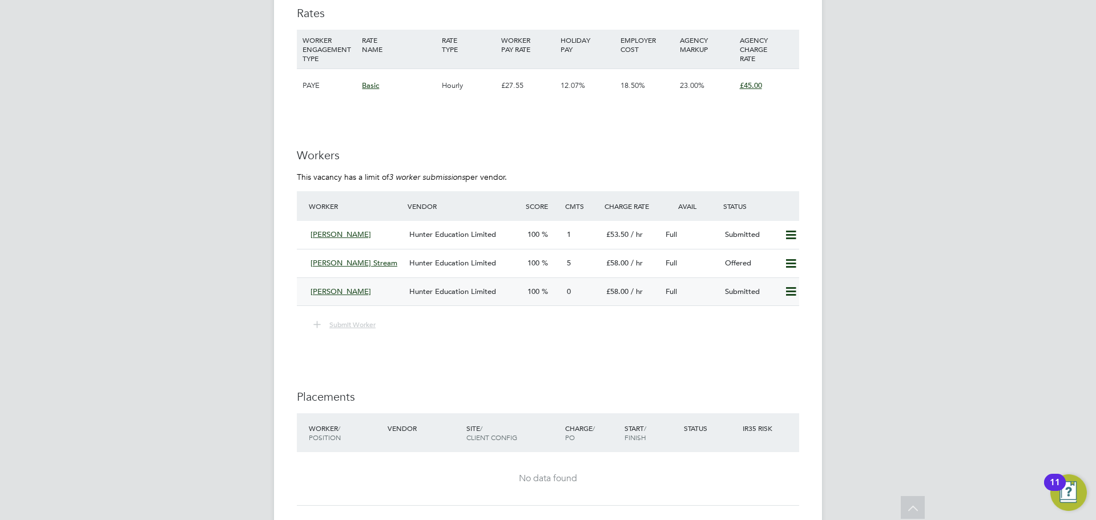
click at [391, 286] on div "[PERSON_NAME]" at bounding box center [355, 291] width 99 height 19
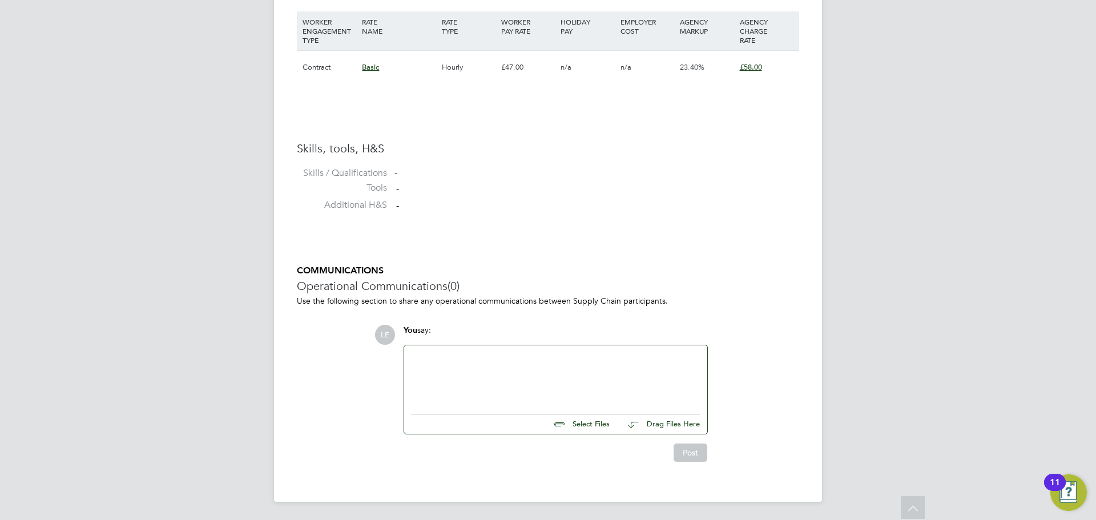
click at [500, 379] on div at bounding box center [555, 376] width 289 height 49
paste div
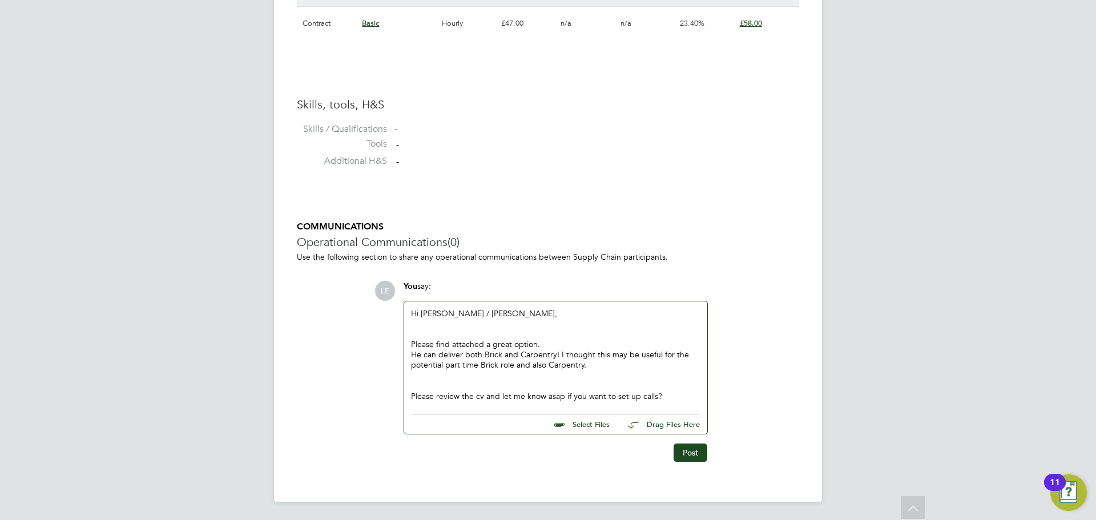
click at [596, 425] on input "file" at bounding box center [614, 422] width 171 height 16
type input "C:\fakepath\CV [PERSON_NAME].docx"
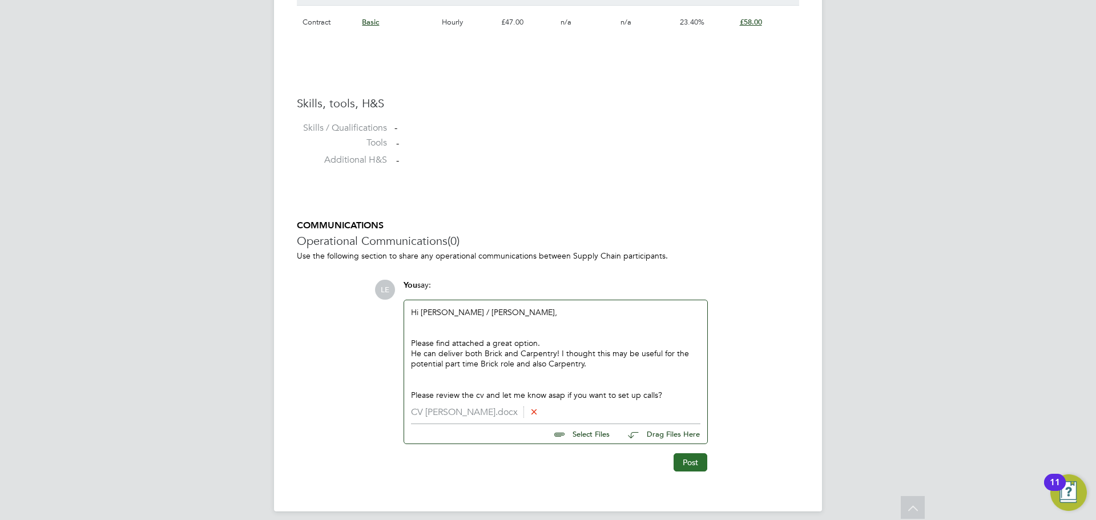
click at [692, 461] on button "Post" at bounding box center [690, 462] width 34 height 18
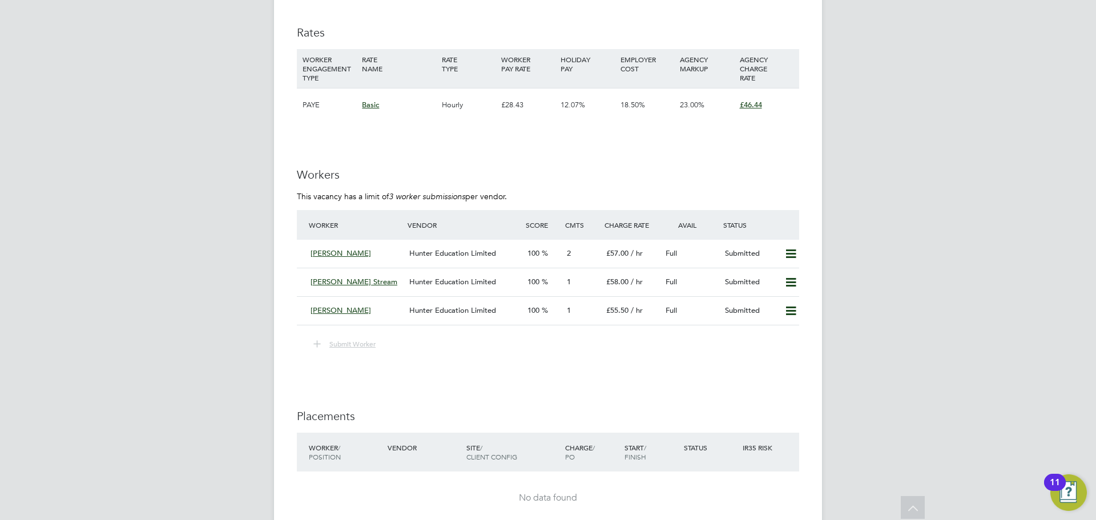
scroll to position [1997, 0]
click at [787, 250] on icon at bounding box center [790, 253] width 14 height 9
click at [775, 274] on li "Remove" at bounding box center [774, 277] width 44 height 16
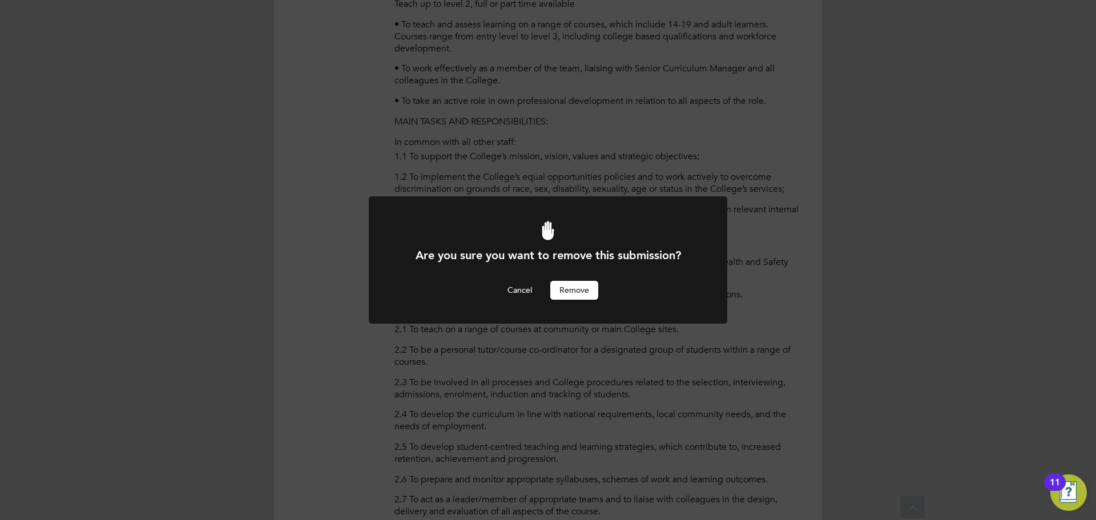
scroll to position [0, 0]
click at [556, 282] on button "Remove" at bounding box center [574, 290] width 48 height 18
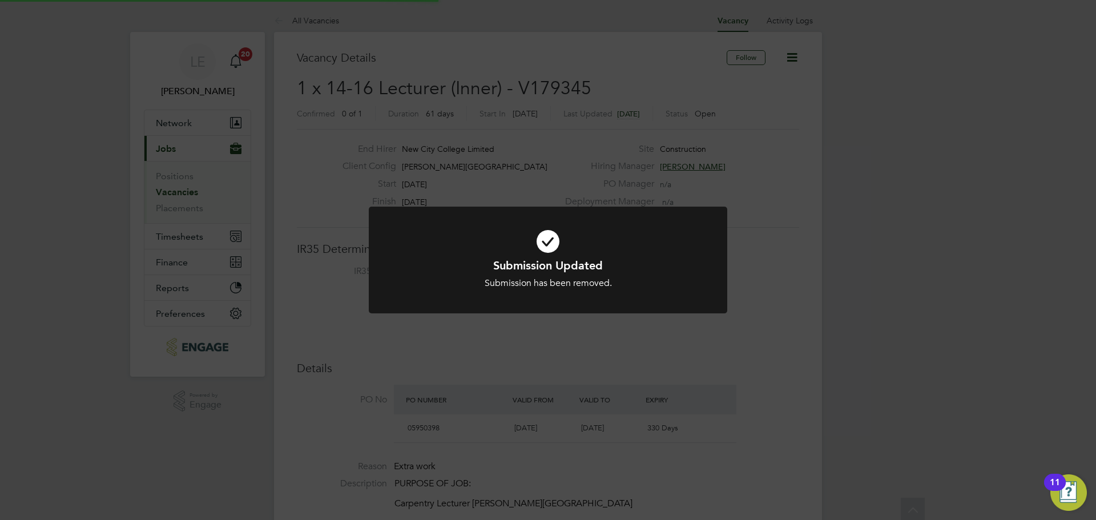
scroll to position [34, 80]
click at [539, 334] on div "Submission Updated Submission has been removed. Cancel Okay" at bounding box center [548, 260] width 1096 height 520
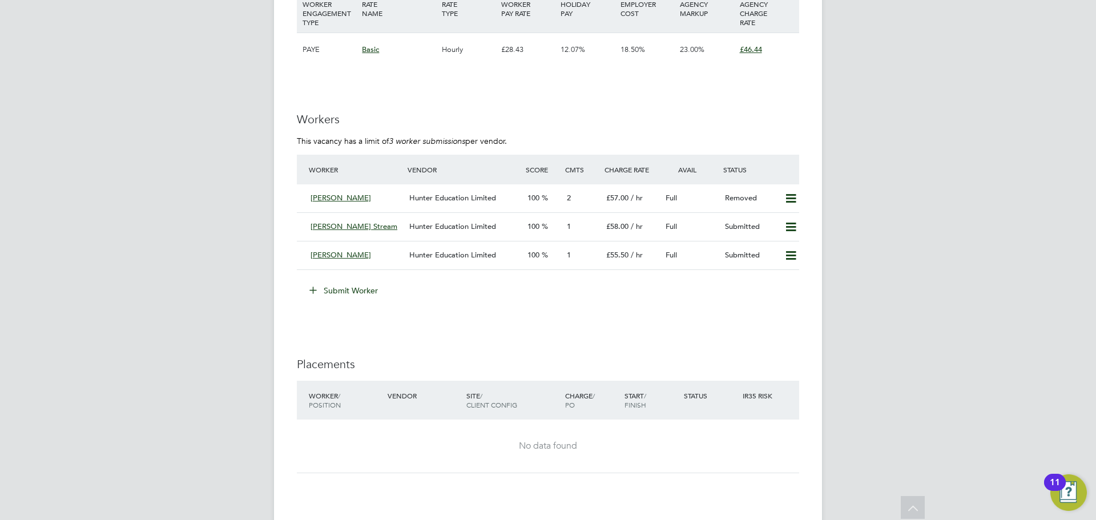
scroll to position [2054, 0]
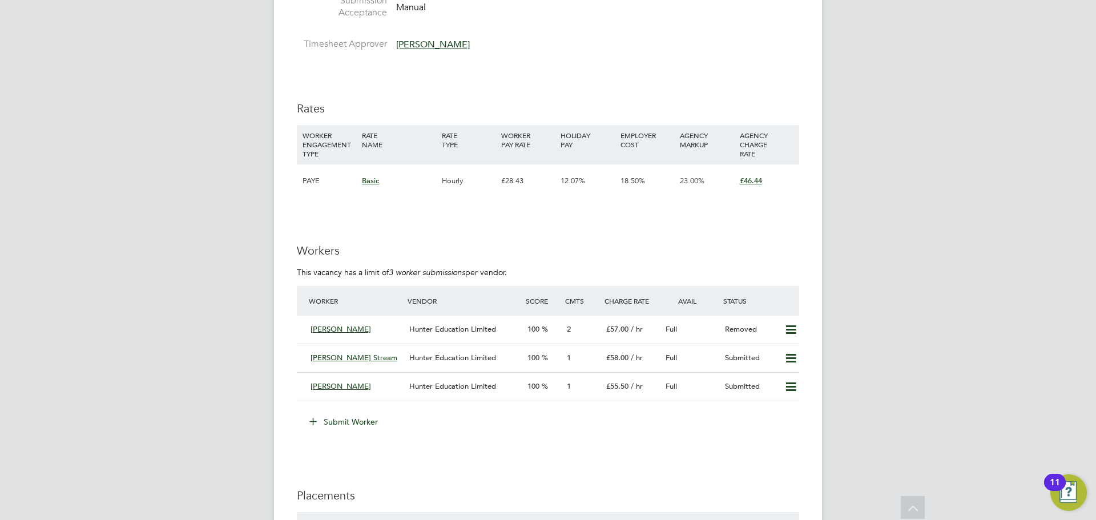
scroll to position [2111, 0]
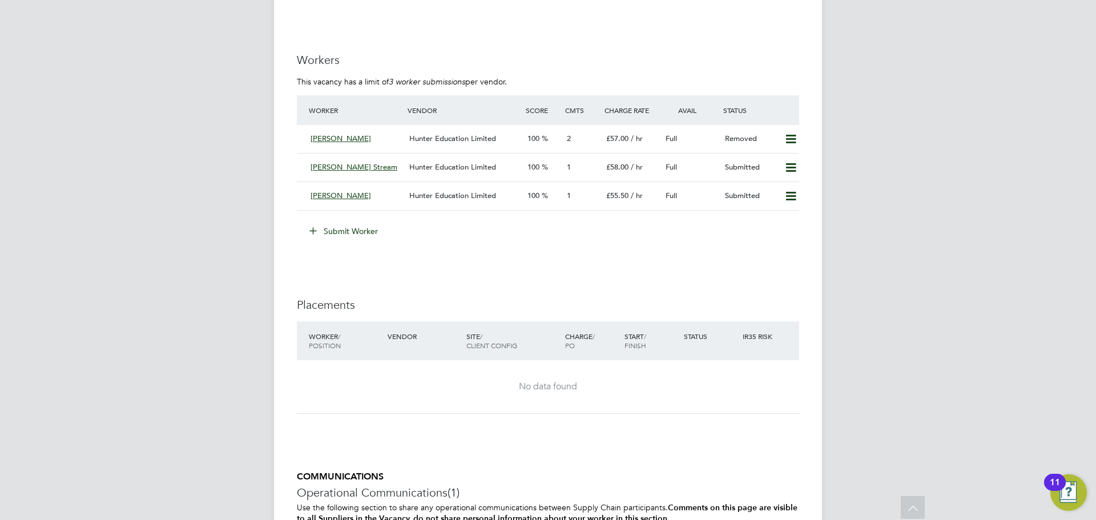
click at [354, 227] on button "Submit Worker" at bounding box center [344, 231] width 86 height 18
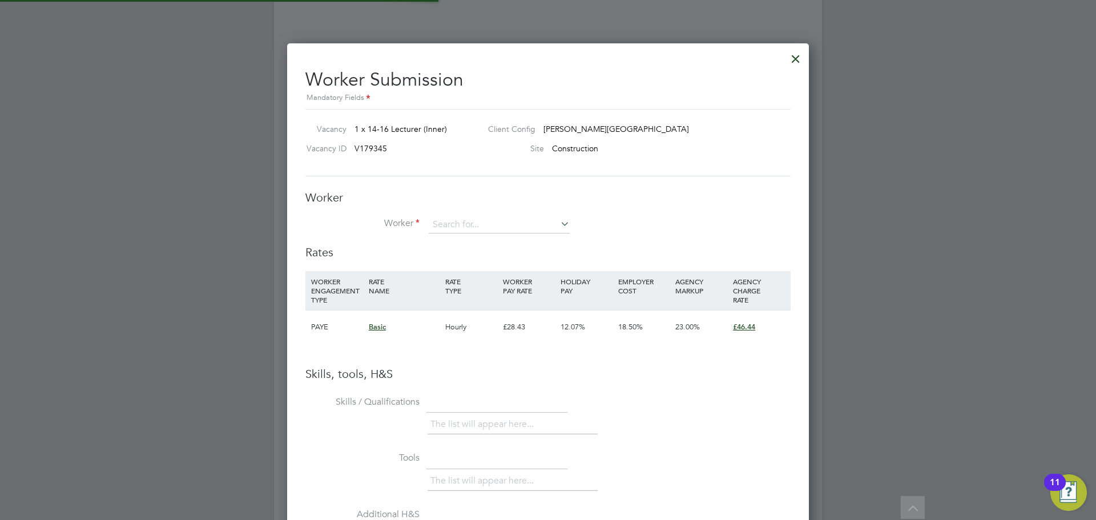
scroll to position [17, 297]
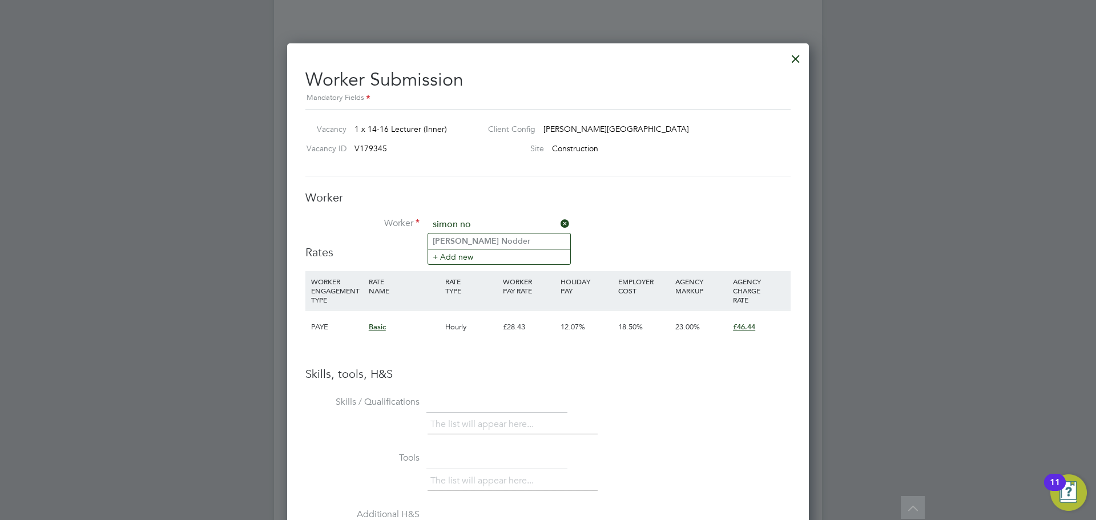
click at [502, 239] on li "[PERSON_NAME] No dder" at bounding box center [499, 240] width 142 height 15
type input "[PERSON_NAME]"
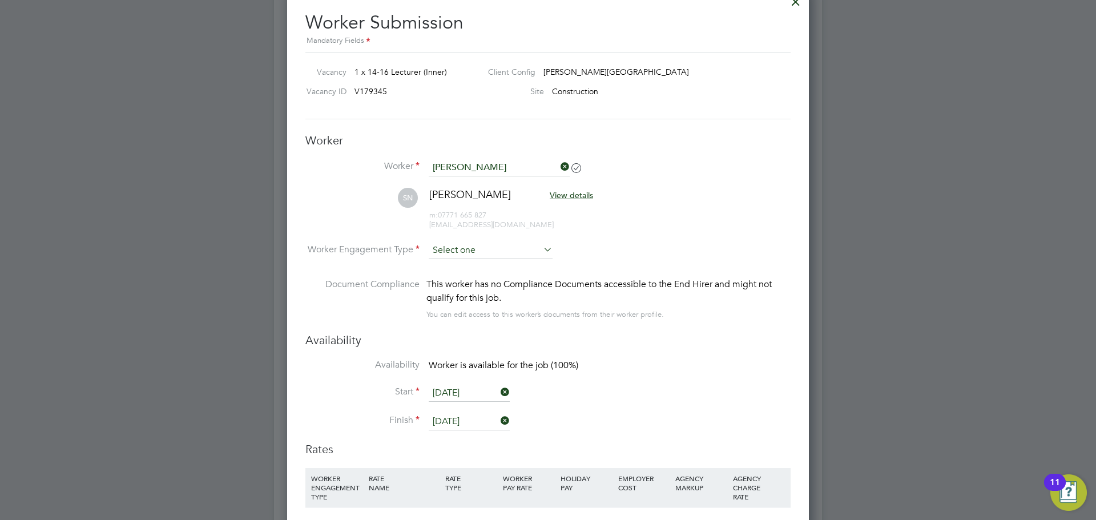
click at [497, 242] on input at bounding box center [491, 250] width 124 height 17
click at [486, 261] on li "Contract" at bounding box center [490, 266] width 125 height 15
type input "Contract"
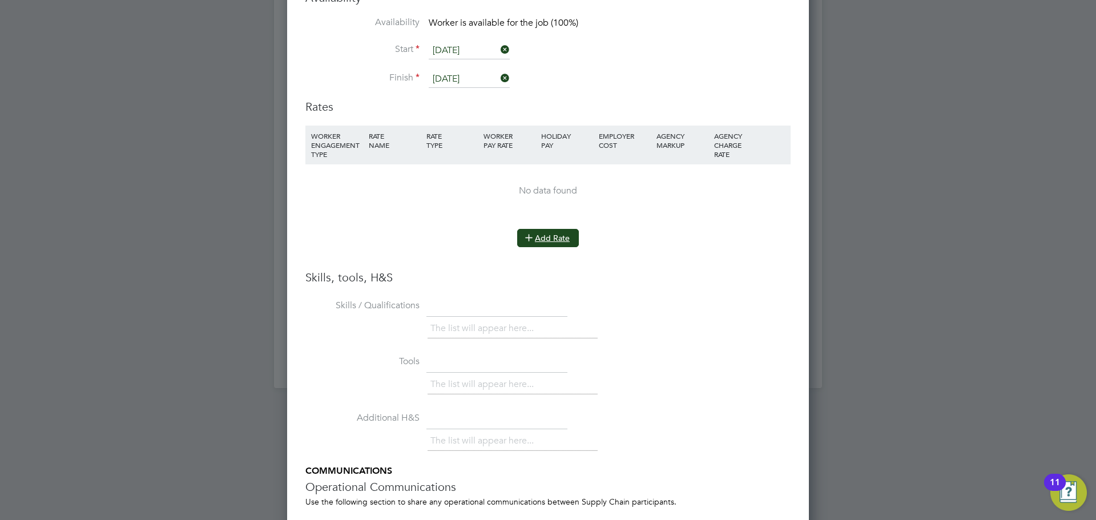
click at [569, 239] on button "Add Rate" at bounding box center [548, 238] width 62 height 18
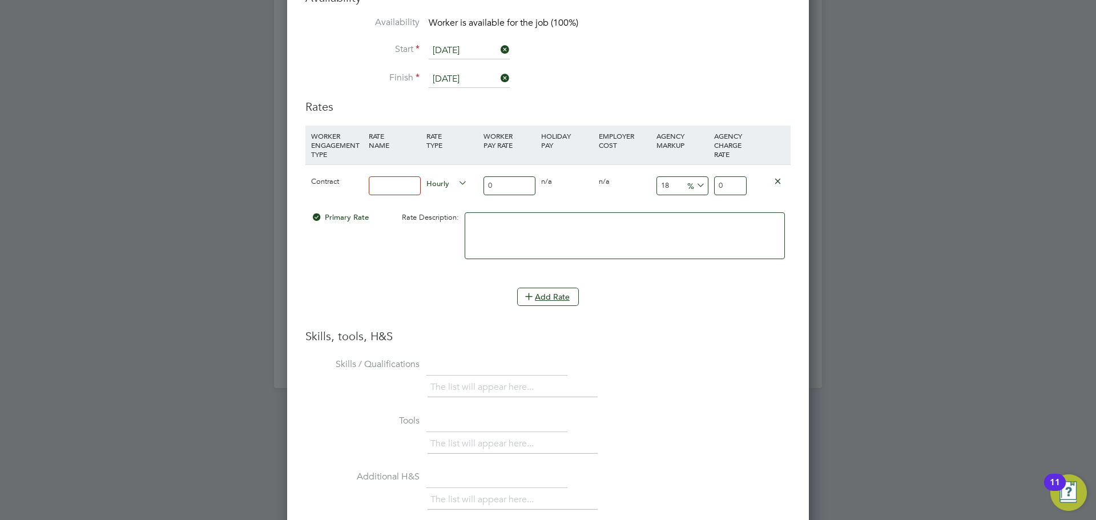
click at [403, 189] on input at bounding box center [395, 185] width 52 height 19
type input "Basic"
click at [511, 188] on input "0" at bounding box center [509, 185] width 52 height 19
drag, startPoint x: 511, startPoint y: 187, endPoint x: 475, endPoint y: 187, distance: 35.9
click at [475, 187] on div "Contract Basic Hourly 0 0 n/a 0 n/a 18 0 % 0" at bounding box center [547, 185] width 485 height 42
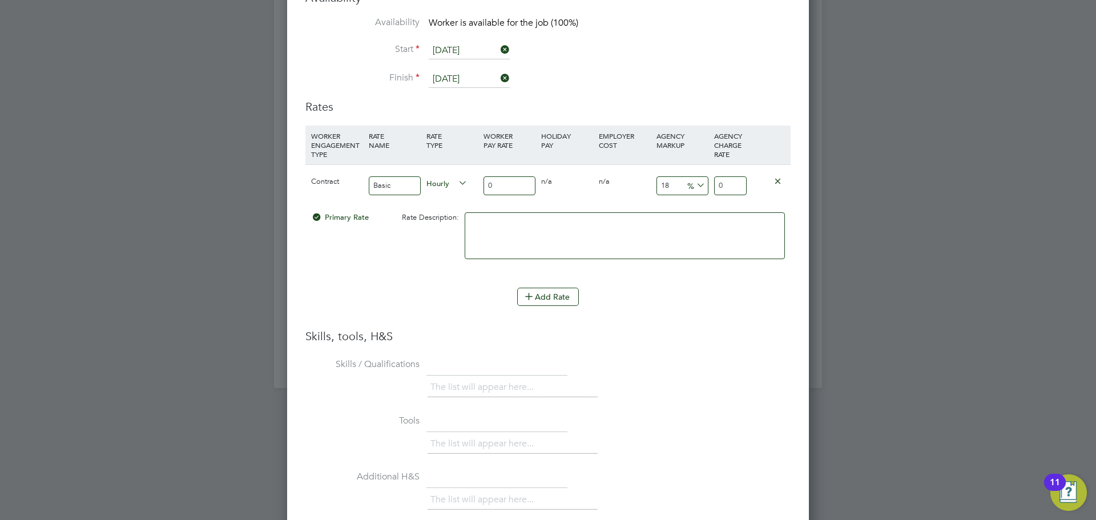
type input "4"
type input "4.72"
type input "45"
type input "53.1"
type input "45"
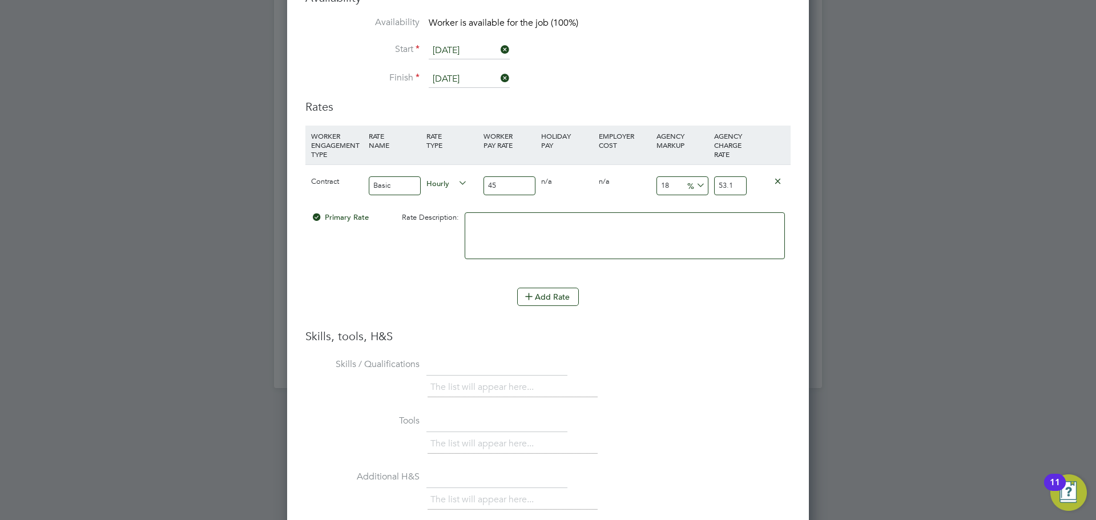
drag, startPoint x: 735, startPoint y: 183, endPoint x: 695, endPoint y: 183, distance: 39.9
click at [695, 183] on div "Contract Basic Hourly 45 0 n/a 0 n/a 18 8.1 % 53.1" at bounding box center [547, 185] width 485 height 42
type input "-88.88888888888889"
type input "5"
type input "24.444444444444443"
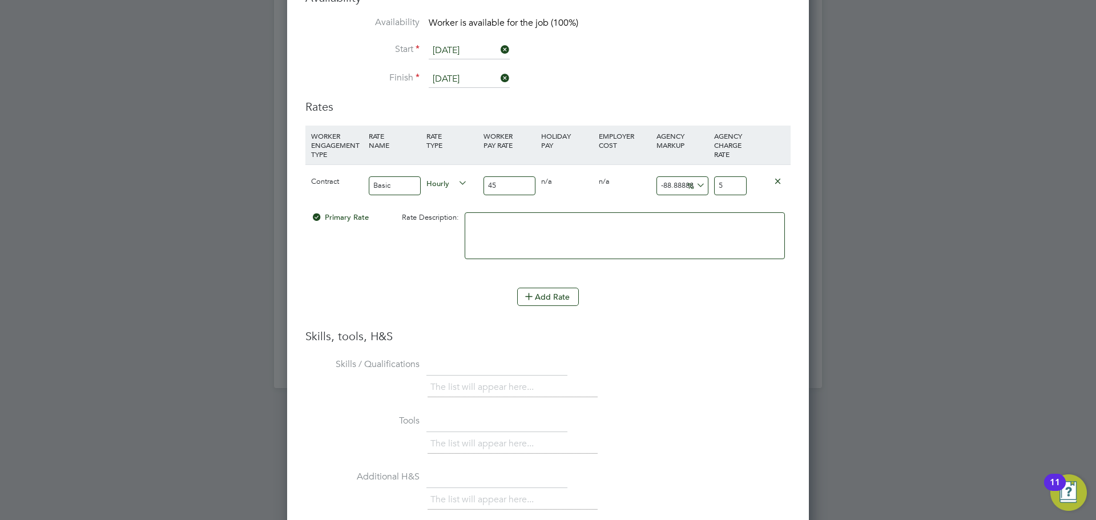
type input "56"
type input "-88.88888888888889"
type input "5"
type input "22.22222222222222"
type input "55"
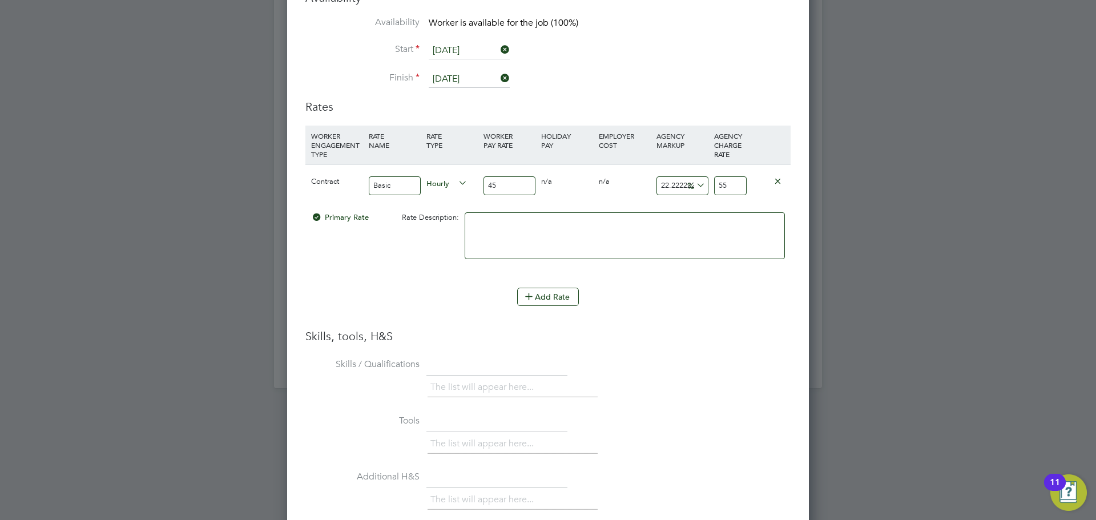
click at [398, 328] on li "WORKER ENGAGEMENT TYPE RATE NAME RATE TYPE WORKER PAY RATE HOLIDAY PAY EMPLOYER…" at bounding box center [547, 227] width 485 height 203
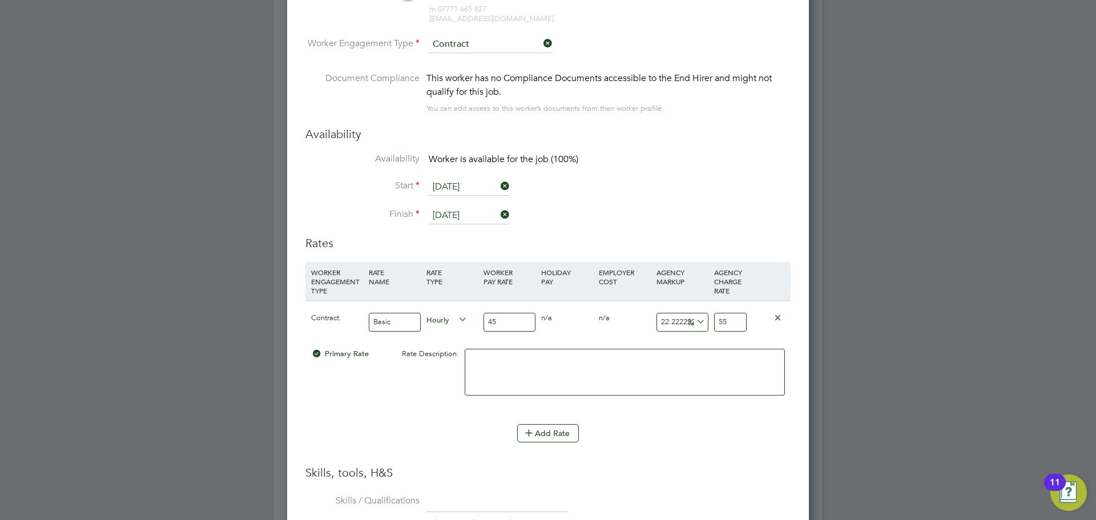
click at [730, 326] on input "55" at bounding box center [730, 322] width 33 height 19
type input "-88.88888888888889"
type input "5"
type input "-87.77777777777777"
type input "5.50"
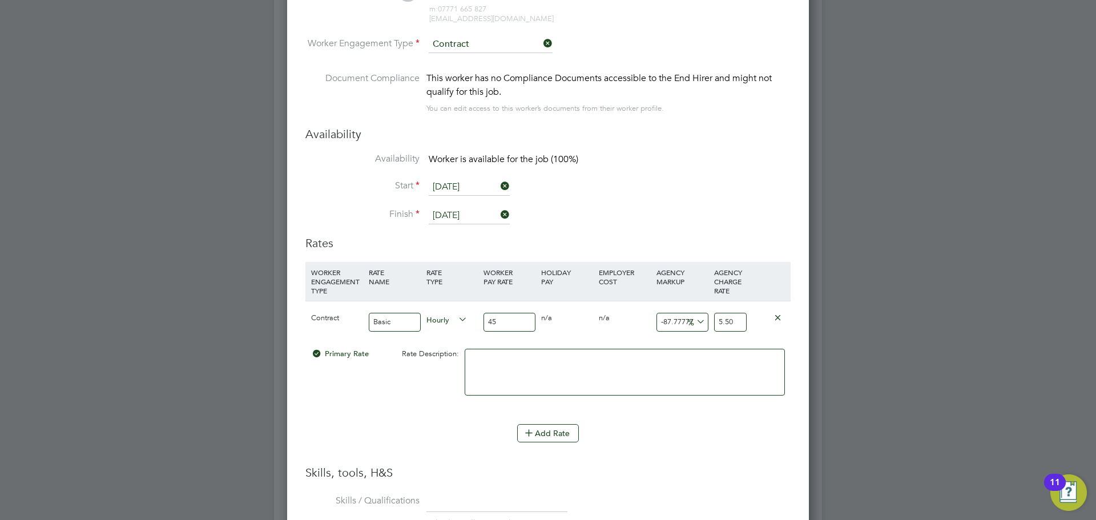
drag, startPoint x: 736, startPoint y: 322, endPoint x: 720, endPoint y: 320, distance: 16.6
click at [720, 320] on input "5.50" at bounding box center [730, 322] width 33 height 19
type input "-88.88888888888889"
type input "5"
type input "22.22222222222222"
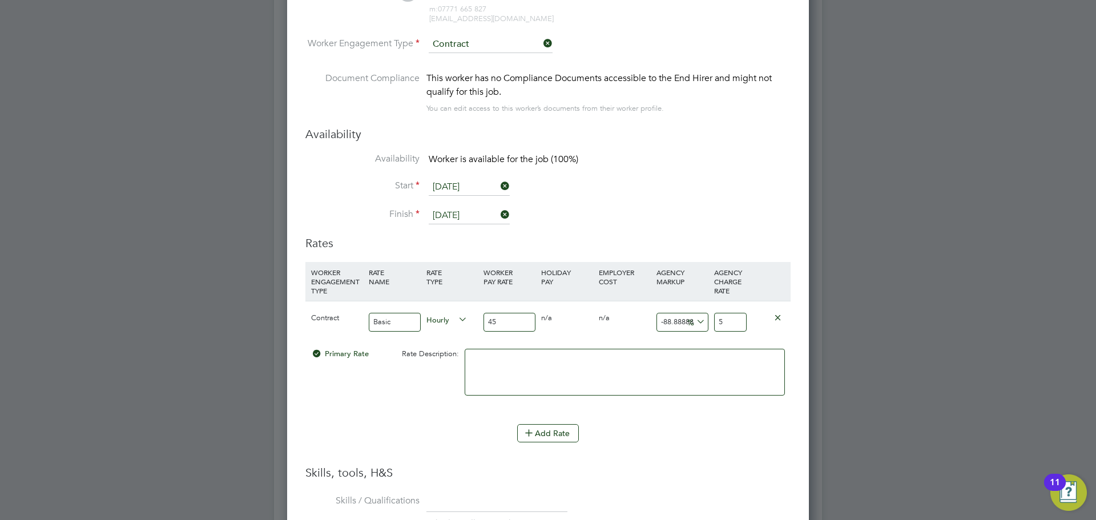
type input "55"
type input "23.333333333333332"
type input "55.50"
drag, startPoint x: 701, startPoint y: 427, endPoint x: 697, endPoint y: 413, distance: 14.4
click at [700, 425] on div "Add Rate" at bounding box center [547, 433] width 485 height 18
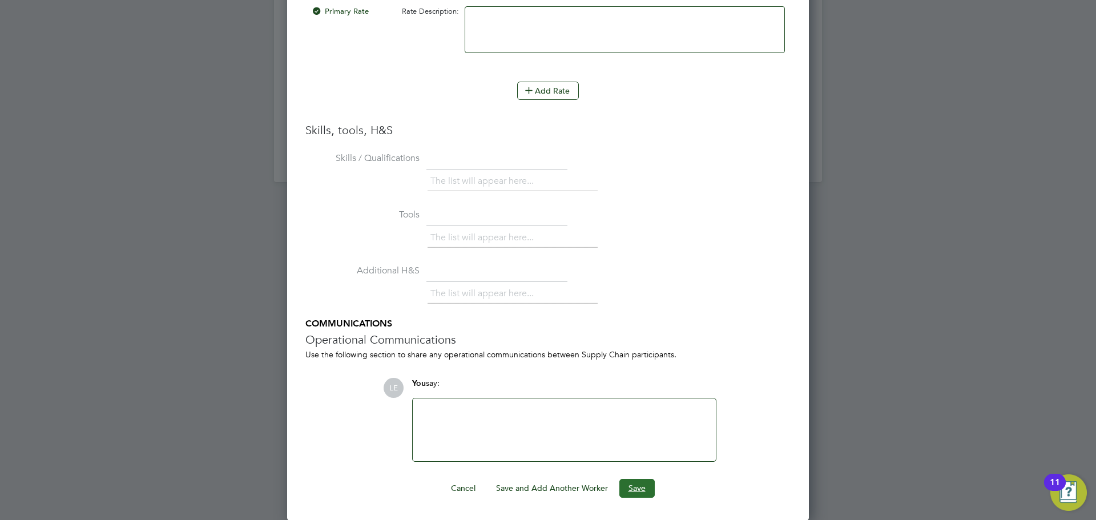
click at [638, 479] on button "Save" at bounding box center [636, 488] width 35 height 18
